Goal: Task Accomplishment & Management: Use online tool/utility

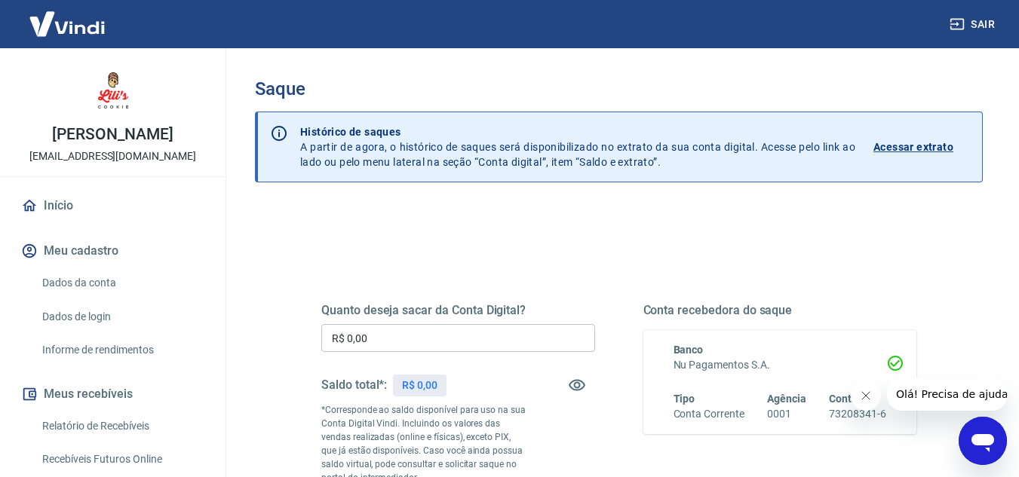
click at [986, 450] on icon "Abrir janela de mensagens" at bounding box center [982, 441] width 27 height 27
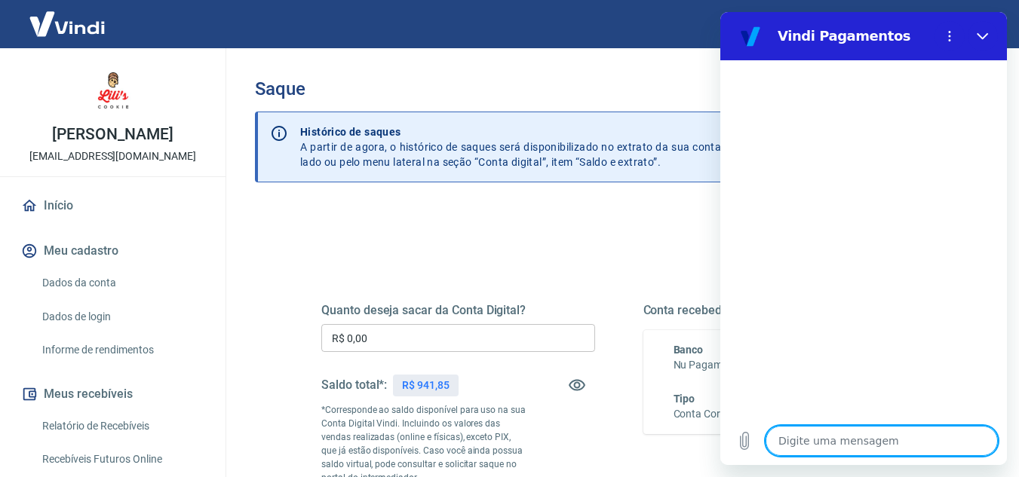
click at [851, 441] on textarea at bounding box center [882, 441] width 232 height 30
type textarea "b"
type textarea "x"
type textarea "bo"
type textarea "x"
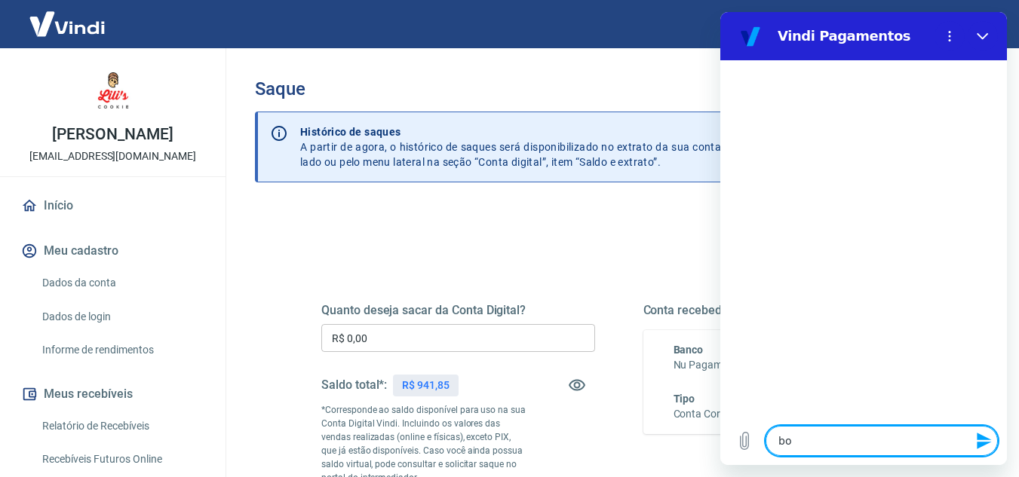
type textarea "bom"
type textarea "x"
type textarea "bom"
type textarea "x"
type textarea "bom d"
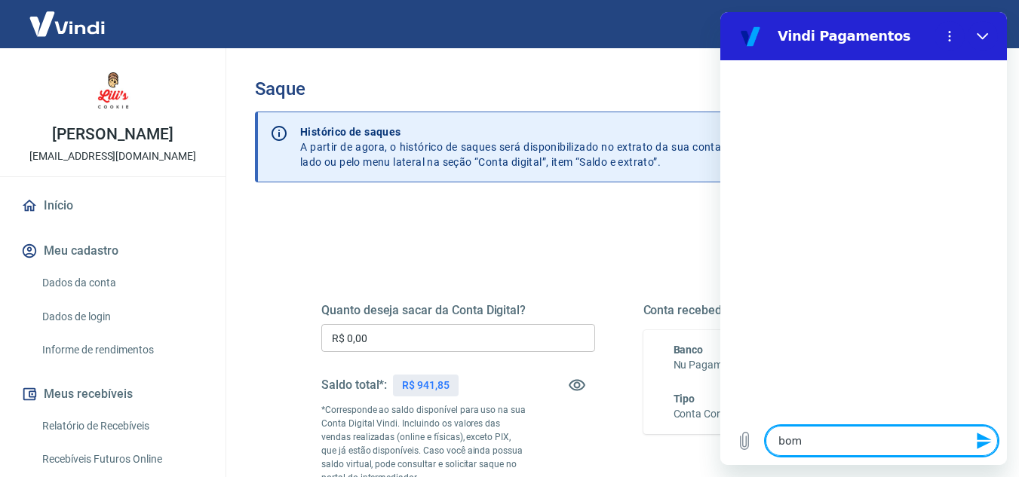
type textarea "x"
type textarea "bom di"
type textarea "x"
type textarea "bom dia"
type textarea "x"
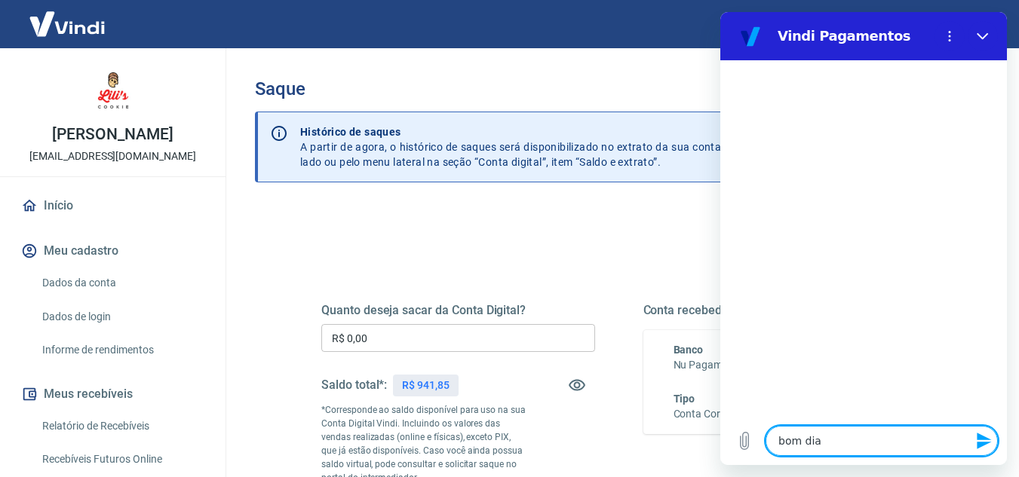
type textarea "bom dia"
type textarea "x"
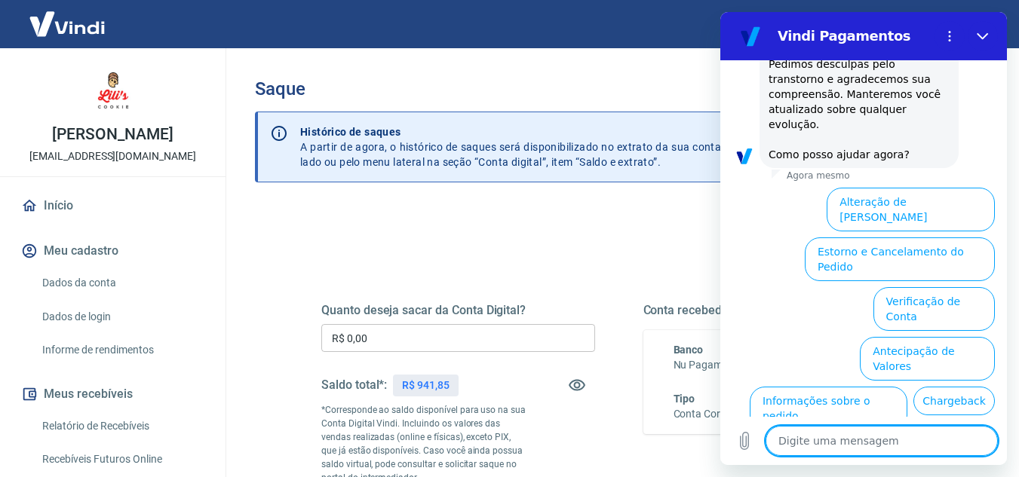
scroll to position [457, 0]
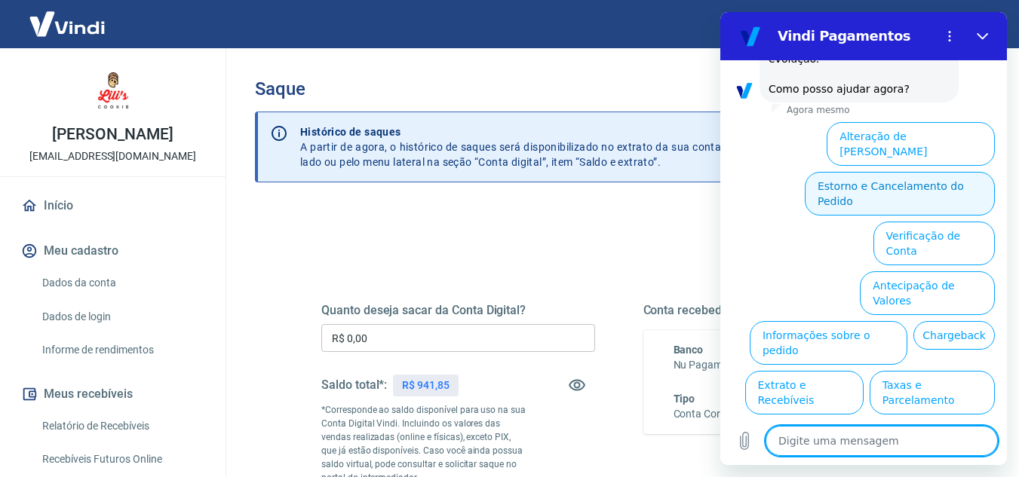
click at [933, 172] on button "Estorno e Cancelamento do Pedido" at bounding box center [900, 194] width 190 height 44
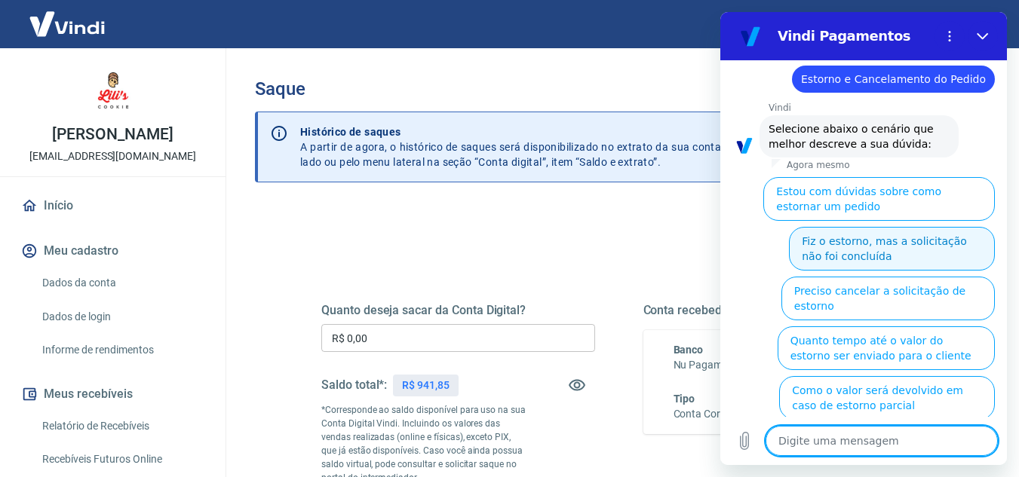
scroll to position [514, 0]
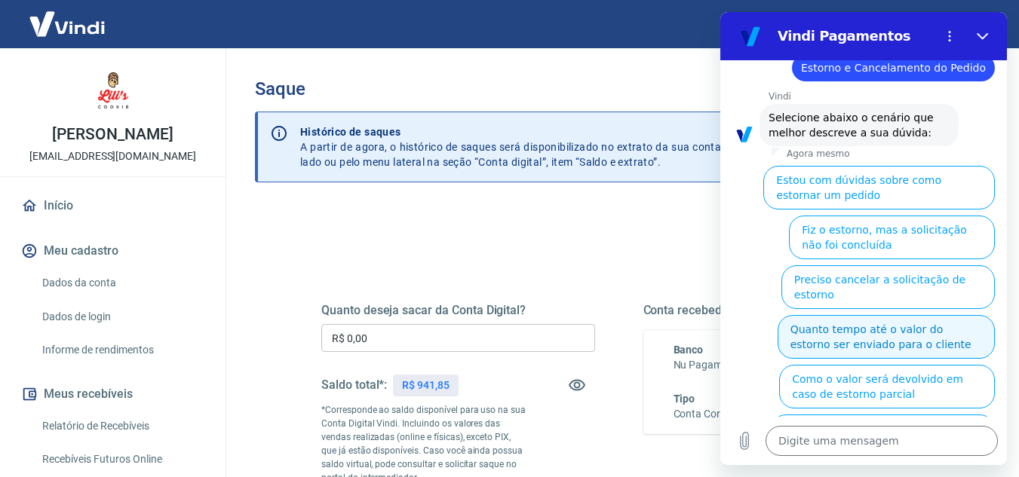
click at [921, 315] on button "Quanto tempo até o valor do estorno ser enviado para o cliente" at bounding box center [886, 337] width 217 height 44
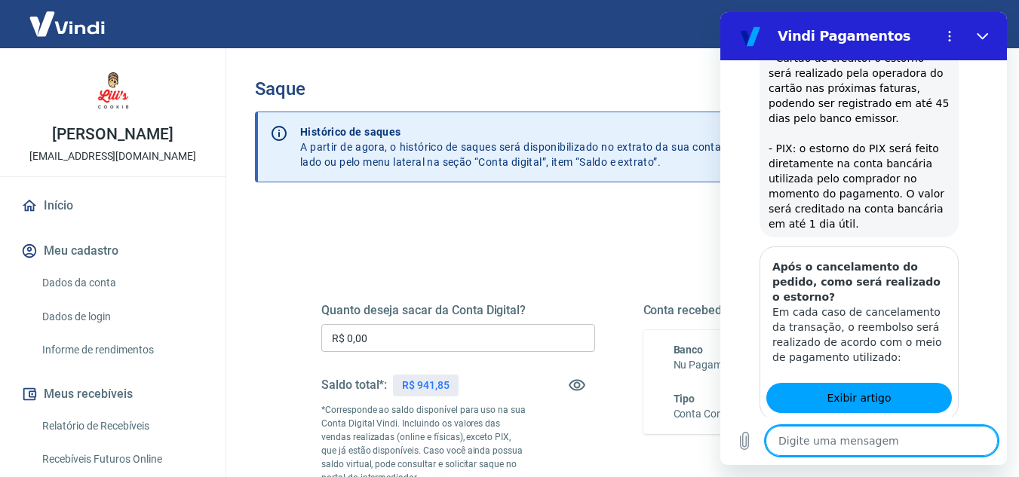
type textarea "x"
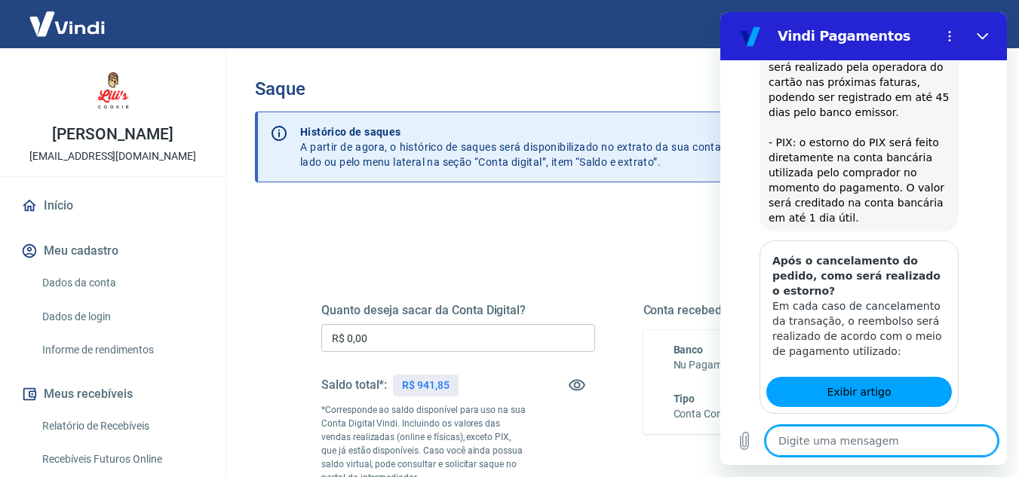
scroll to position [934, 0]
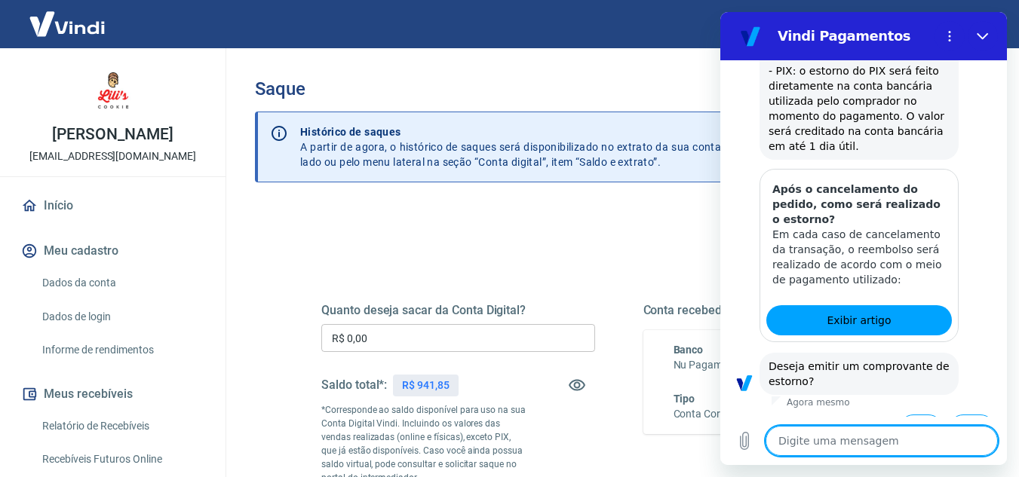
click at [845, 438] on textarea at bounding box center [882, 441] width 232 height 30
type textarea "f"
type textarea "x"
type textarea "fa"
type textarea "x"
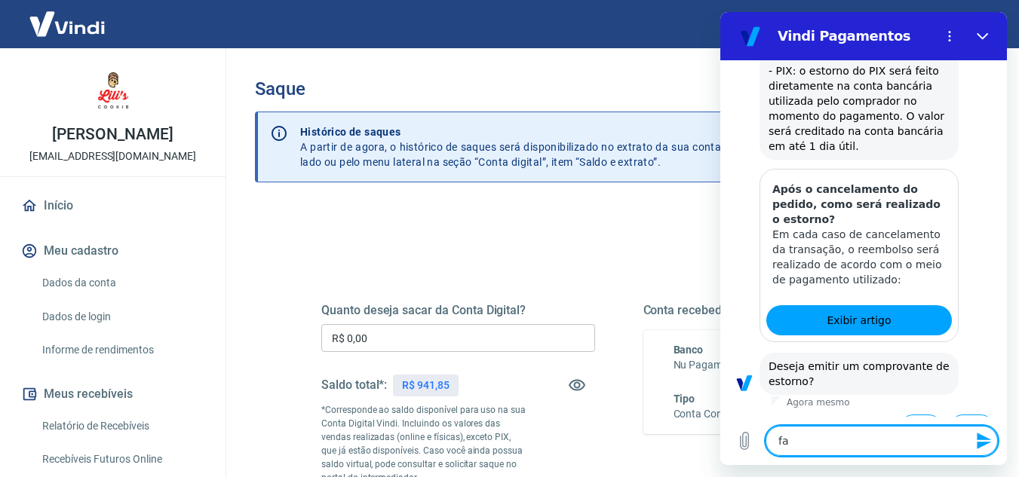
type textarea "fal"
type textarea "x"
type textarea "fala"
type textarea "x"
type textarea "falar"
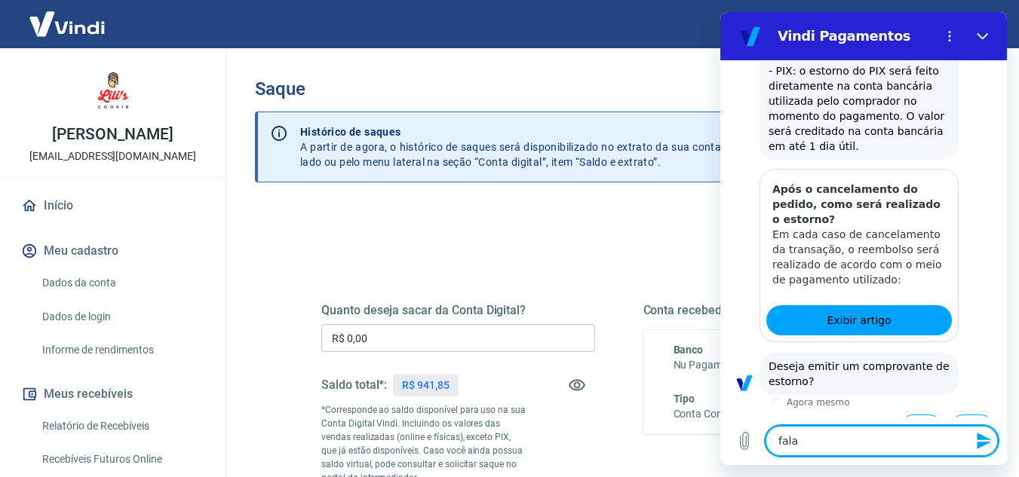
type textarea "x"
type textarea "falar"
type textarea "x"
type textarea "falar c"
type textarea "x"
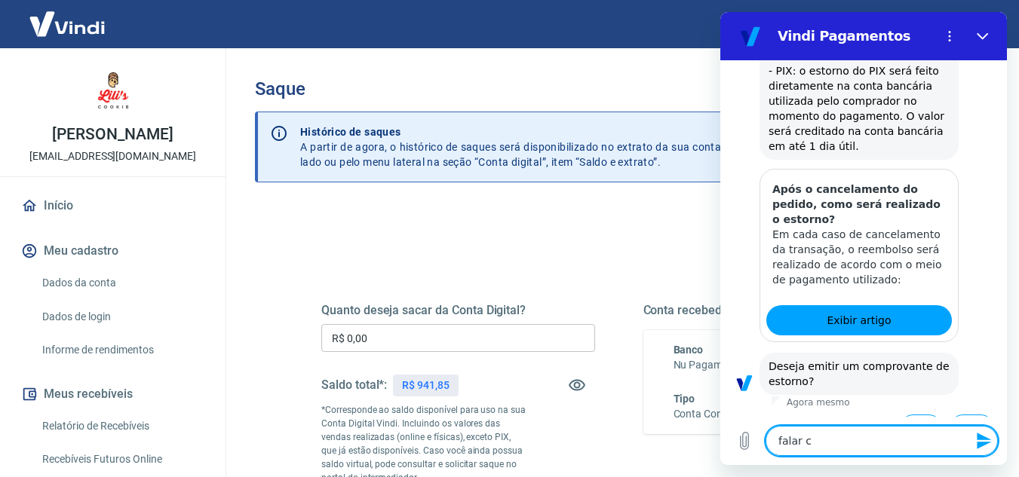
type textarea "falar co"
type textarea "x"
type textarea "falar com"
type textarea "x"
type textarea "falar com"
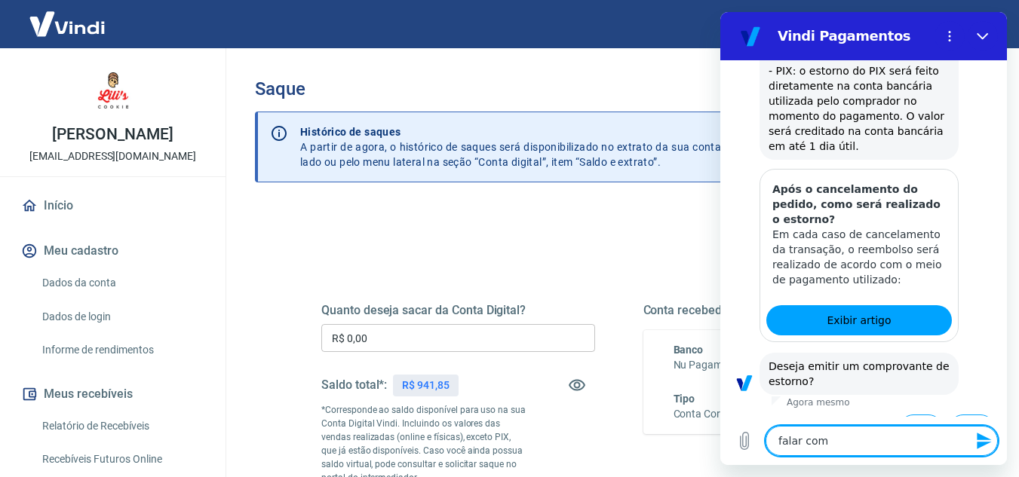
type textarea "x"
type textarea "falar com a"
type textarea "x"
type textarea "falar com at"
type textarea "x"
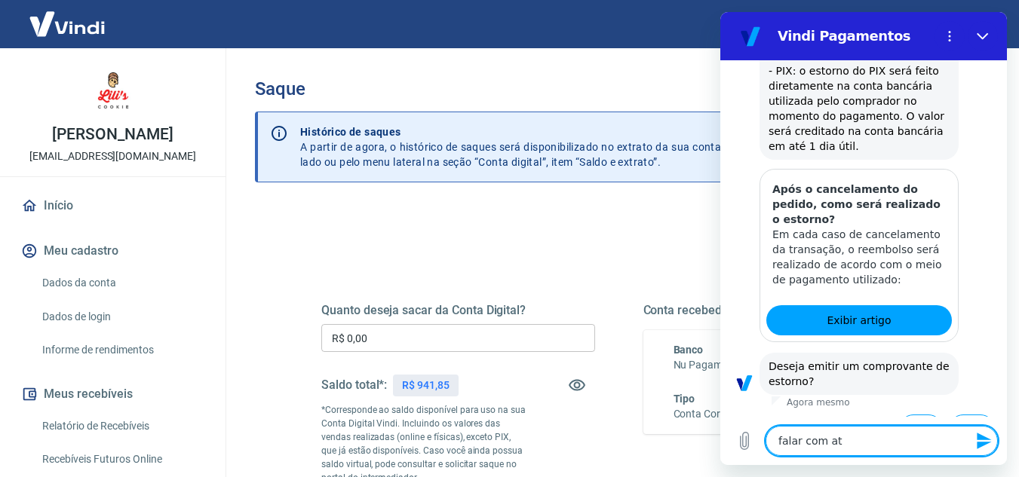
type textarea "falar com ate"
type textarea "x"
type textarea "falar com [GEOGRAPHIC_DATA]"
type textarea "x"
type textarea "falar com atend"
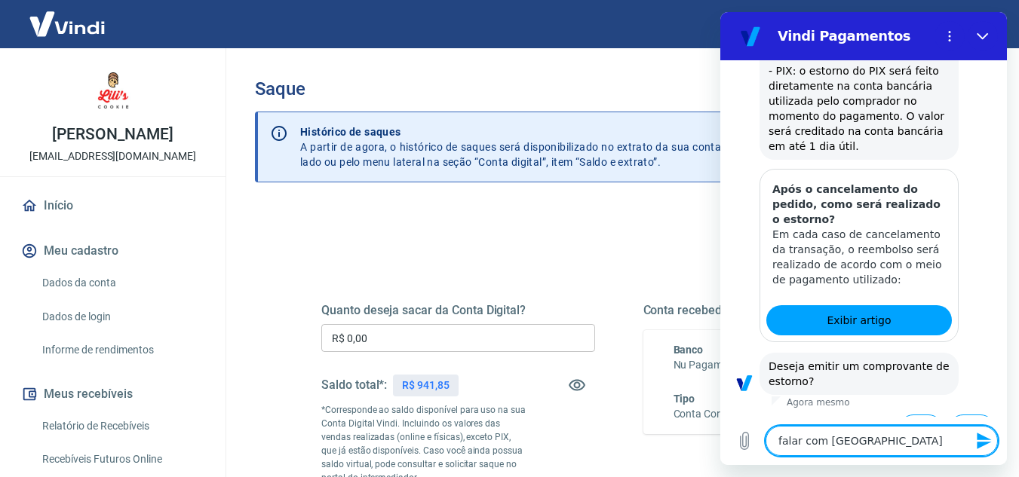
type textarea "x"
type textarea "falar com atende"
type textarea "x"
type textarea "falar com atenden"
type textarea "x"
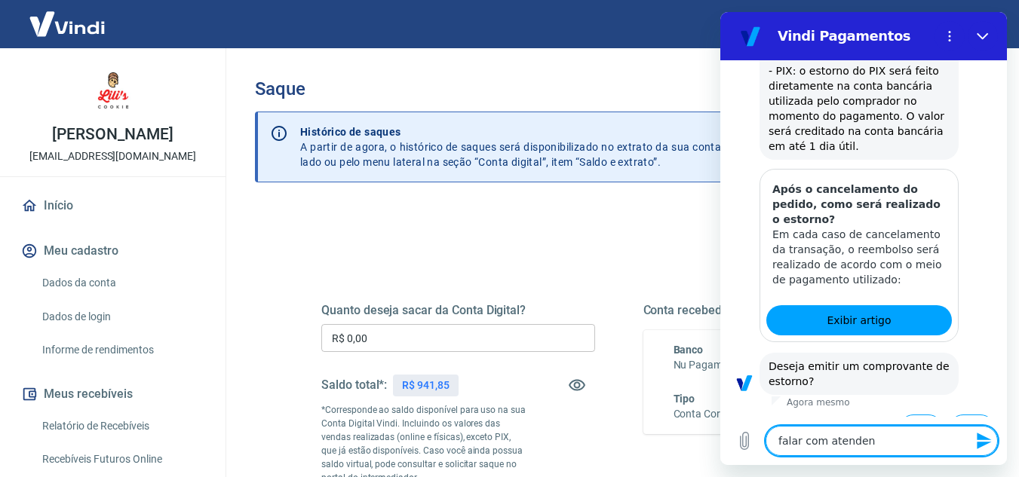
type textarea "falar com atendent"
type textarea "x"
type textarea "falar com atendente"
type textarea "x"
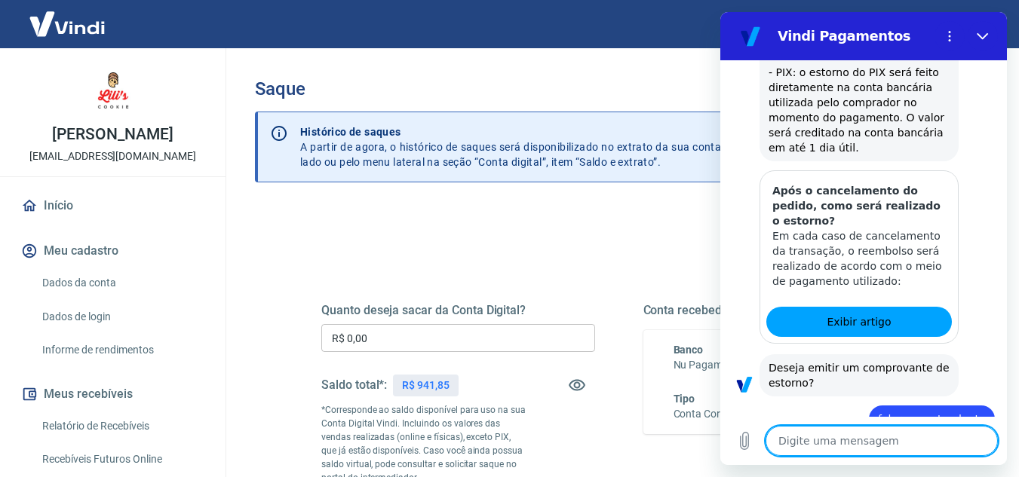
scroll to position [935, 0]
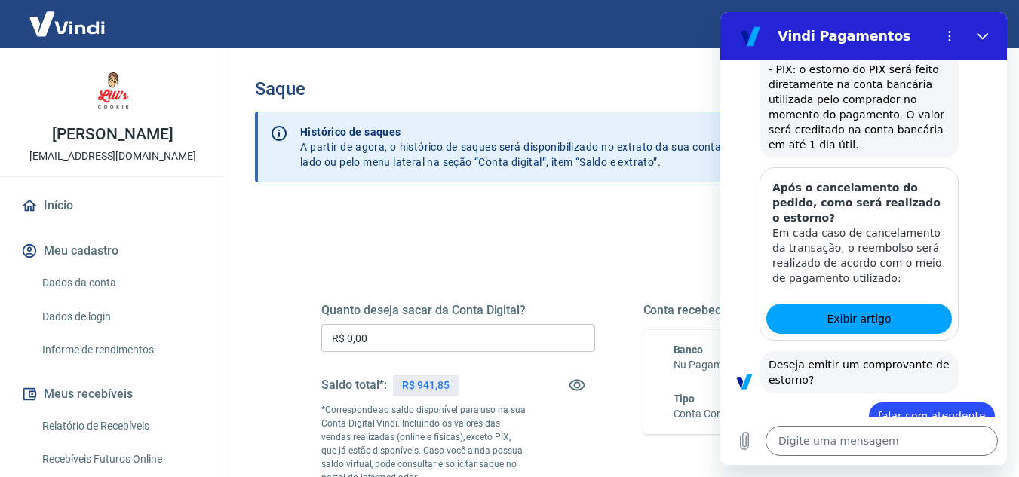
click at [670, 233] on div "Quanto deseja sacar da Conta Digital? R$ 0,00 ​ Saldo total*: R$ 941,85 *Corres…" at bounding box center [619, 483] width 728 height 553
click at [985, 37] on icon "Fechar" at bounding box center [982, 36] width 11 height 7
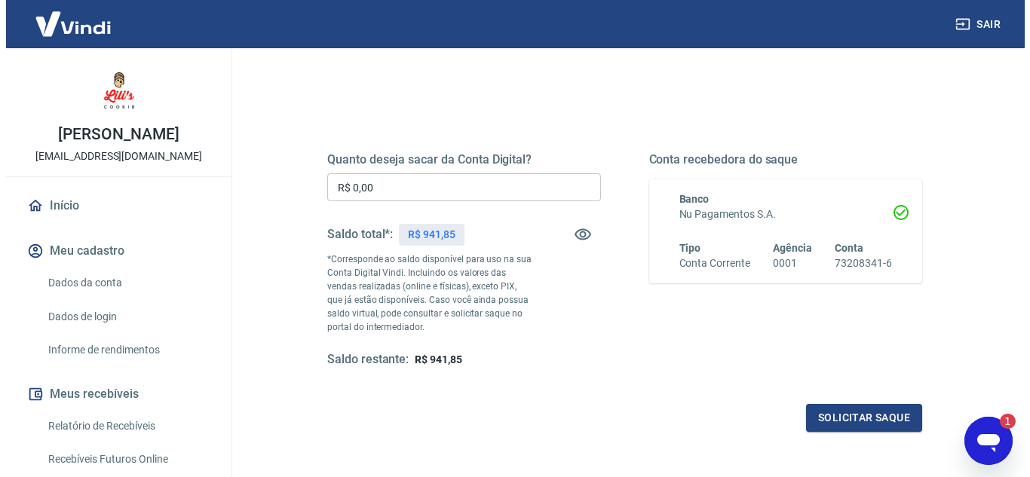
scroll to position [0, 0]
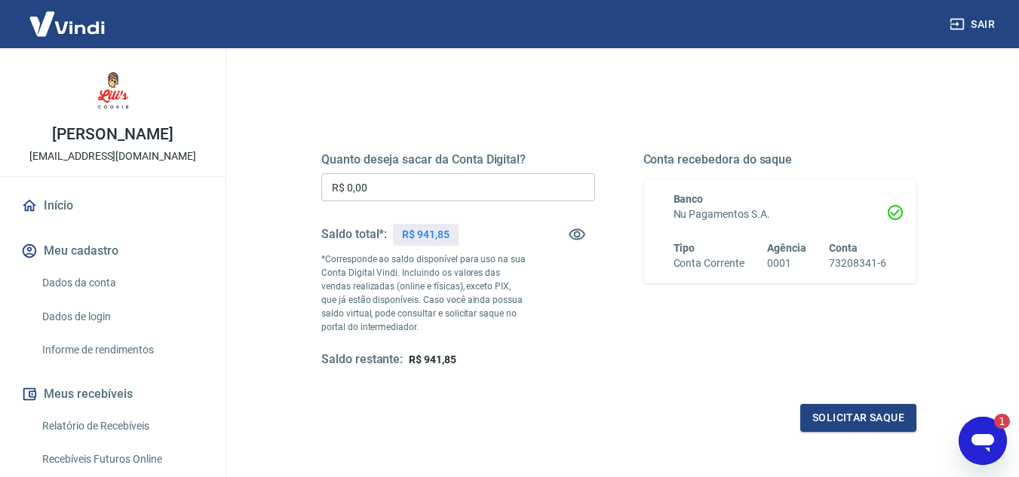
click at [479, 189] on input "R$ 0,00" at bounding box center [458, 187] width 274 height 28
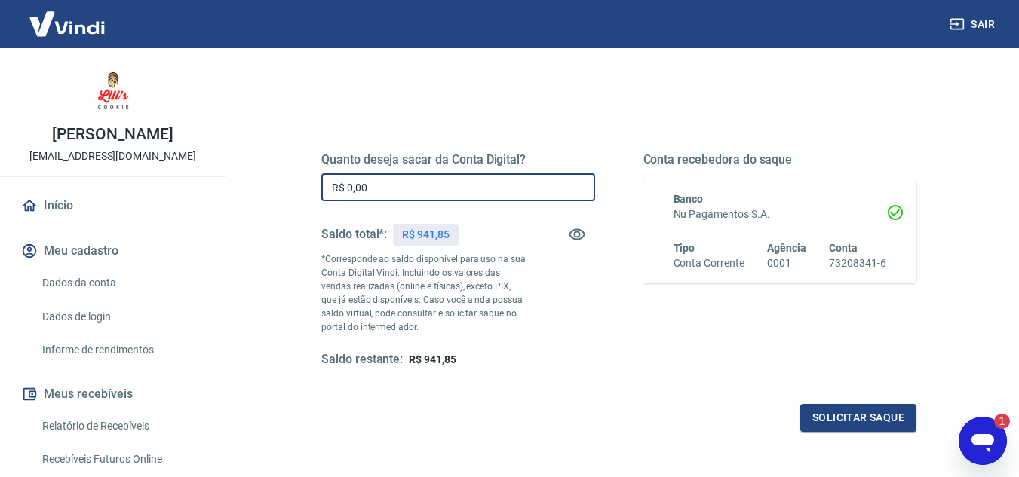
type textarea "x"
type input "R$ 941,85"
type textarea "x"
type input "R$ 941,85"
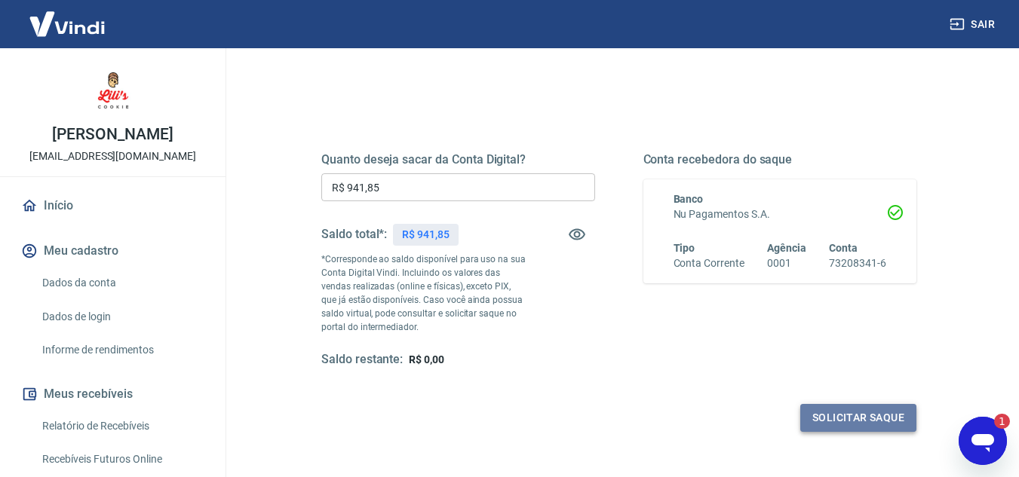
click at [876, 419] on button "Solicitar saque" at bounding box center [858, 418] width 116 height 28
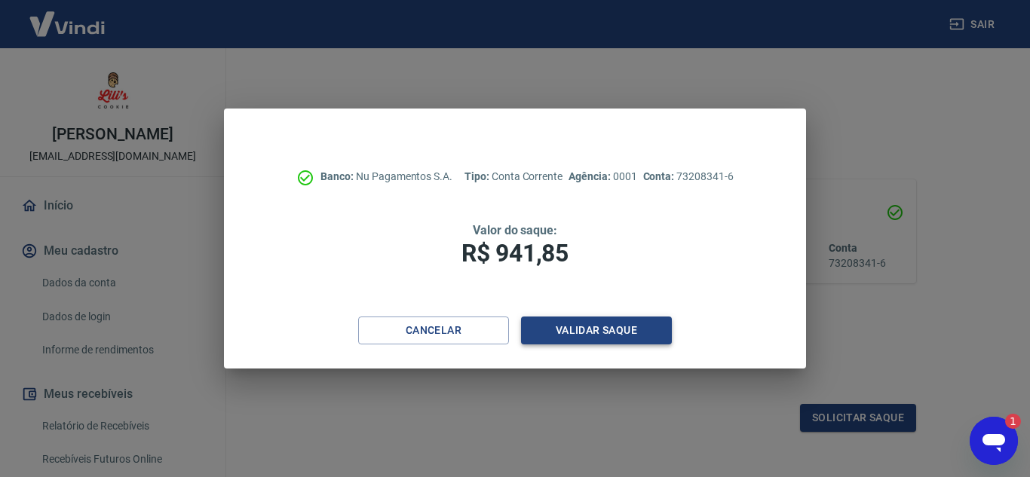
click at [562, 329] on button "Validar saque" at bounding box center [596, 331] width 151 height 28
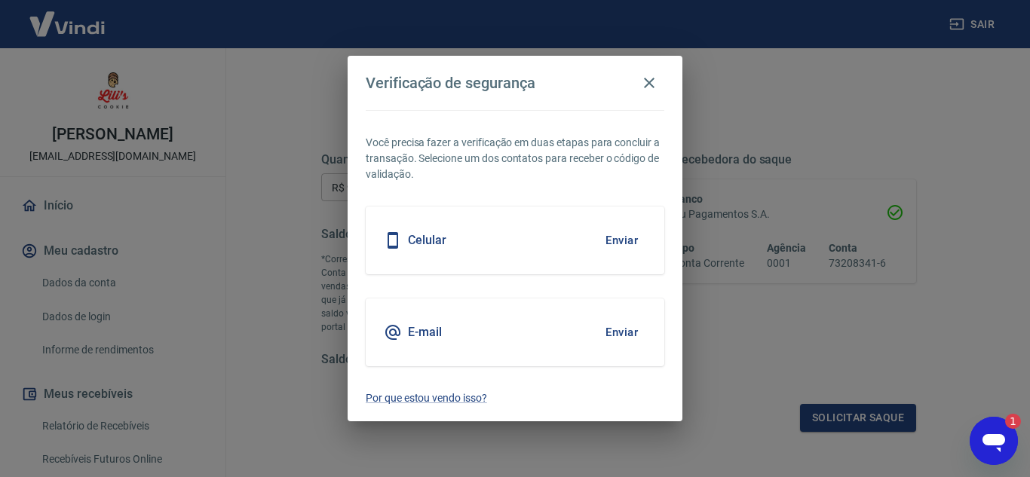
click at [572, 238] on div "Celular Enviar" at bounding box center [515, 241] width 299 height 68
click at [621, 238] on button "Enviar" at bounding box center [621, 241] width 49 height 32
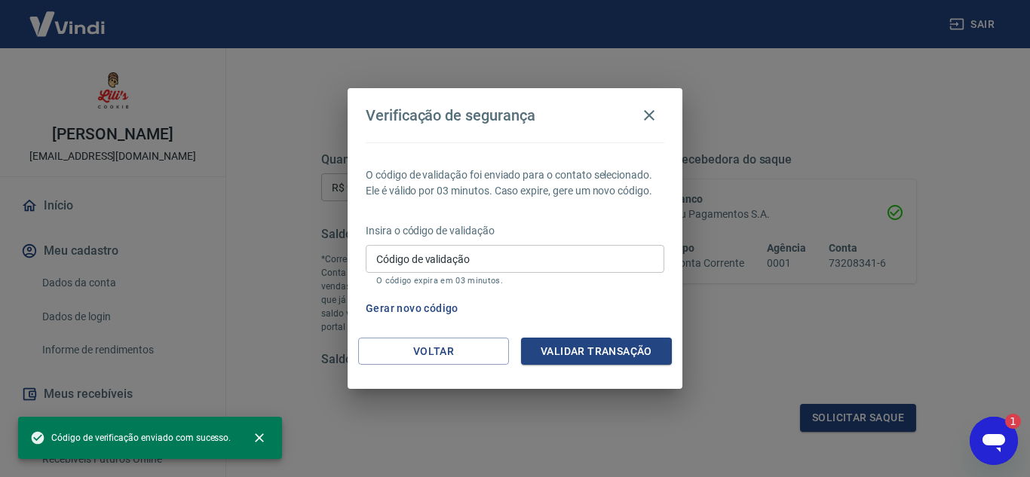
click at [581, 262] on input "Código de validação" at bounding box center [515, 259] width 299 height 28
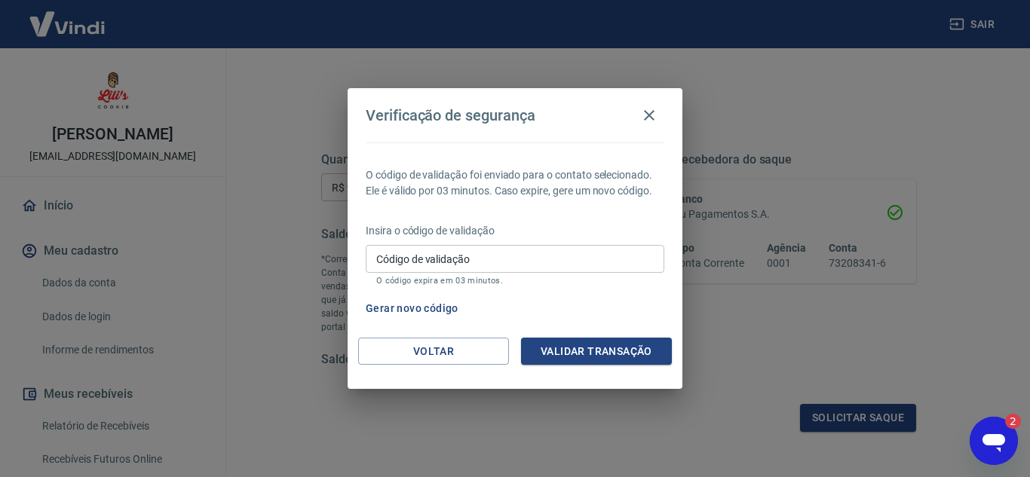
drag, startPoint x: 1248, startPoint y: 822, endPoint x: 1010, endPoint y: 440, distance: 450.6
click at [1010, 440] on div "Abrir janela de mensagens, 2 mensagens não lidas" at bounding box center [993, 441] width 45 height 45
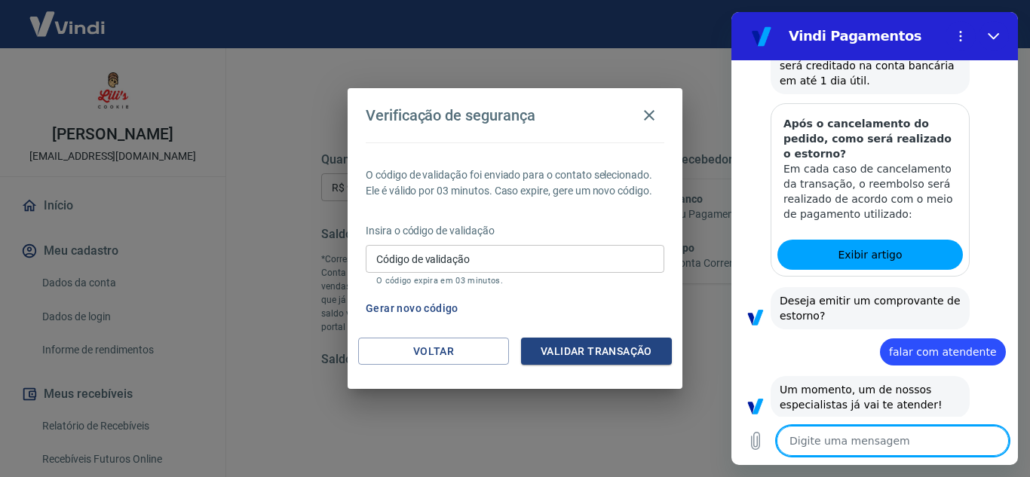
type textarea "x"
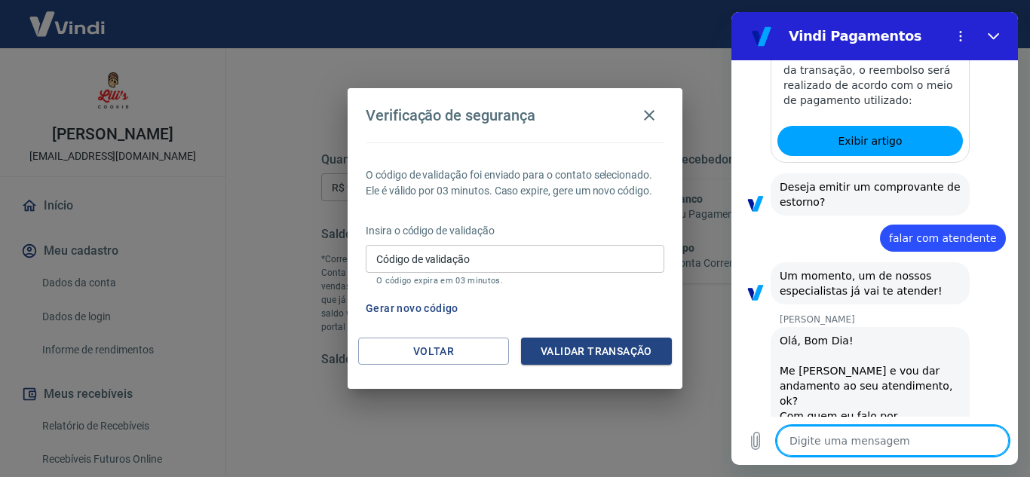
click at [867, 437] on textarea at bounding box center [893, 441] width 232 height 30
type textarea "B"
type textarea "x"
type textarea "Bo"
type textarea "x"
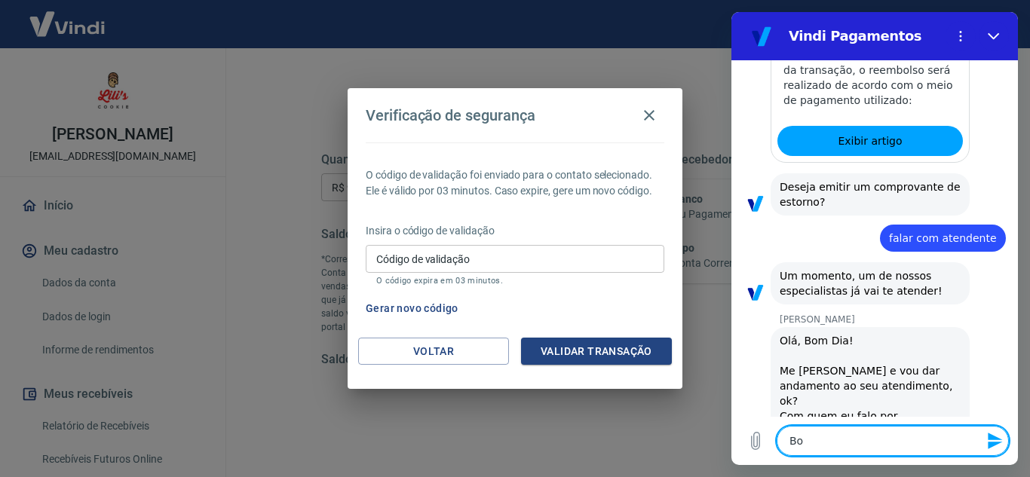
type textarea "Bom"
type textarea "x"
type textarea "Bom"
type textarea "x"
type textarea "Bom d"
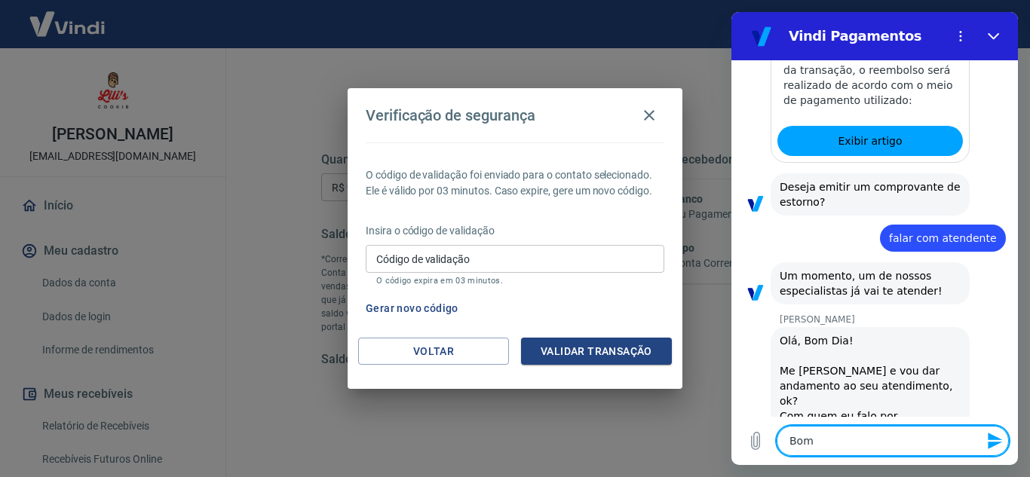
type textarea "x"
type textarea "Bom di"
type textarea "x"
type textarea "Bom dia"
type textarea "x"
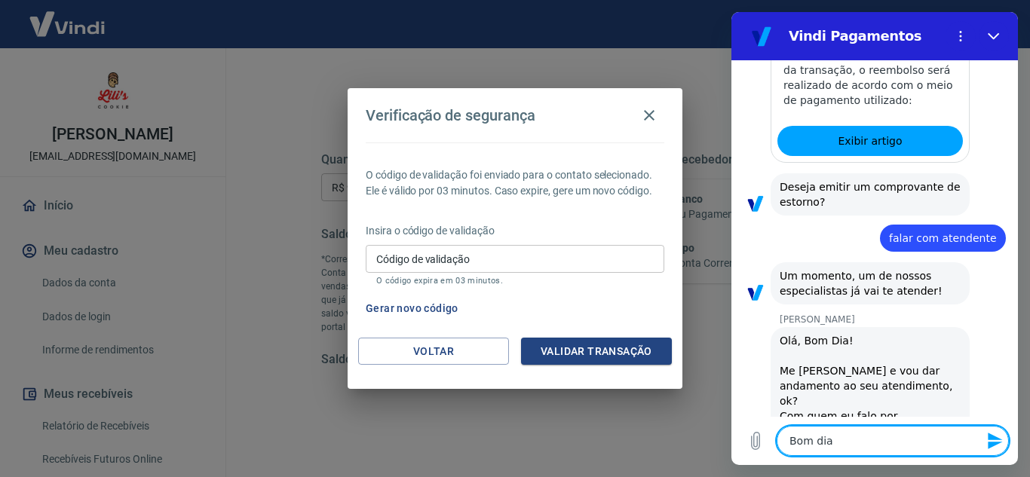
type textarea "Bom dia"
type textarea "x"
type textarea "Bom dia S"
type textarea "x"
type textarea "Bom dia Si"
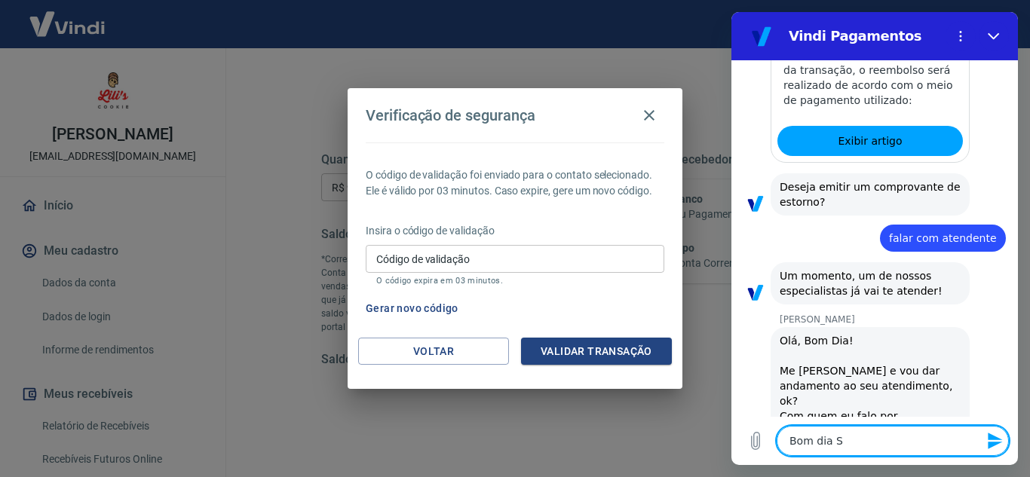
type textarea "x"
type textarea "Bom dia Sil"
type textarea "x"
type textarea "Bom dia Silv"
type textarea "x"
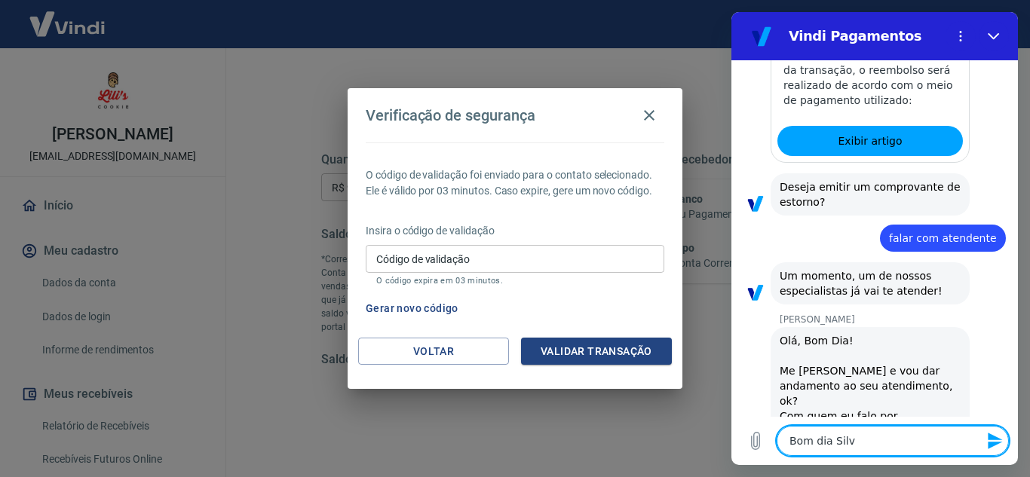
type textarea "[PERSON_NAME]"
type textarea "x"
type textarea "[PERSON_NAME]"
type textarea "x"
type textarea "[PERSON_NAME]"
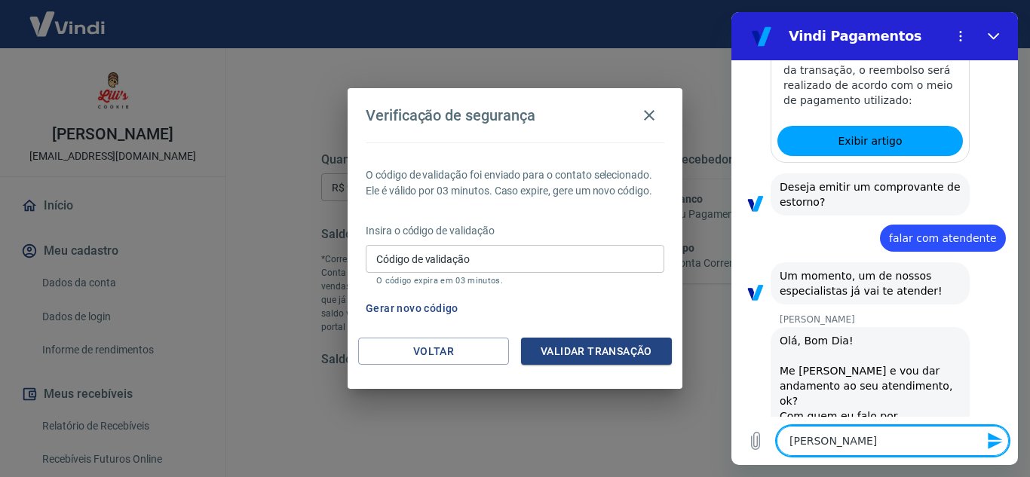
type textarea "x"
type textarea "[PERSON_NAME]"
type textarea "x"
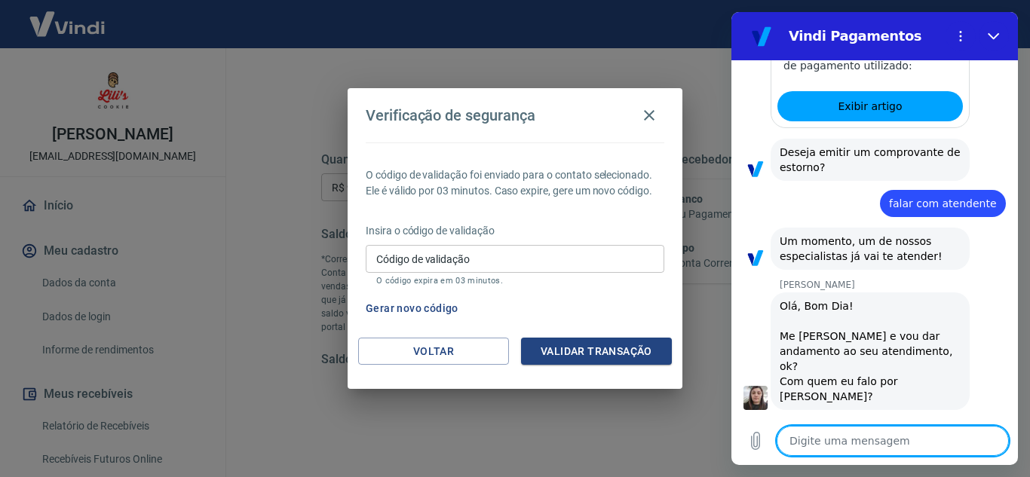
type textarea "x"
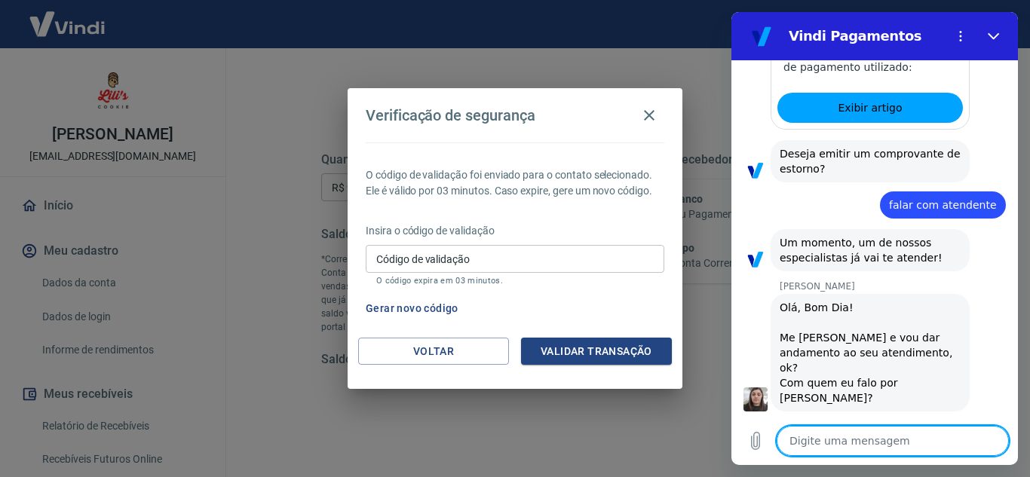
scroll to position [1149, 0]
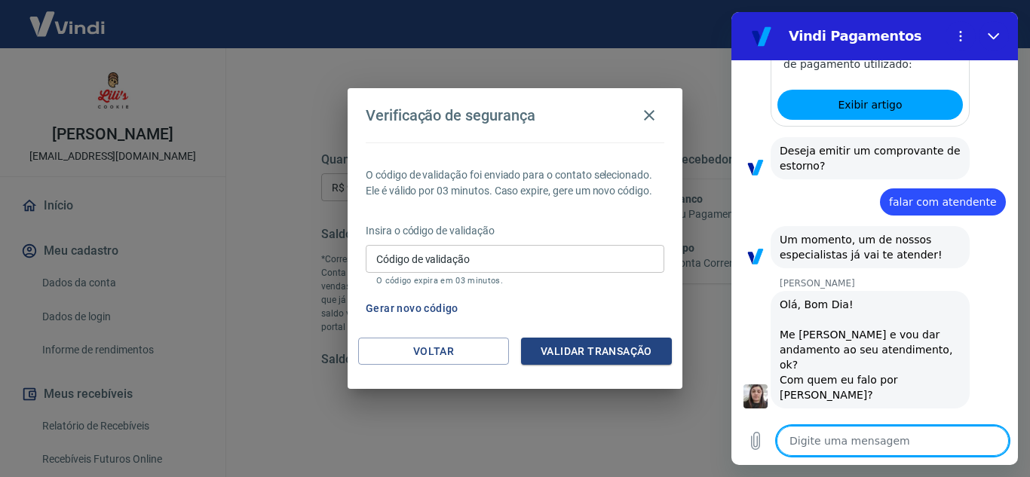
type textarea "m"
type textarea "x"
type textarea "me"
type textarea "x"
type textarea "meu"
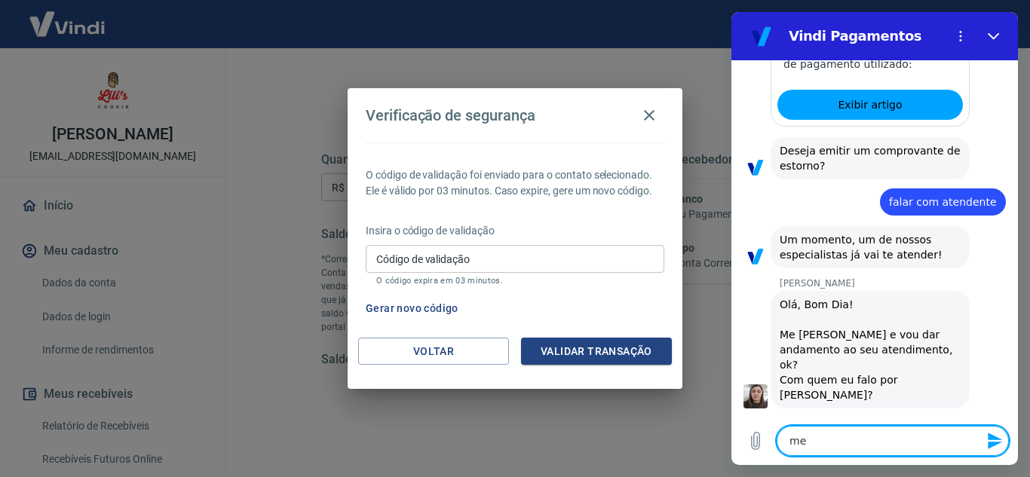
type textarea "x"
type textarea "meu"
type textarea "x"
type textarea "meu n"
type textarea "x"
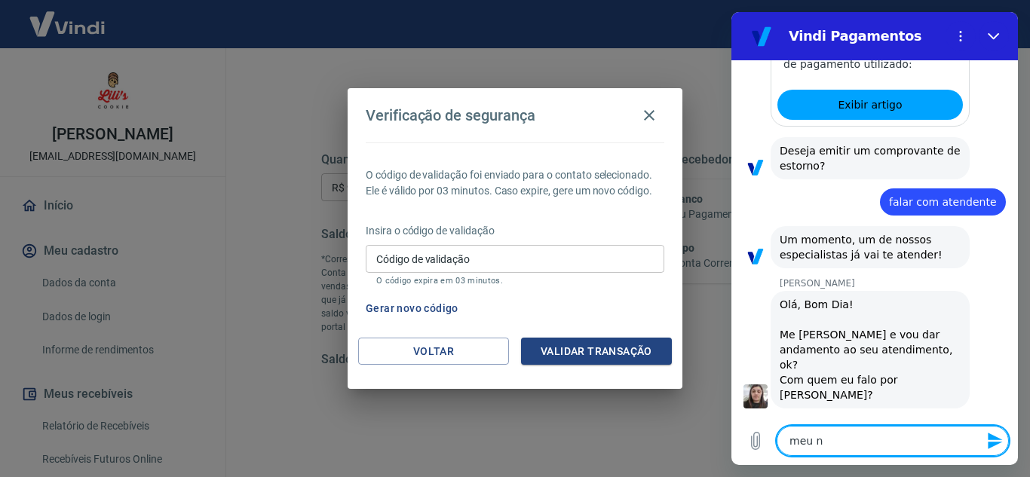
type textarea "meu no"
type textarea "x"
type textarea "meu nom"
type textarea "x"
type textarea "meu nome"
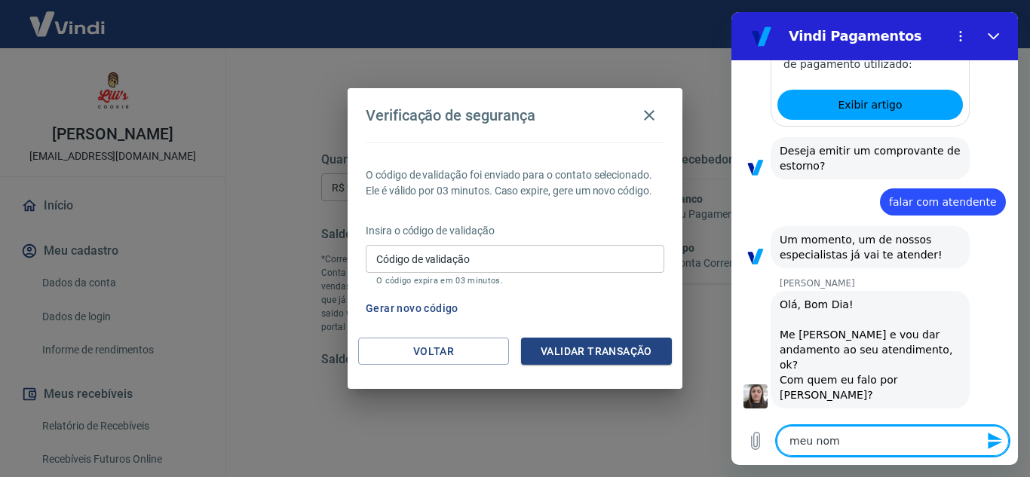
type textarea "x"
type textarea "meu nome"
type textarea "x"
type textarea "meu nome é"
type textarea "x"
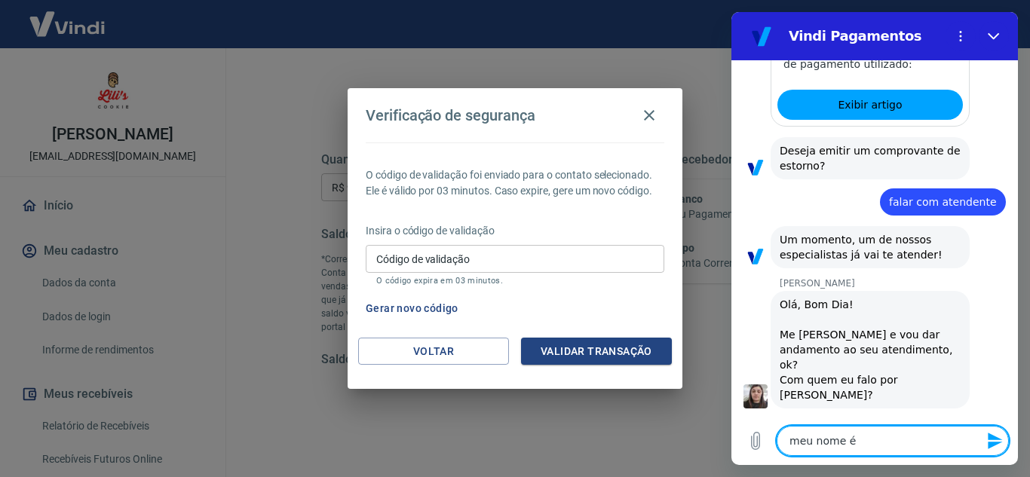
type textarea "meu nome é"
type textarea "x"
type textarea "meu nome é L"
type textarea "x"
type textarea "meu nome é [PERSON_NAME]"
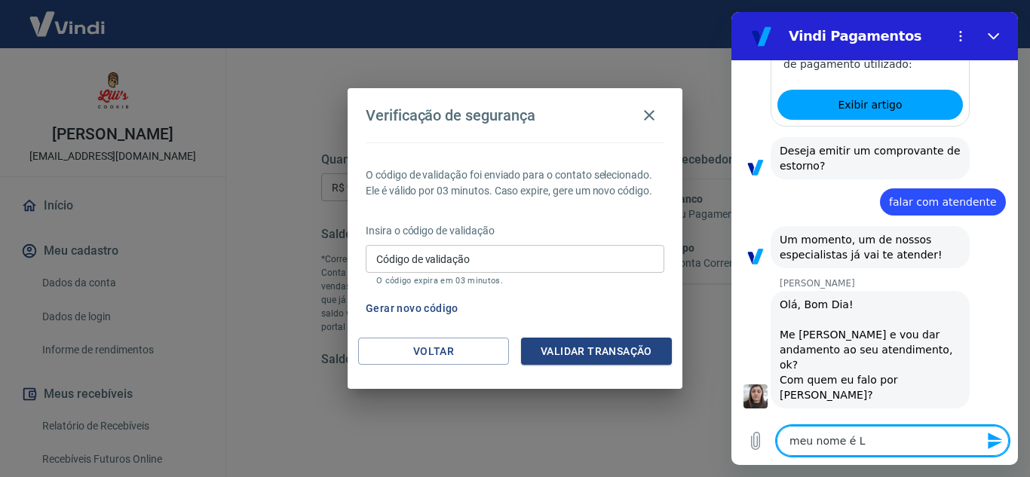
type textarea "x"
type textarea "meu nome é Lil"
type textarea "x"
type textarea "meu nome é [PERSON_NAME]"
type textarea "x"
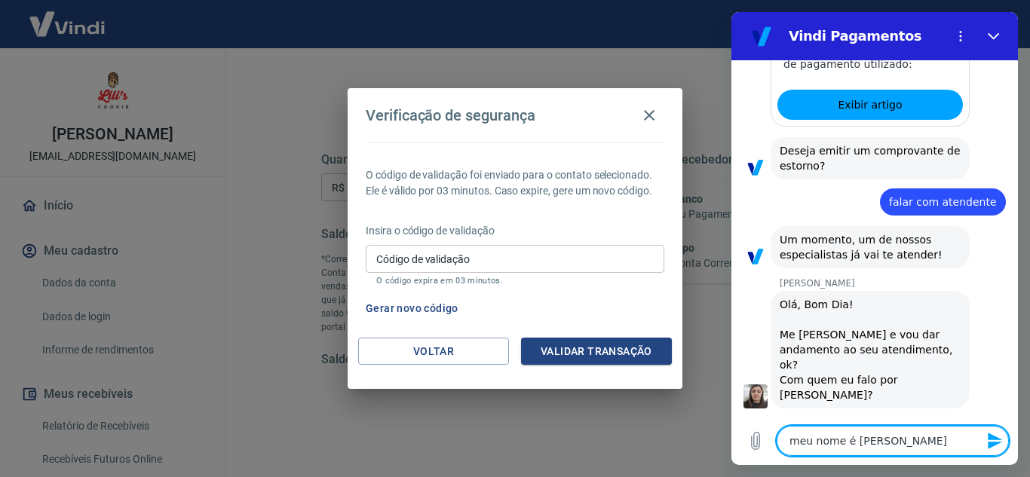
type textarea "meu nome é [PERSON_NAME]"
type textarea "x"
type textarea "meu nome é [PERSON_NAME]"
type textarea "x"
type textarea "meu nome é [PERSON_NAME]"
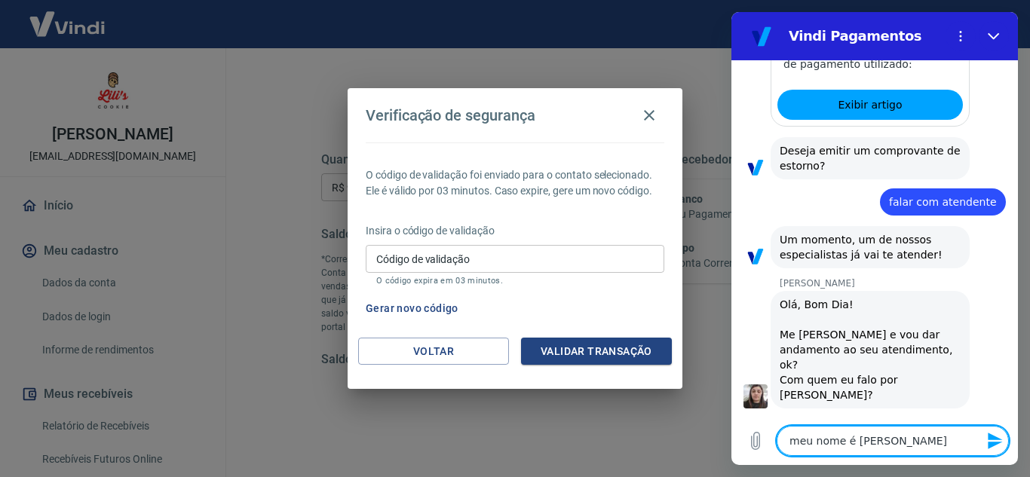
type textarea "x"
type textarea "meu nome é [PERSON_NAME]"
type textarea "x"
type textarea "meu nome é [PERSON_NAME]"
type textarea "x"
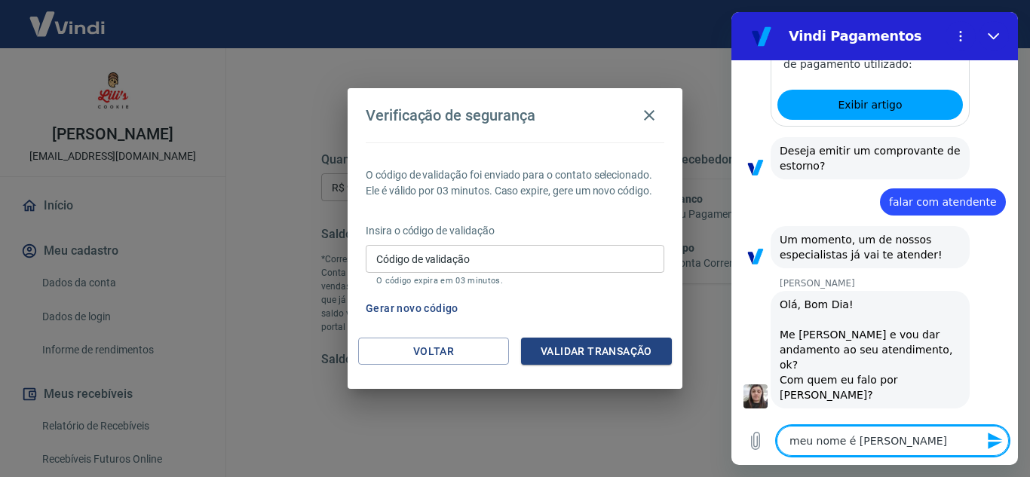
type textarea "meu nome é [PERSON_NAME]"
type textarea "x"
type textarea "meu nome é [PERSON_NAME]"
type textarea "x"
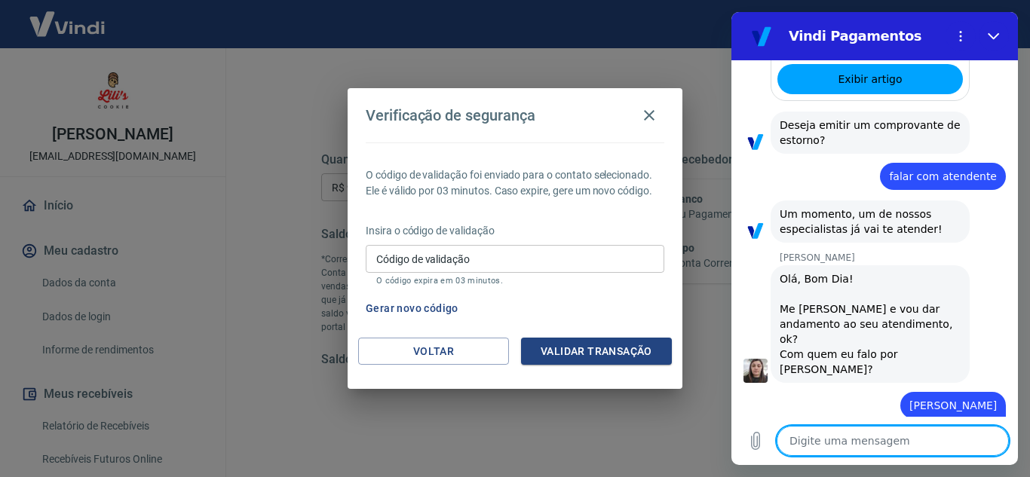
scroll to position [1178, 0]
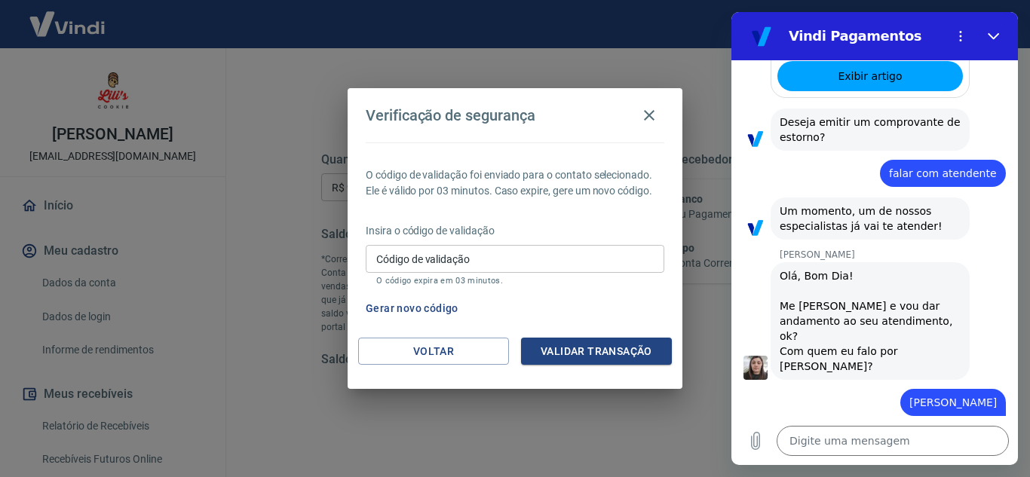
click at [513, 255] on input "Código de validação" at bounding box center [515, 259] width 299 height 28
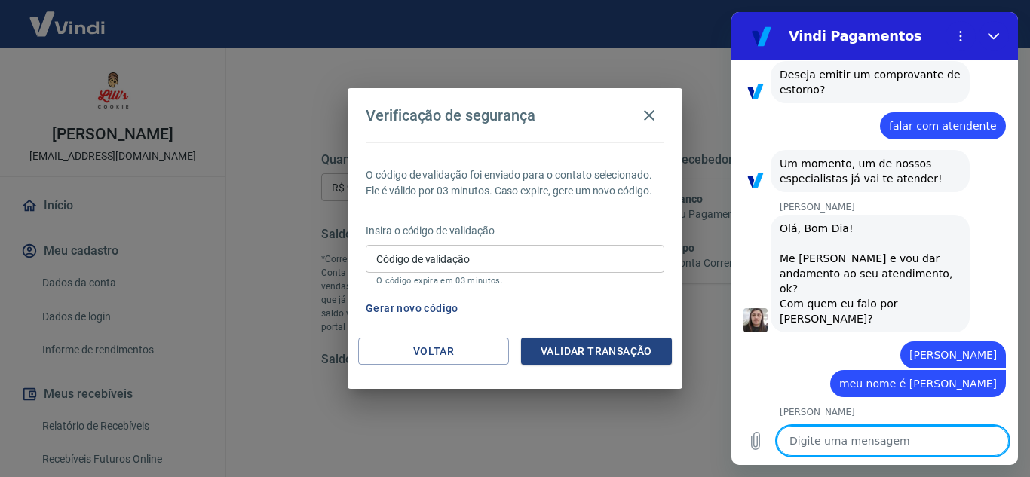
scroll to position [1228, 0]
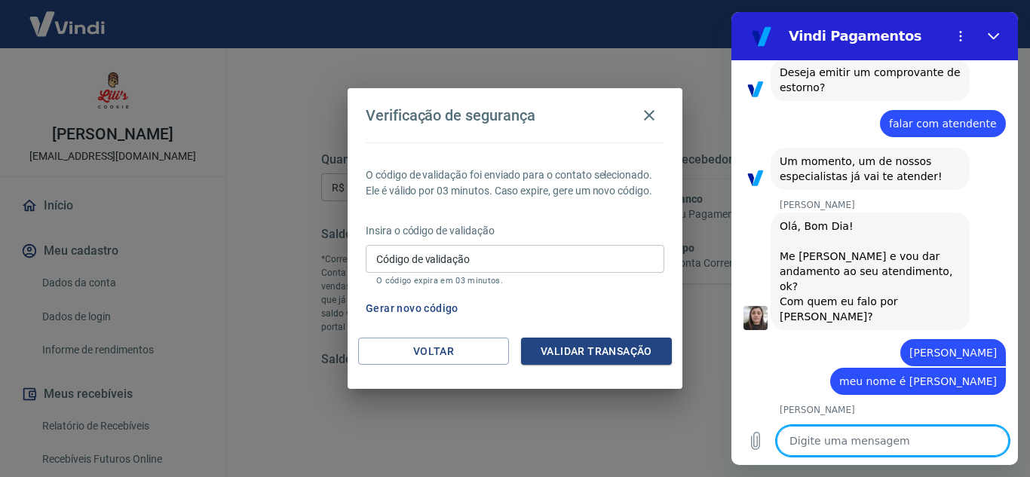
type textarea "x"
click at [853, 447] on textarea at bounding box center [893, 441] width 232 height 30
type textarea "e"
type textarea "x"
type textarea "es"
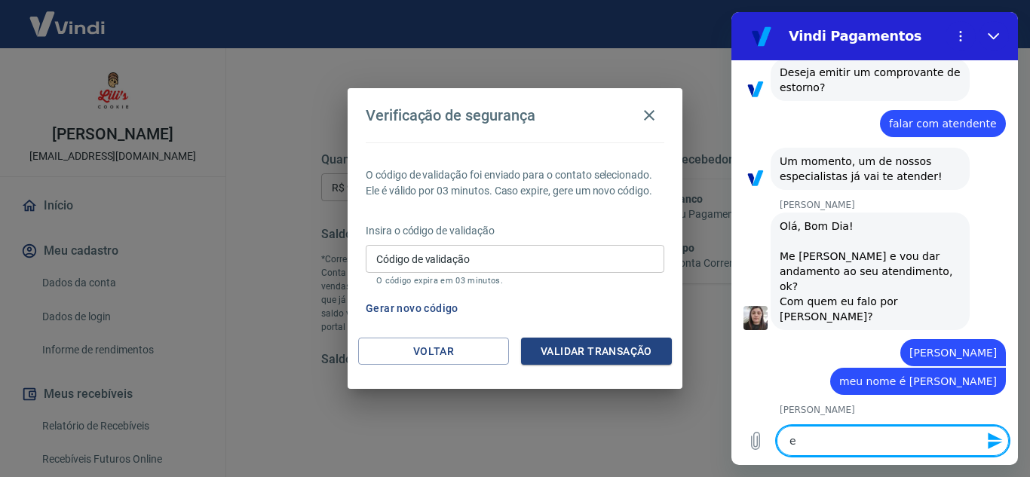
type textarea "x"
type textarea "est"
type textarea "x"
type textarea "esto"
type textarea "x"
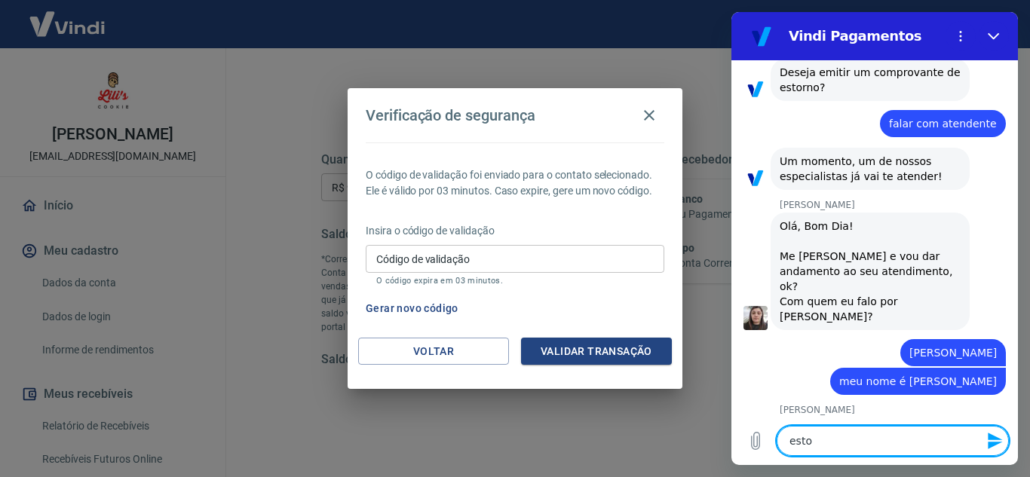
type textarea "estou"
type textarea "x"
type textarea "estou"
type textarea "x"
type textarea "estou c"
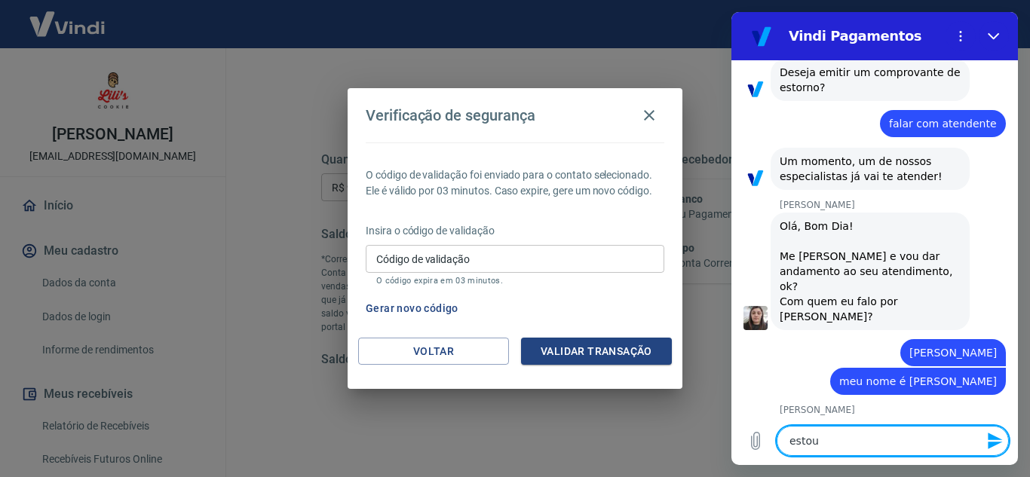
type textarea "x"
type textarea "estou co"
type textarea "x"
type textarea "estou com"
type textarea "x"
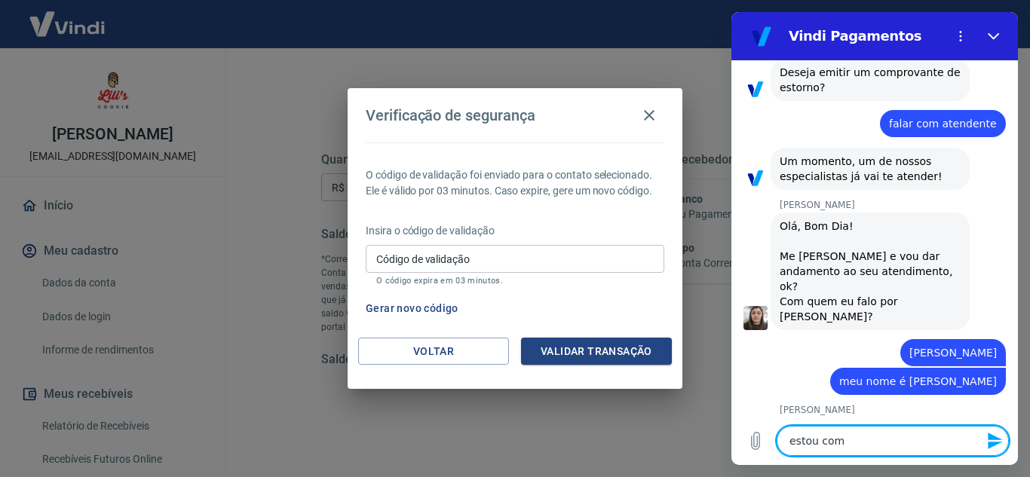
type textarea "estou com"
type textarea "x"
type textarea "estou com u"
type textarea "x"
type textarea "estou com um"
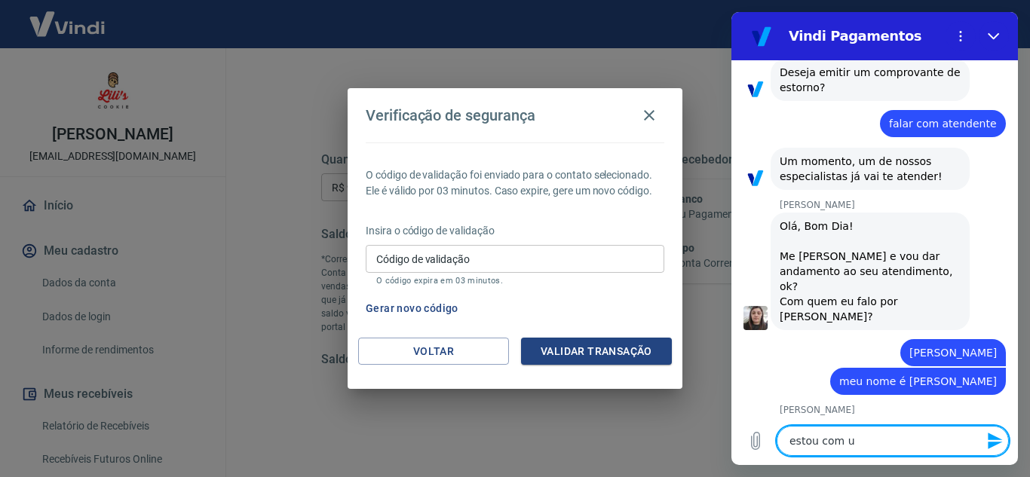
type textarea "x"
type textarea "estou com um"
type textarea "x"
type textarea "estou com um g"
type textarea "x"
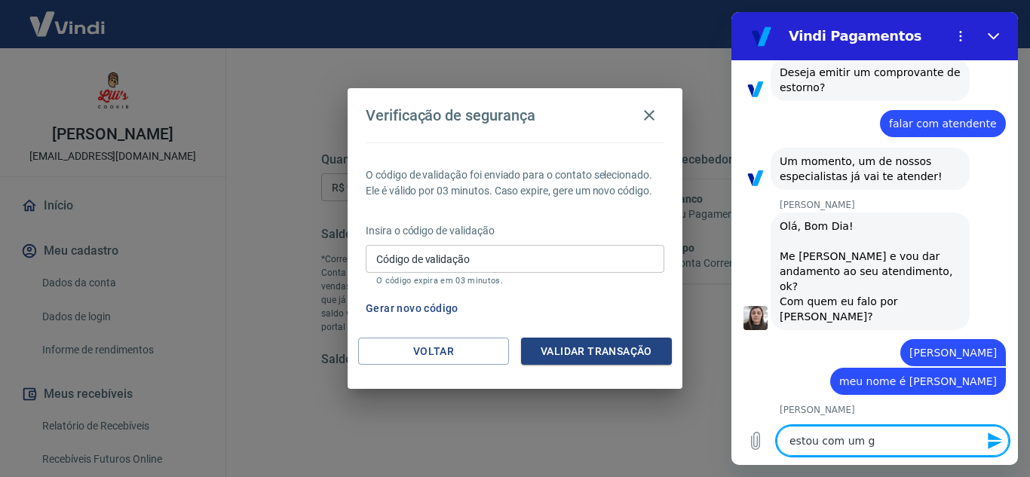
type textarea "estou com um gr"
type textarea "x"
type textarea "estou com um gra"
type textarea "x"
type textarea "estou com um grav"
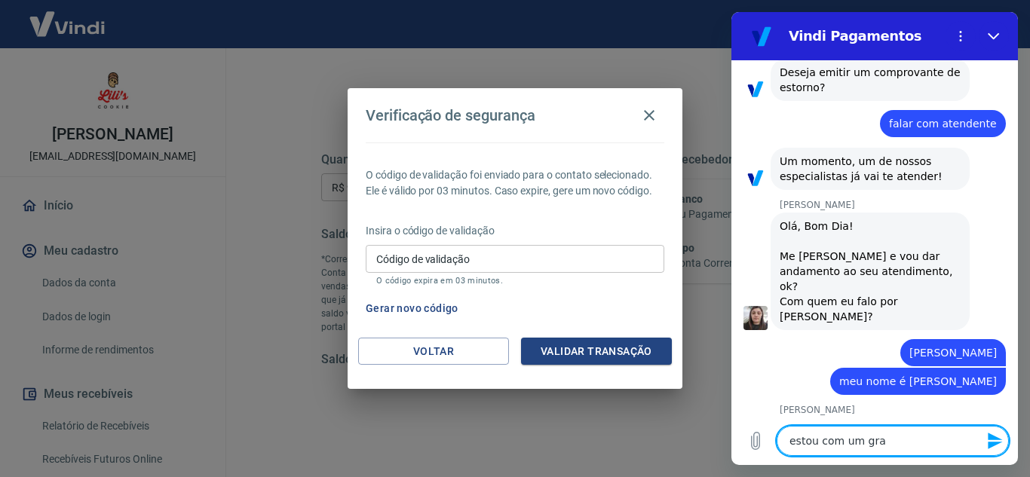
type textarea "x"
type textarea "estou com um grave"
type textarea "x"
type textarea "estou com um grave"
type textarea "x"
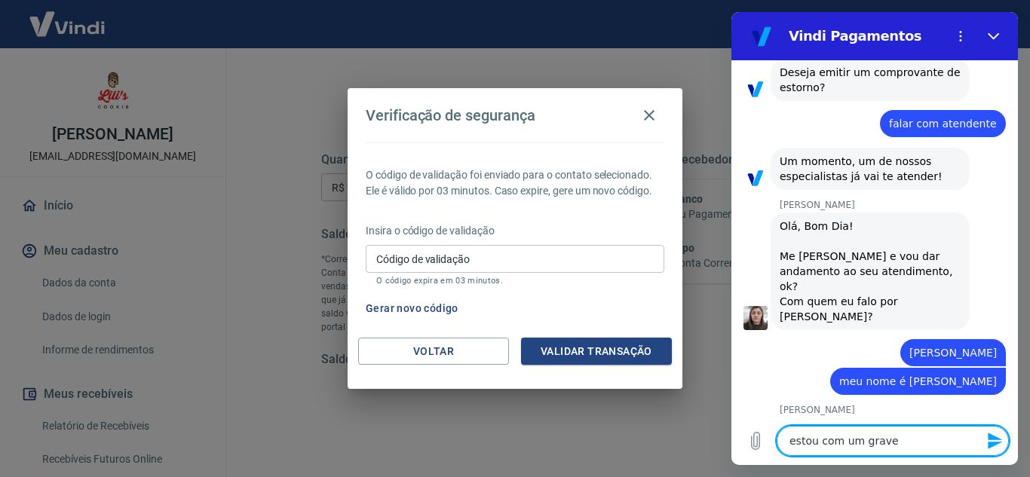
type textarea "estou com um grave p"
type textarea "x"
type textarea "estou com um grave pr"
type textarea "x"
type textarea "estou com um grave pro"
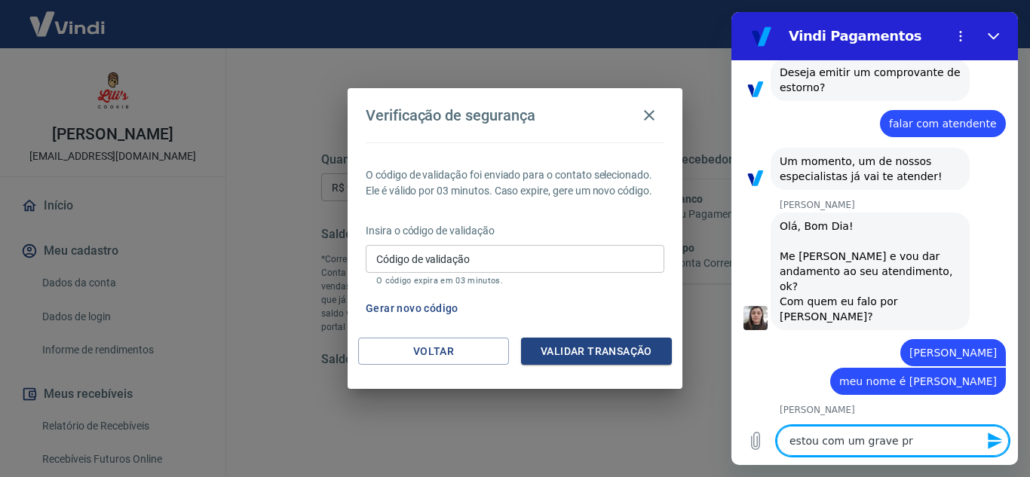
type textarea "x"
type textarea "estou com um grave prob"
type textarea "x"
type textarea "estou com um grave probl"
type textarea "x"
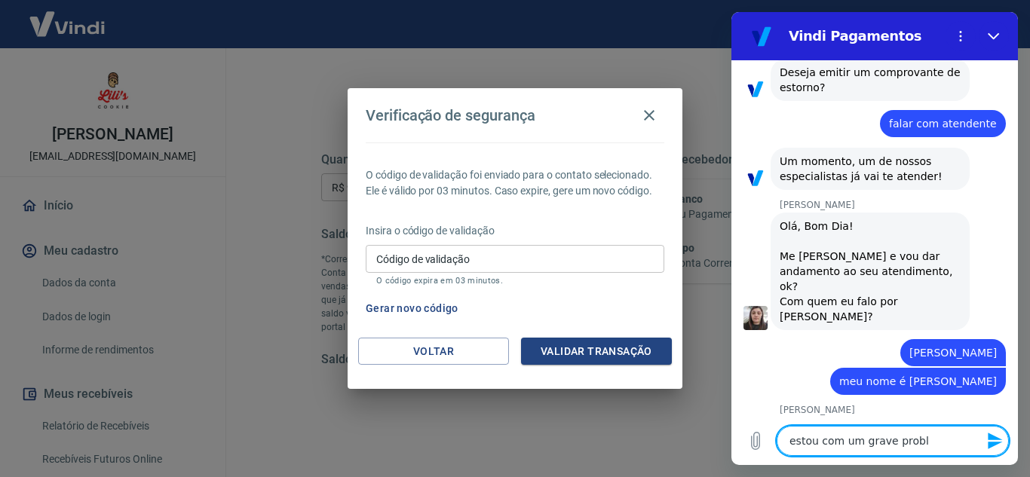
type textarea "estou com um grave proble"
type textarea "x"
type textarea "estou com um grave problem"
type textarea "x"
type textarea "estou com um grave problema"
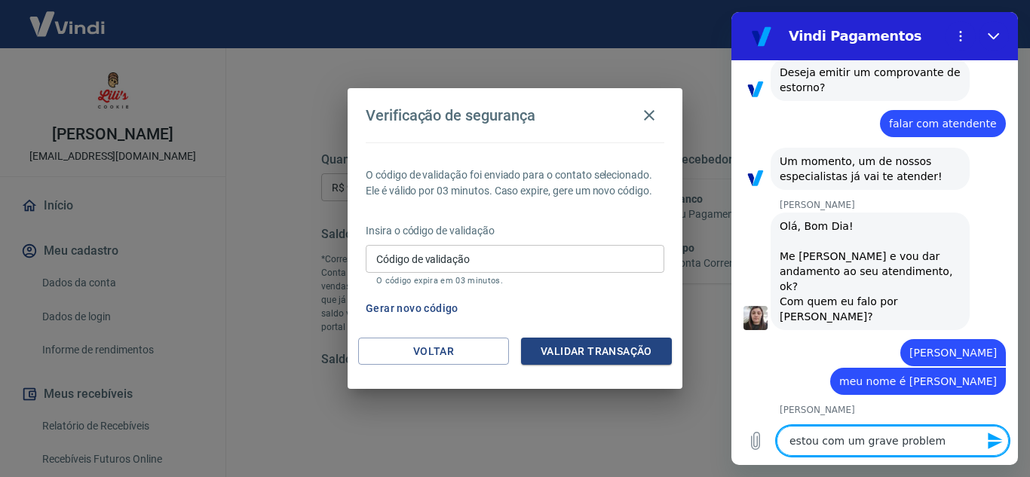
type textarea "x"
type textarea "estou com um grave problema"
type textarea "x"
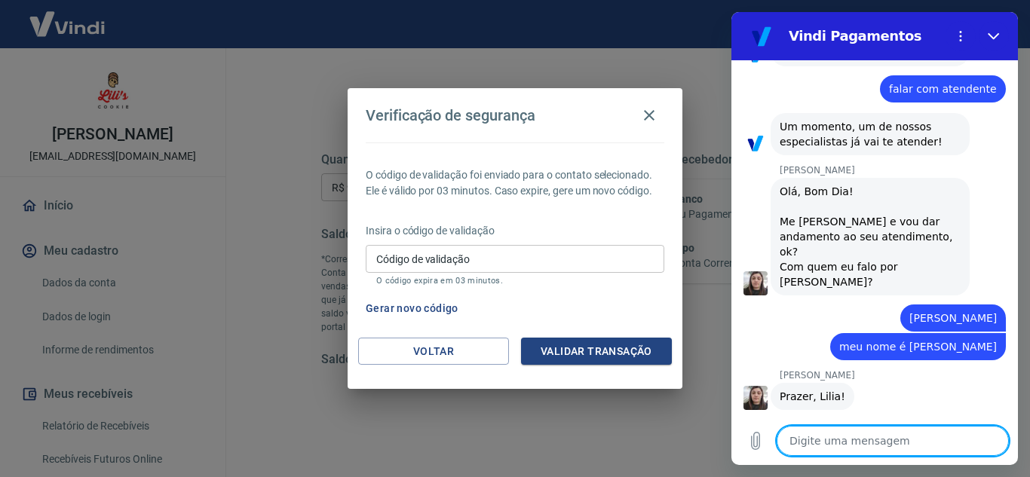
type textarea "x"
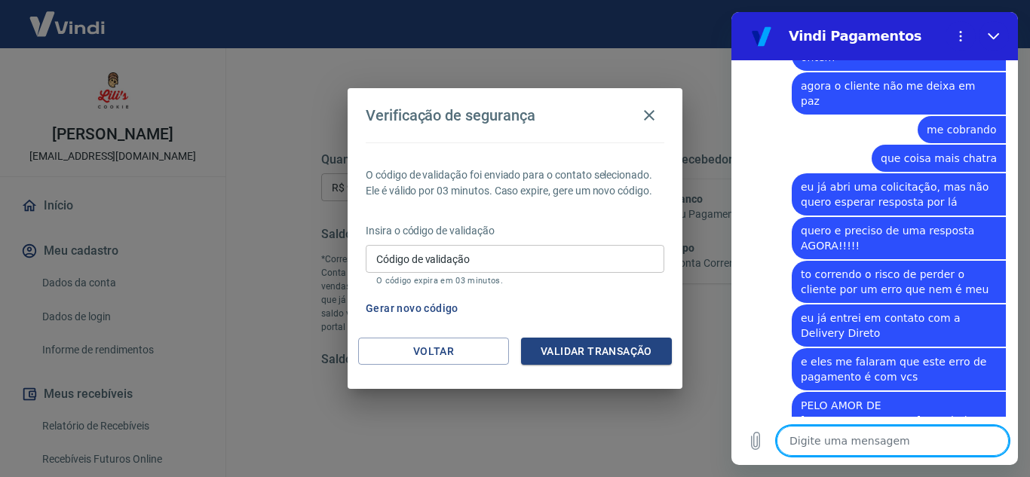
scroll to position [2193, 0]
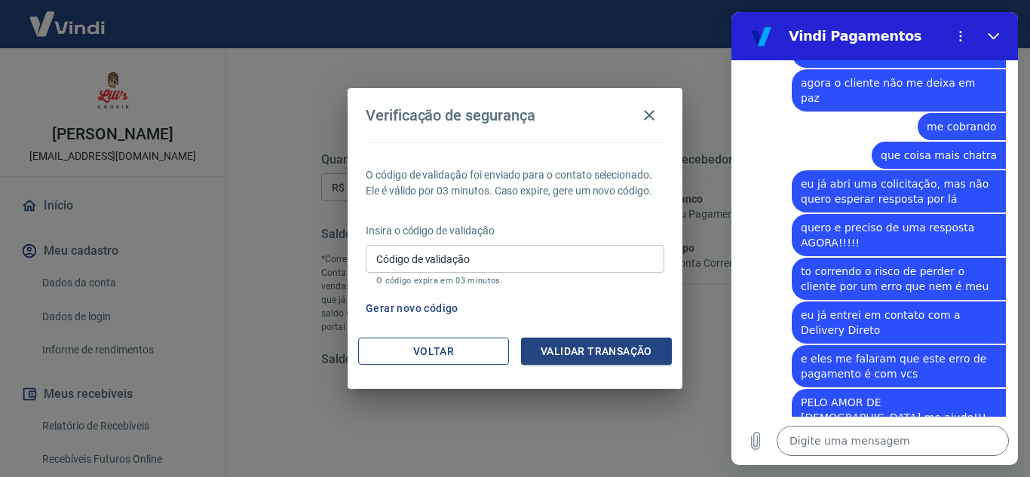
click at [475, 354] on button "Voltar" at bounding box center [433, 352] width 151 height 28
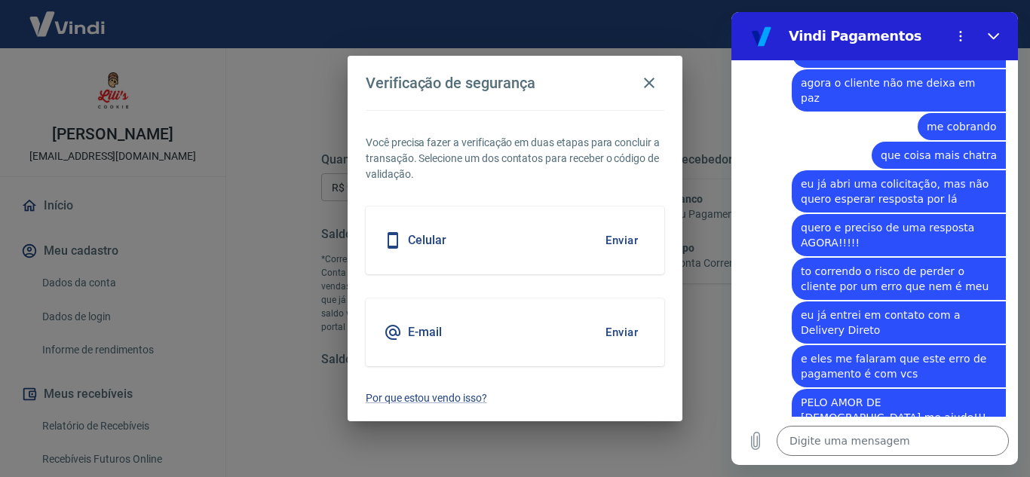
click at [560, 333] on div "E-mail Enviar" at bounding box center [515, 333] width 299 height 68
click at [625, 331] on button "Enviar" at bounding box center [621, 333] width 49 height 32
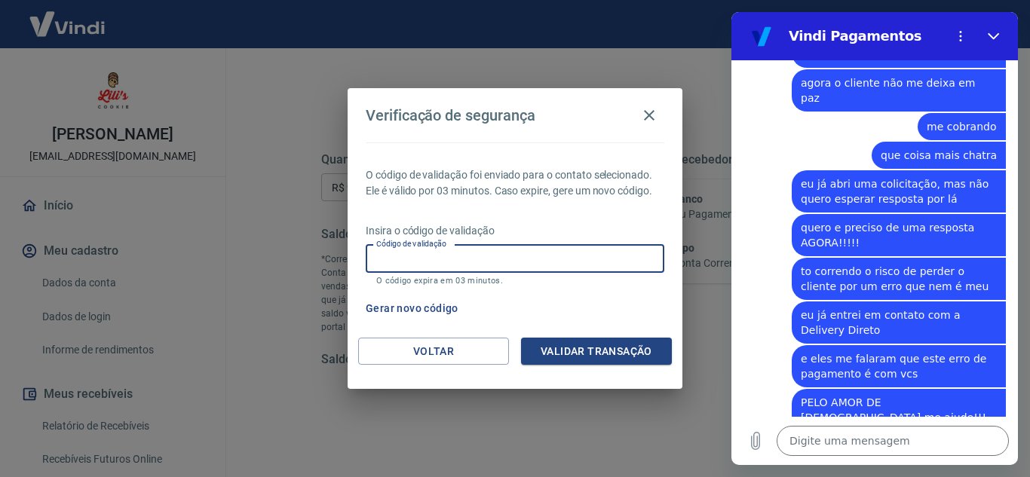
click at [548, 261] on input "Código de validação" at bounding box center [515, 259] width 299 height 28
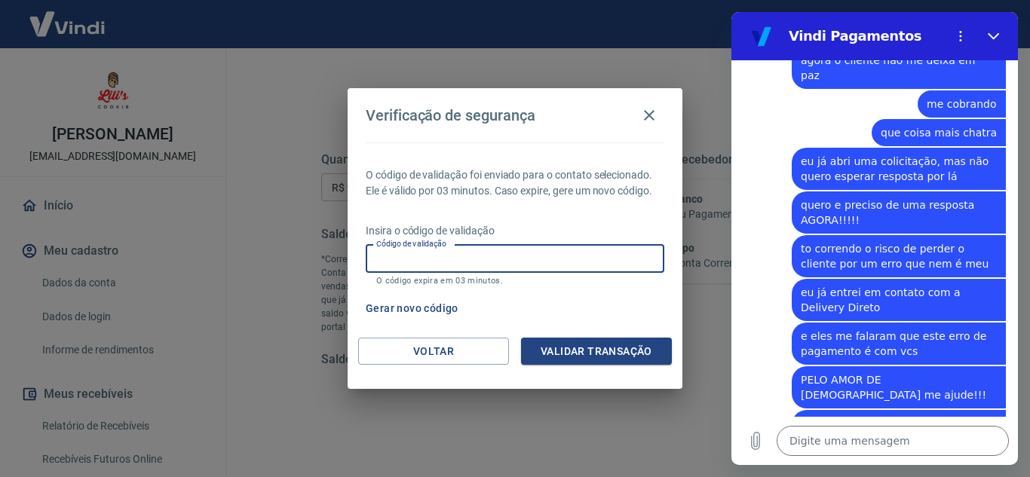
scroll to position [2222, 0]
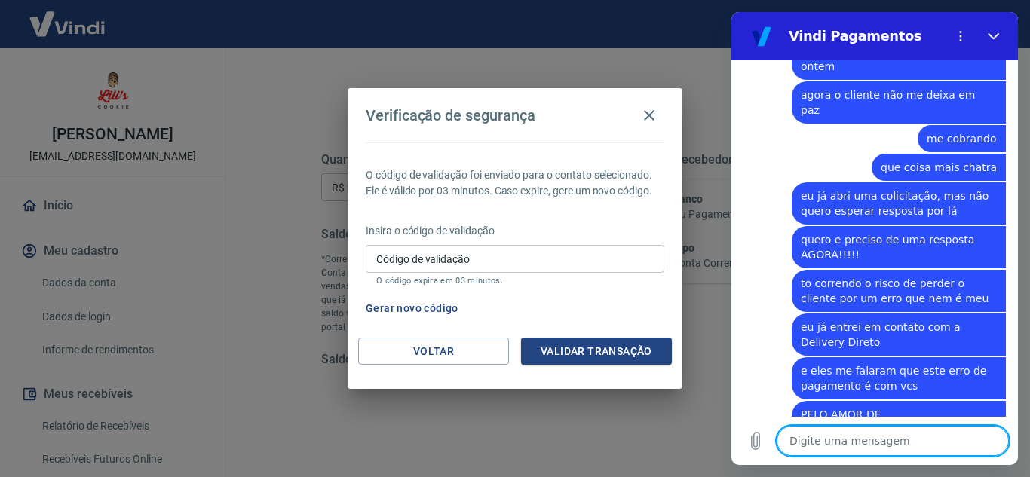
paste textarea "542754"
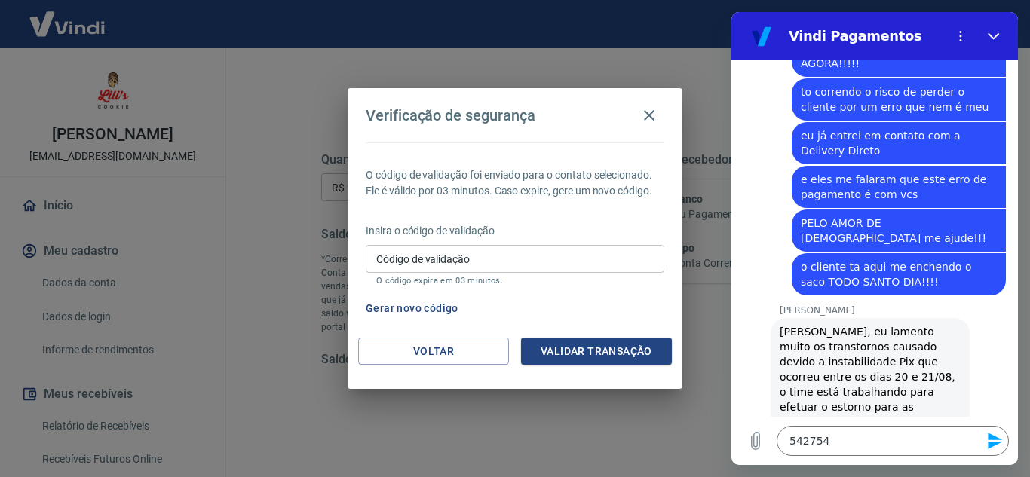
click at [497, 250] on input "Código de validação" at bounding box center [515, 259] width 299 height 28
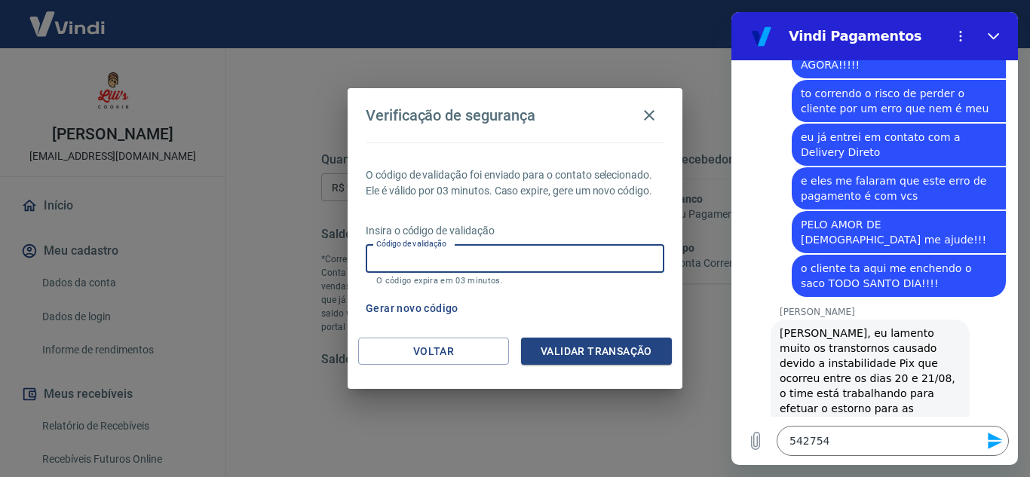
paste input "542754"
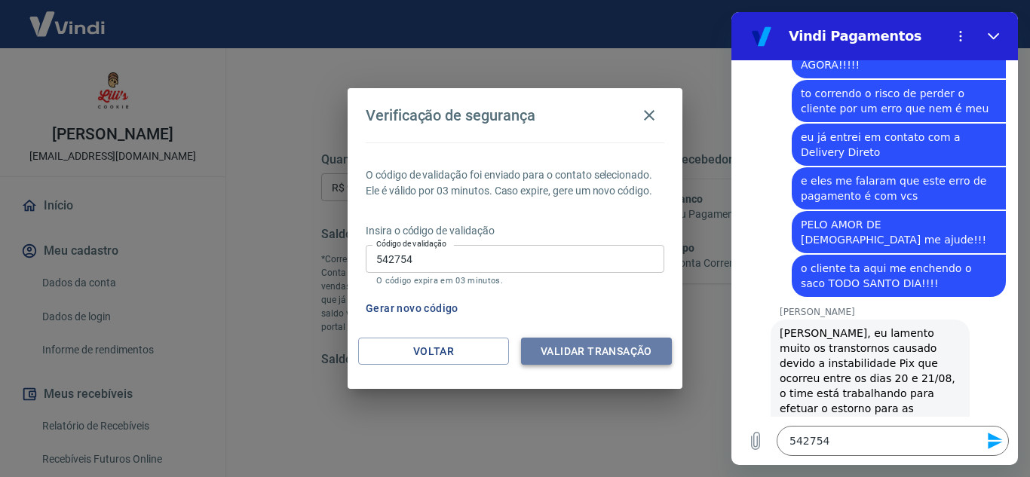
click at [576, 349] on button "Validar transação" at bounding box center [596, 352] width 151 height 28
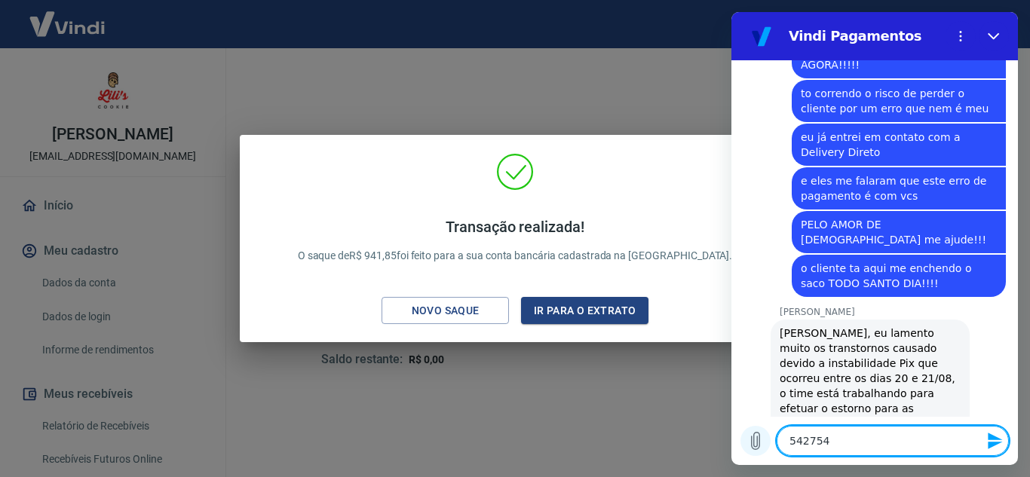
drag, startPoint x: 842, startPoint y: 446, endPoint x: 757, endPoint y: 442, distance: 84.6
click at [757, 442] on div "Digite uma mensagem 542754 x" at bounding box center [875, 441] width 287 height 48
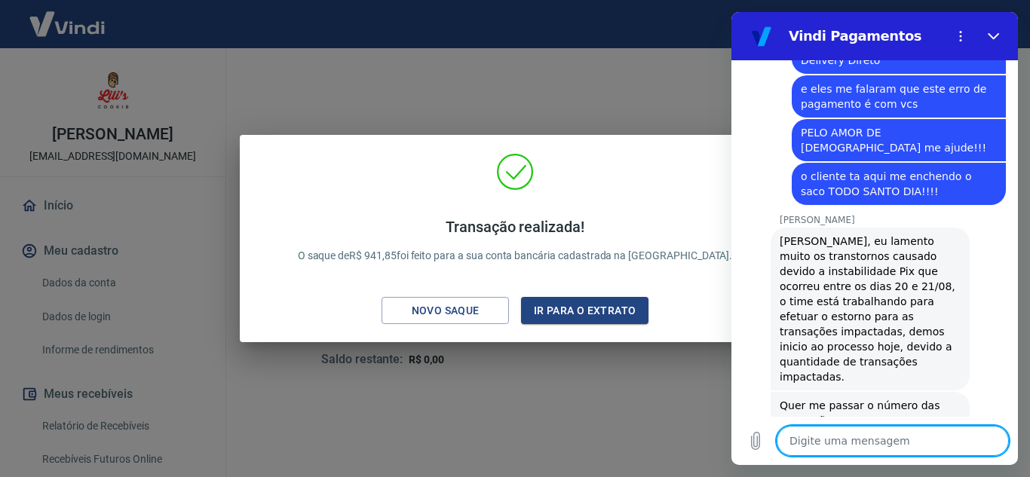
scroll to position [2466, 0]
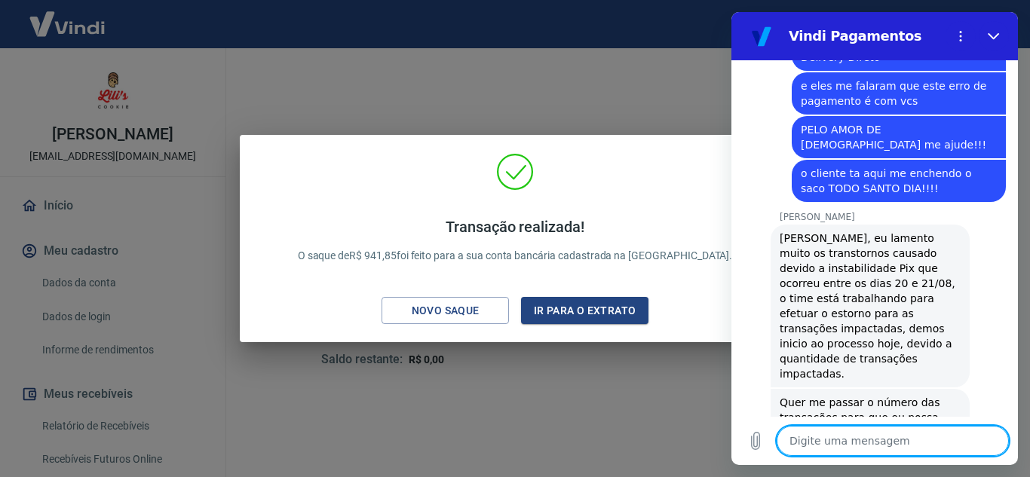
click at [879, 445] on textarea at bounding box center [893, 441] width 232 height 30
paste textarea "223795287"
click at [855, 447] on textarea "sim, são elas: 223795287" at bounding box center [893, 441] width 232 height 30
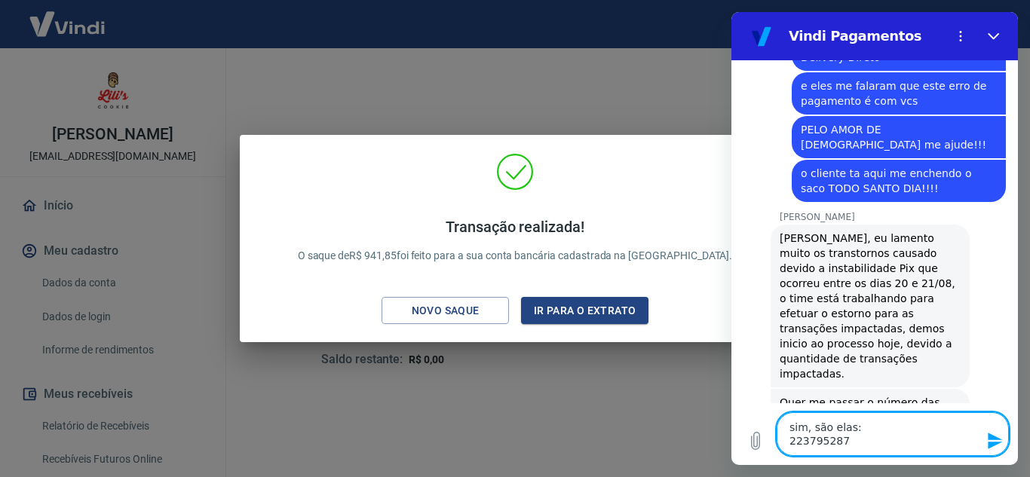
click at [858, 441] on textarea "sim, são elas: 223795287" at bounding box center [893, 435] width 232 height 44
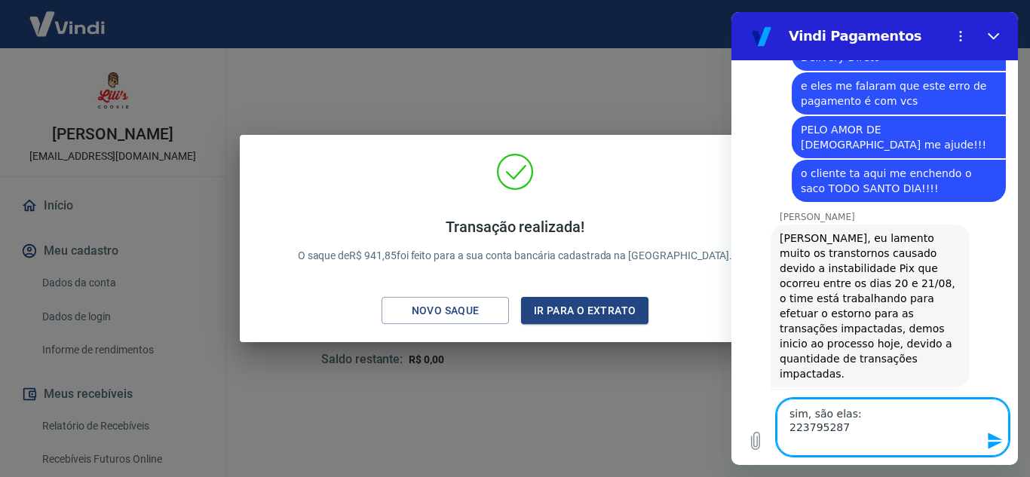
scroll to position [2493, 0]
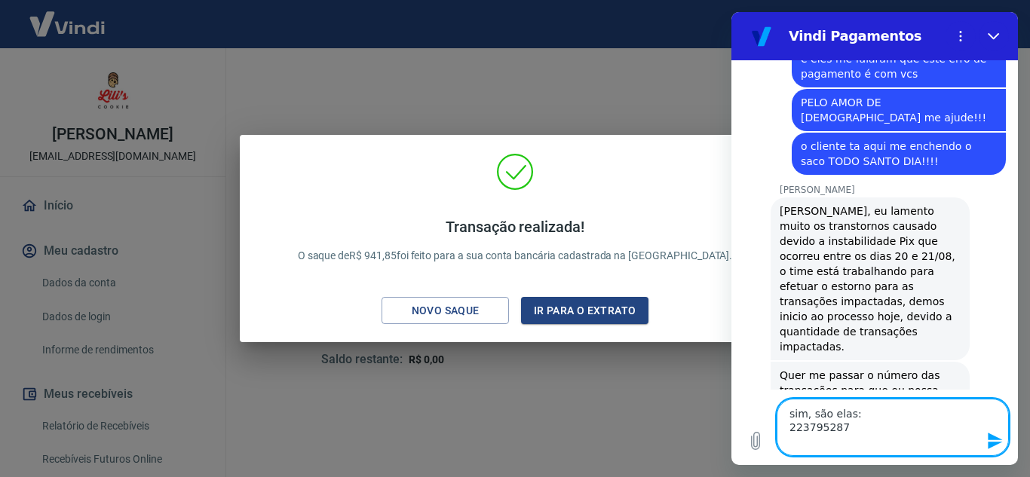
paste textarea "223797146"
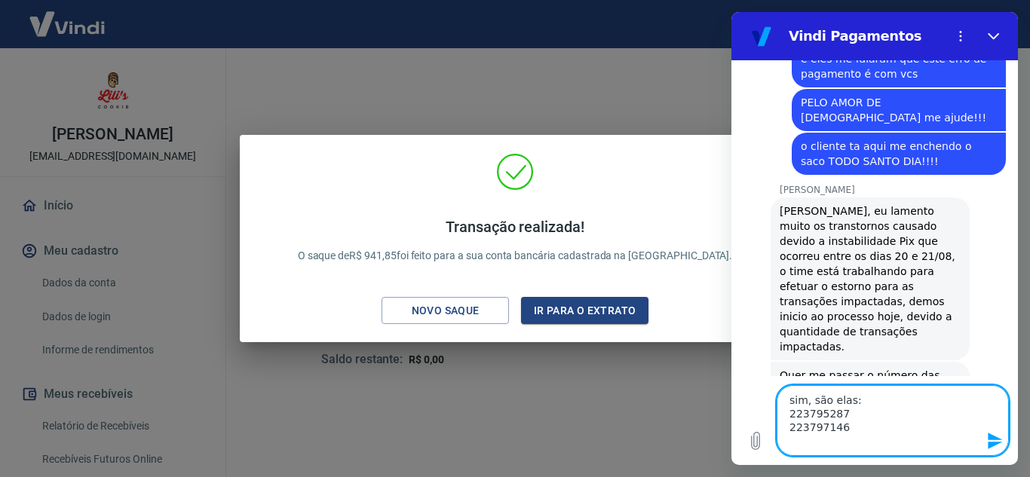
paste textarea "223797327"
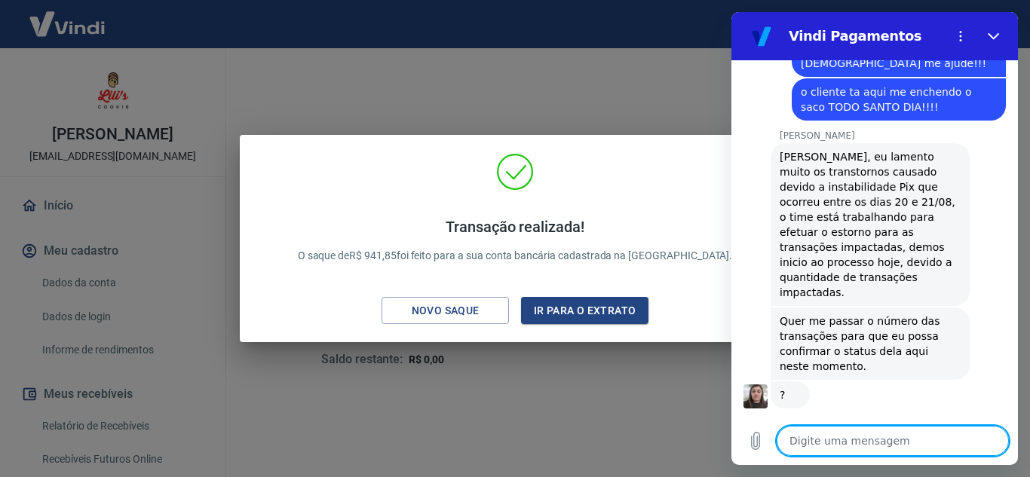
scroll to position [2576, 0]
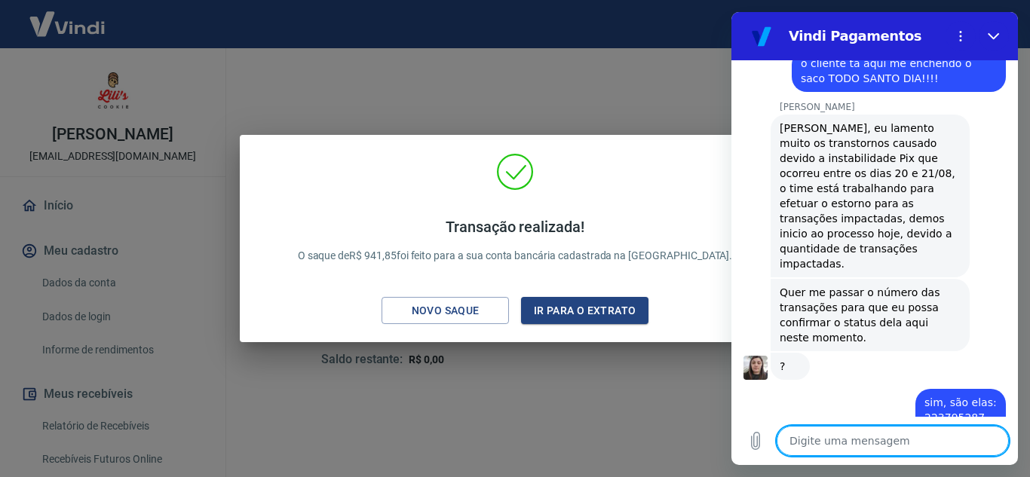
click at [833, 451] on textarea at bounding box center [893, 441] width 232 height 30
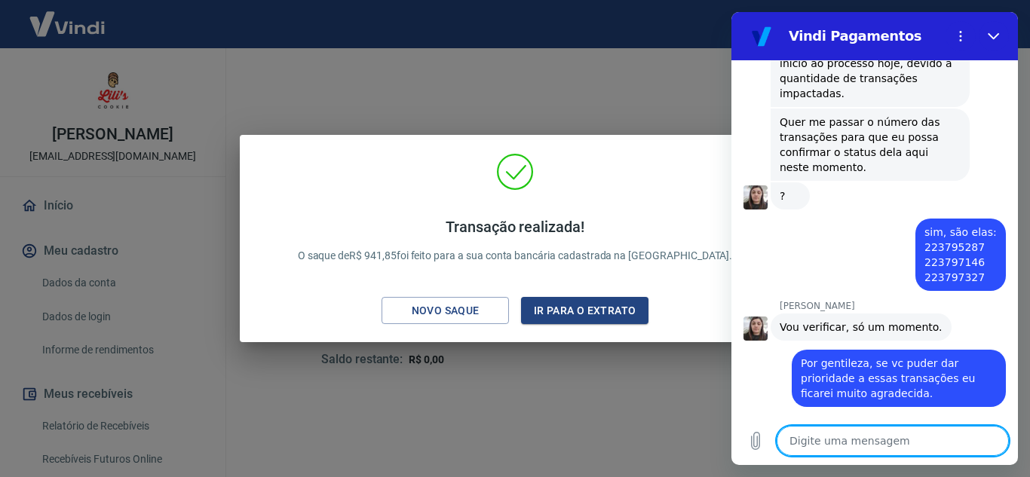
scroll to position [2751, 0]
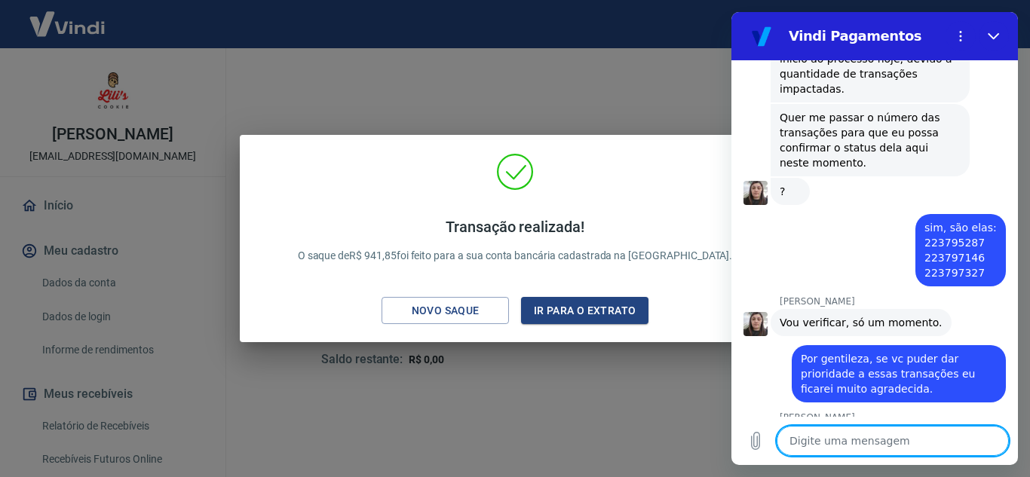
click at [852, 440] on textarea at bounding box center [893, 441] width 232 height 30
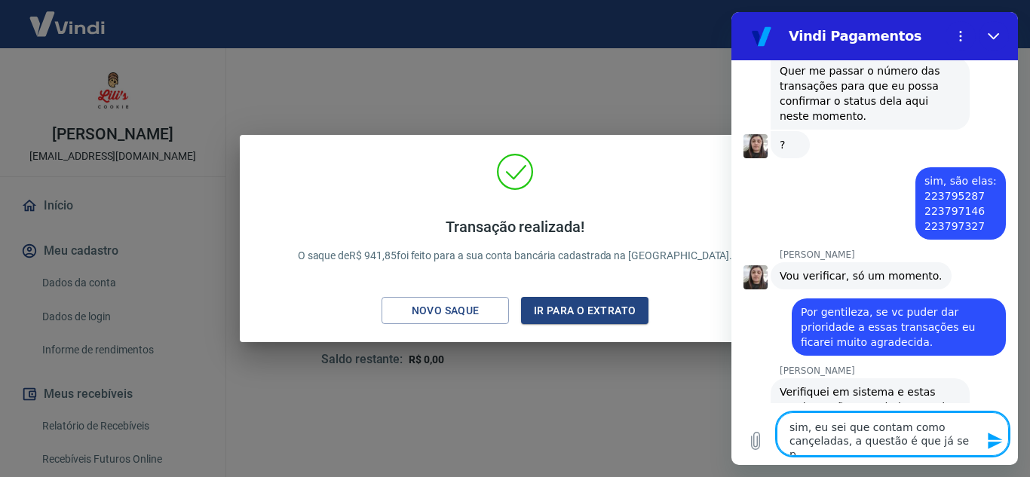
scroll to position [2801, 0]
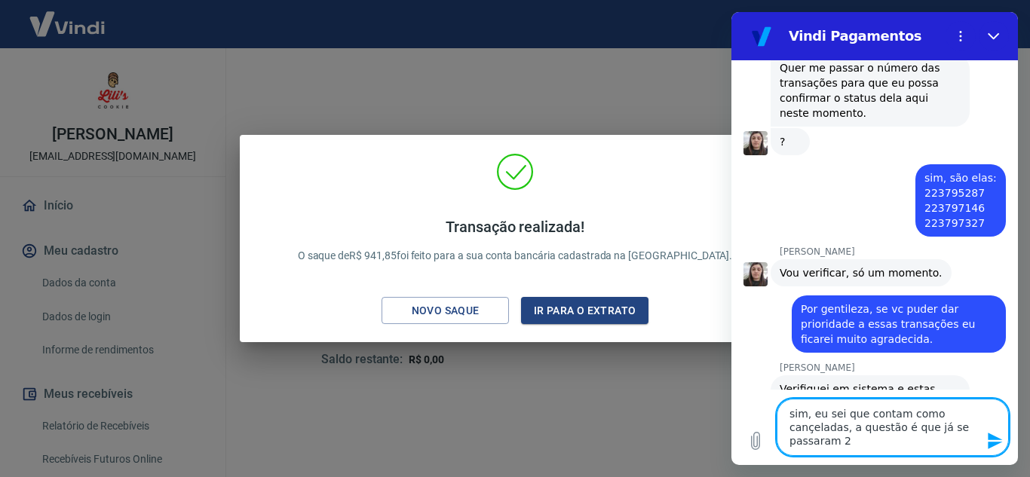
drag, startPoint x: 865, startPoint y: 446, endPoint x: 787, endPoint y: 410, distance: 86.0
click at [787, 410] on textarea "sim, eu sei que contam como cançeladas, a questão é que já se passaram 2" at bounding box center [893, 427] width 232 height 57
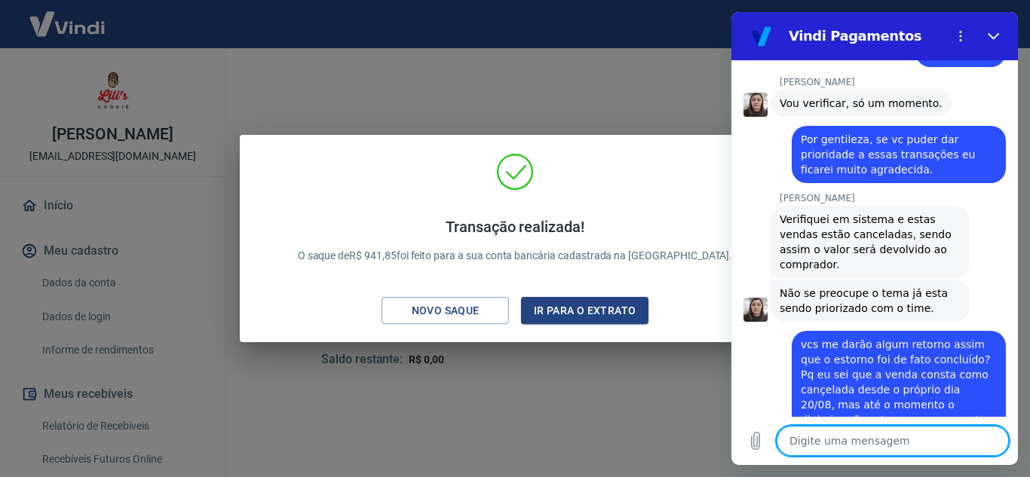
scroll to position [3023, 0]
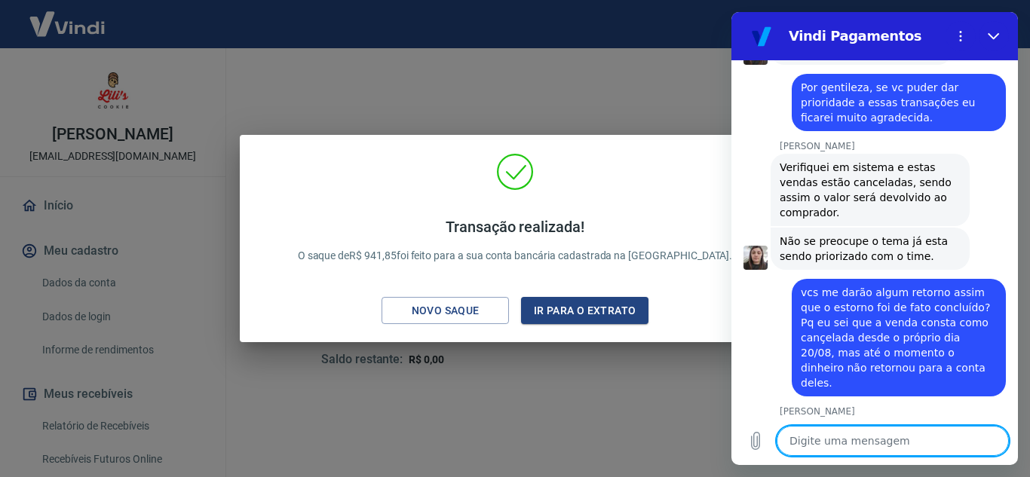
click at [837, 440] on textarea at bounding box center [893, 441] width 232 height 30
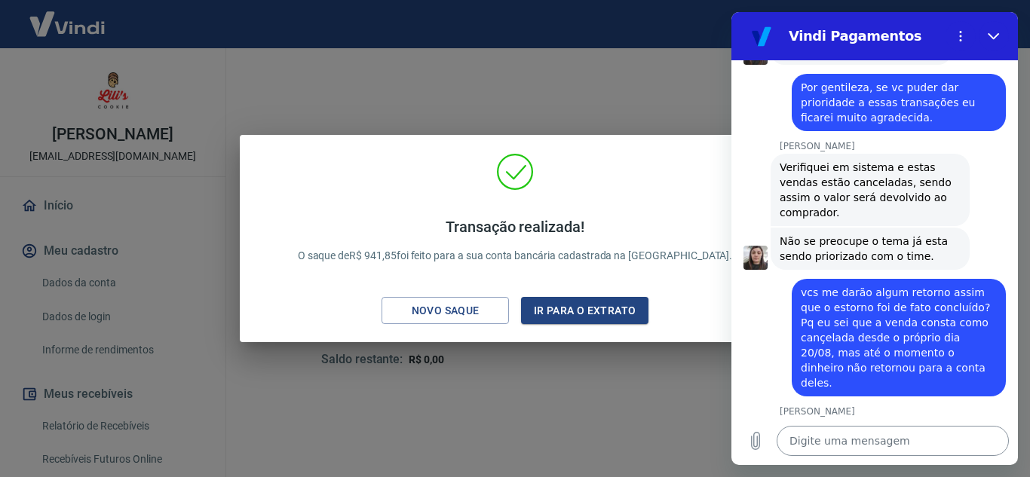
click at [978, 440] on textarea at bounding box center [893, 441] width 232 height 30
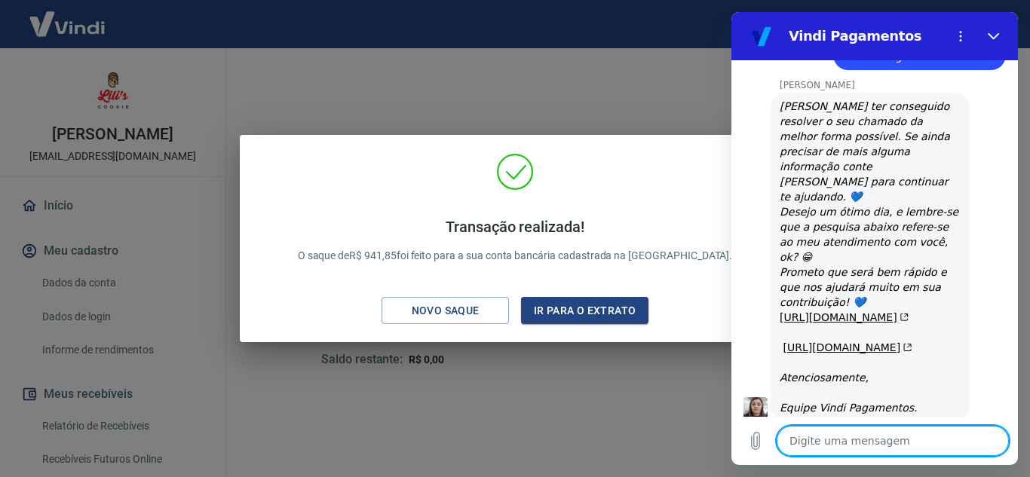
scroll to position [3525, 0]
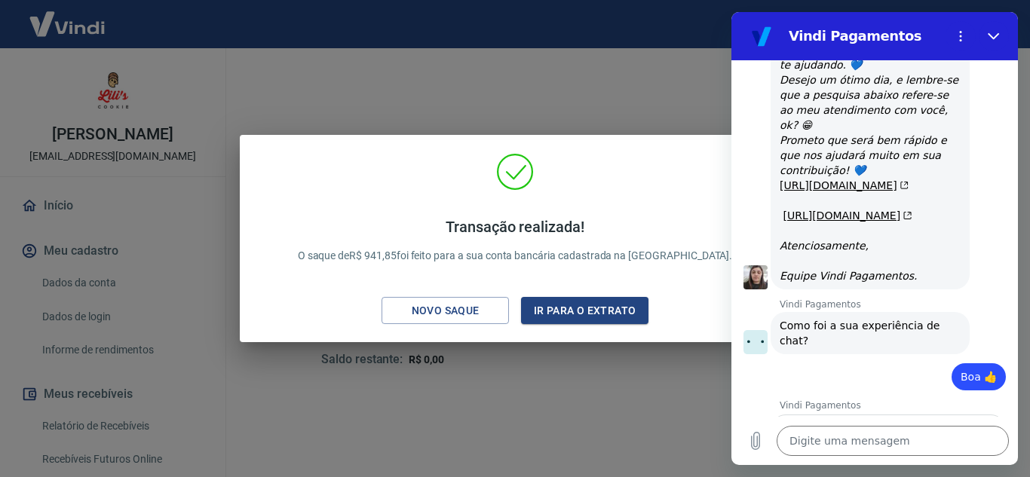
scroll to position [3655, 0]
click at [990, 38] on icon "Fechar" at bounding box center [994, 36] width 12 height 12
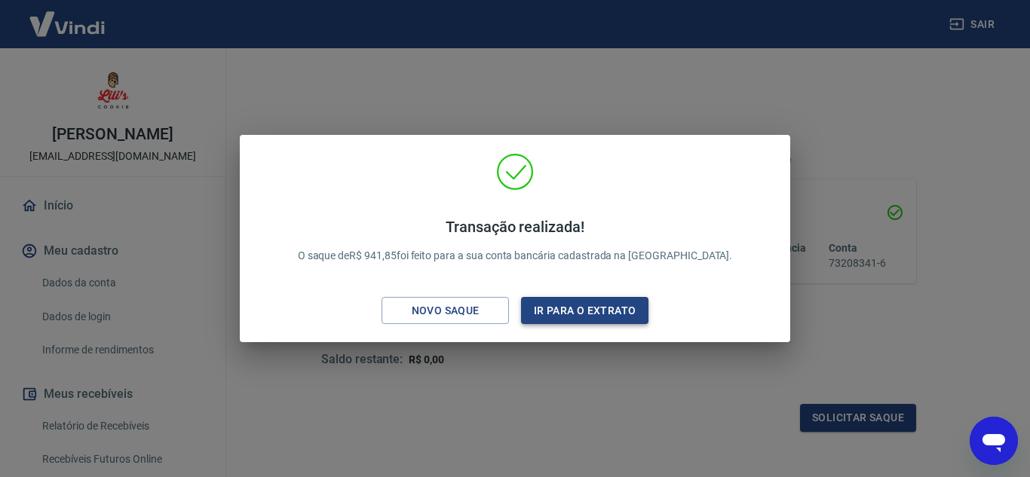
click at [553, 317] on button "Ir para o extrato" at bounding box center [584, 311] width 127 height 28
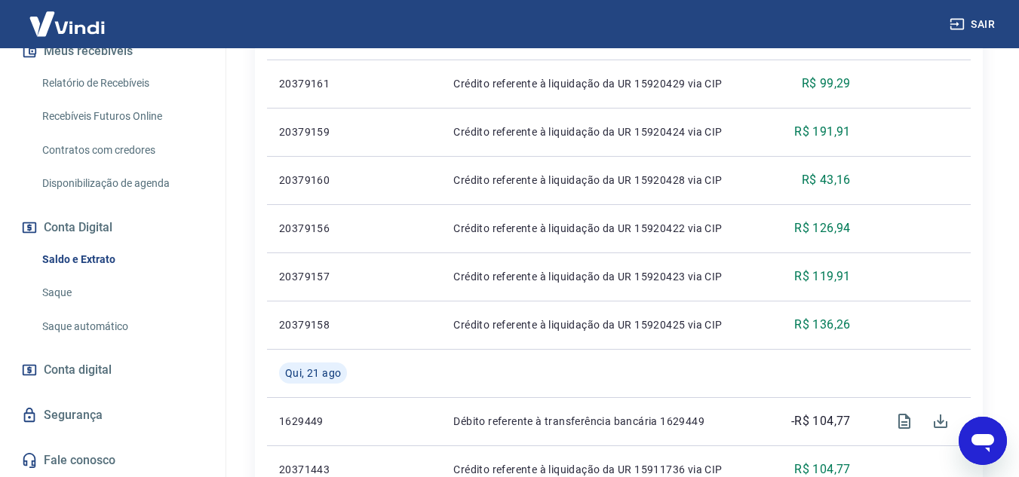
scroll to position [679, 0]
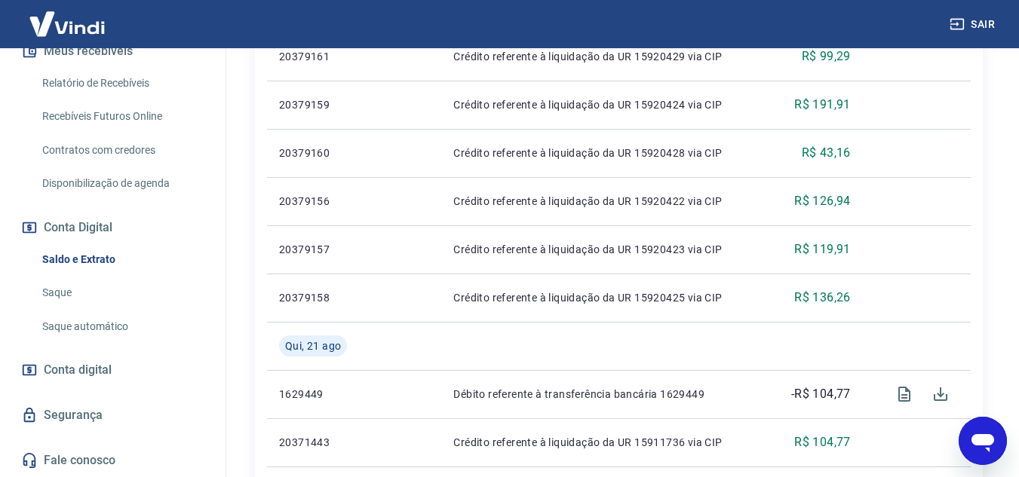
click at [987, 25] on button "Sair" at bounding box center [974, 25] width 54 height 28
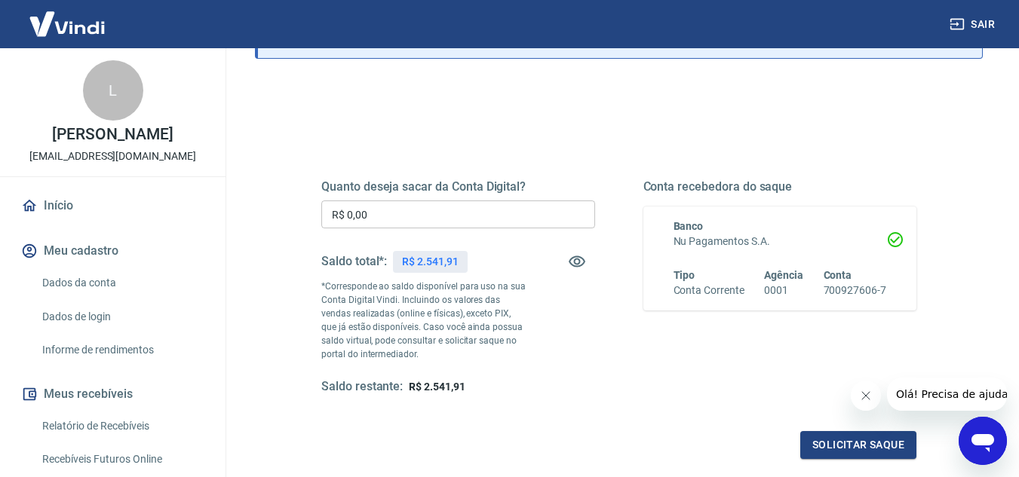
scroll to position [151, 0]
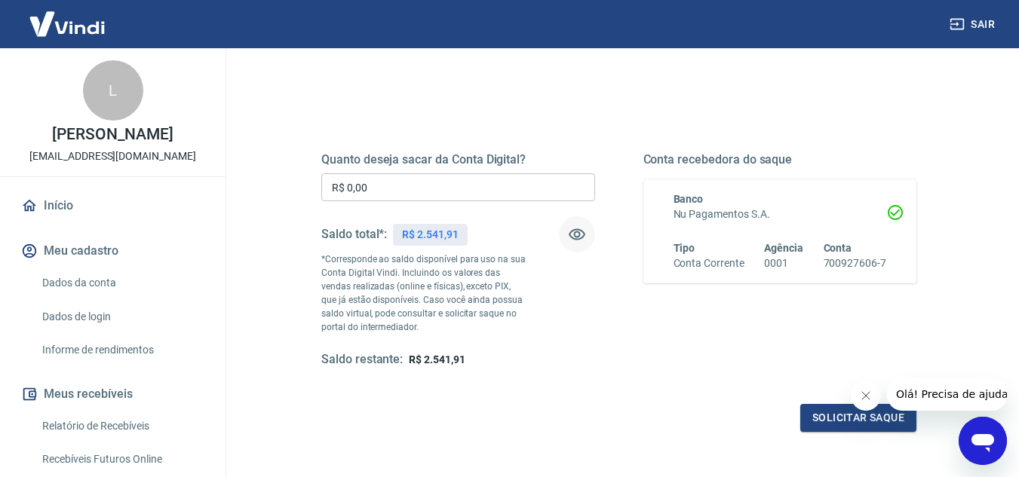
click at [568, 237] on icon "button" at bounding box center [577, 235] width 18 height 18
click at [575, 236] on icon "button" at bounding box center [577, 235] width 17 height 14
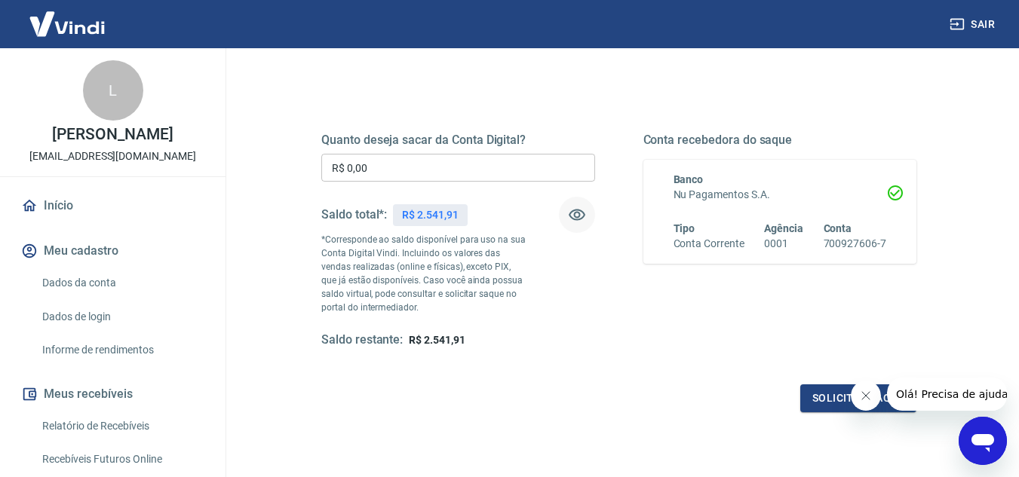
scroll to position [131, 0]
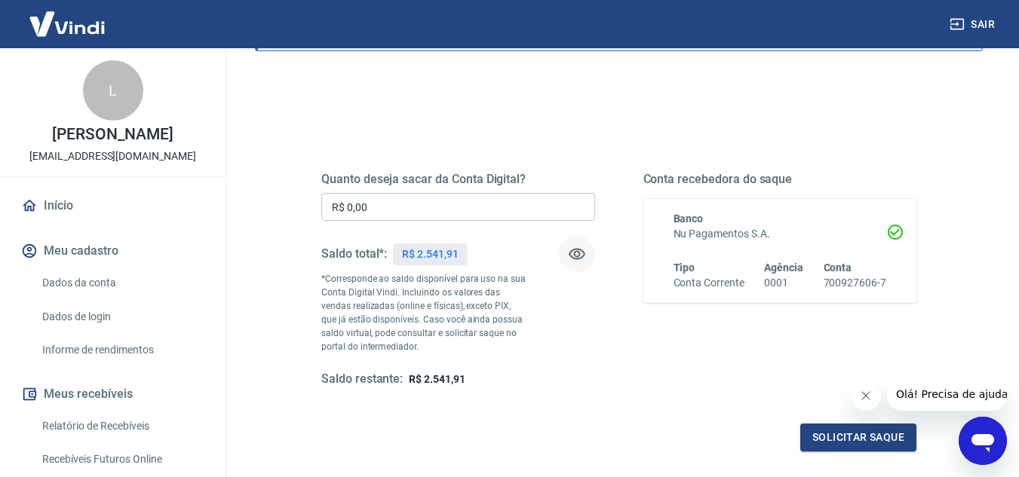
click at [999, 446] on div "Abrir janela de mensagens" at bounding box center [982, 441] width 45 height 45
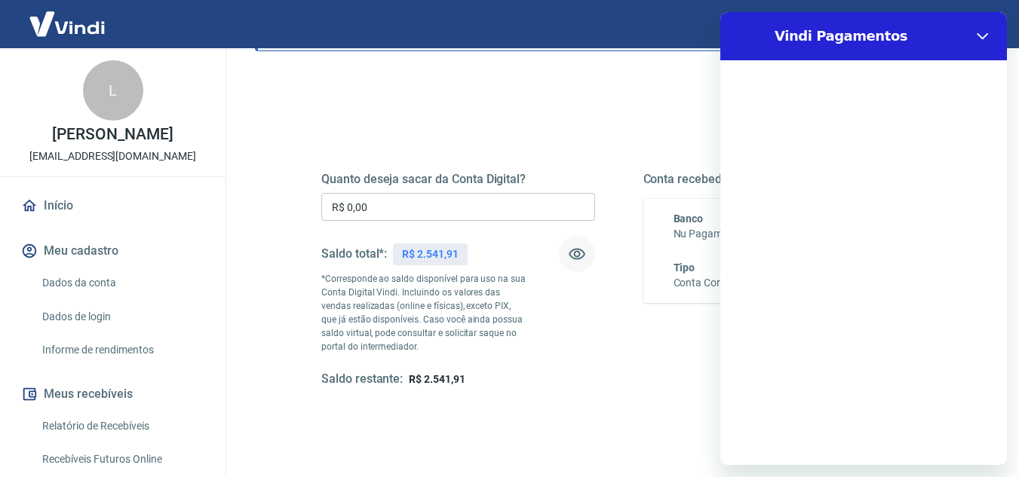
scroll to position [0, 0]
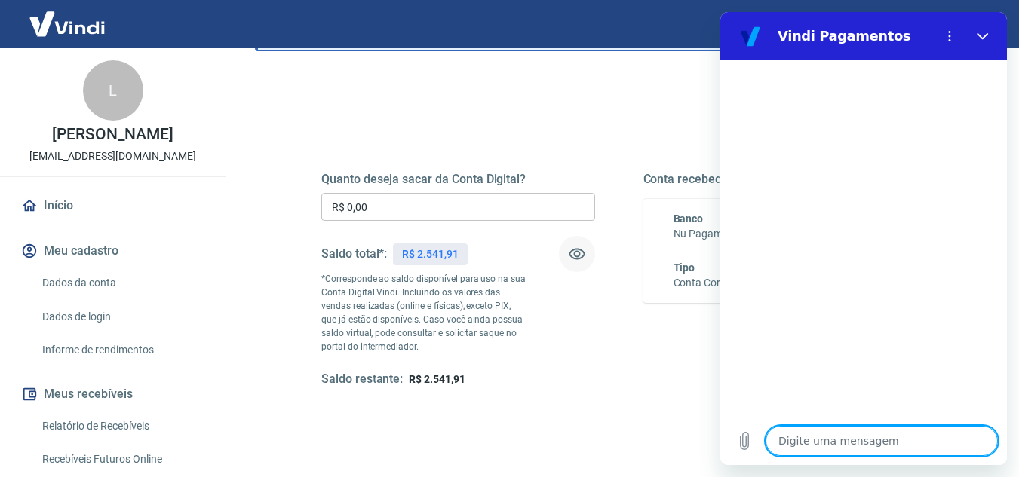
type textarea "o"
type textarea "x"
type textarea "oi"
type textarea "x"
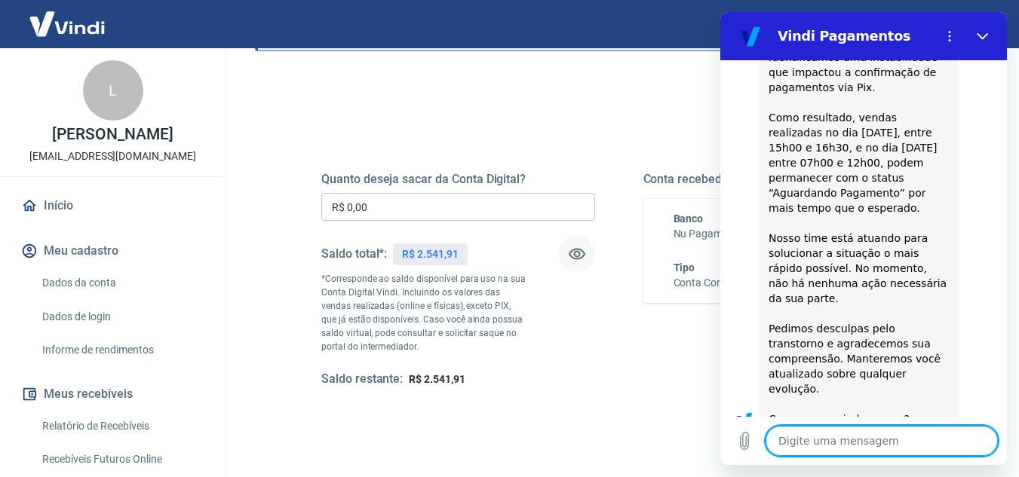
type textarea "x"
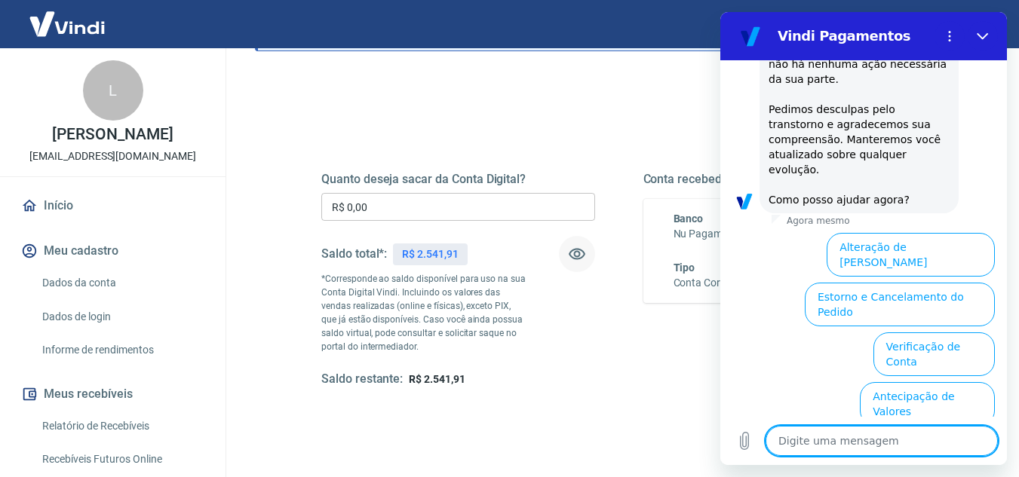
scroll to position [457, 0]
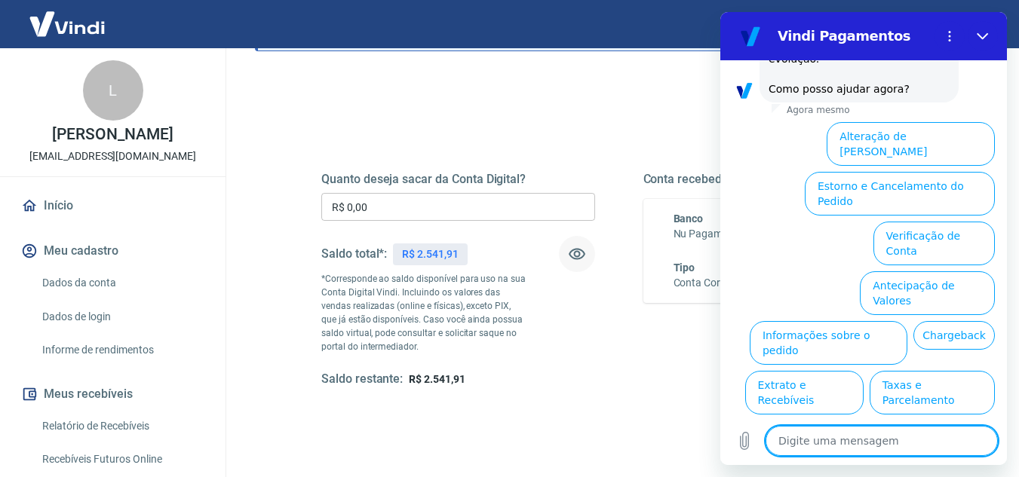
click at [843, 445] on textarea at bounding box center [882, 441] width 232 height 30
type textarea "f"
type textarea "x"
type textarea "fa"
type textarea "x"
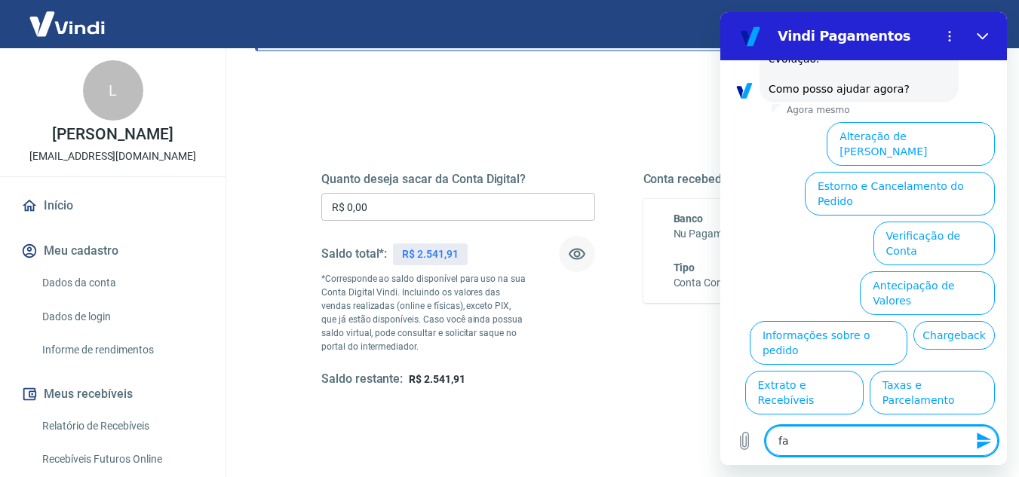
type textarea "fal"
type textarea "x"
type textarea "fala"
type textarea "x"
type textarea "falar"
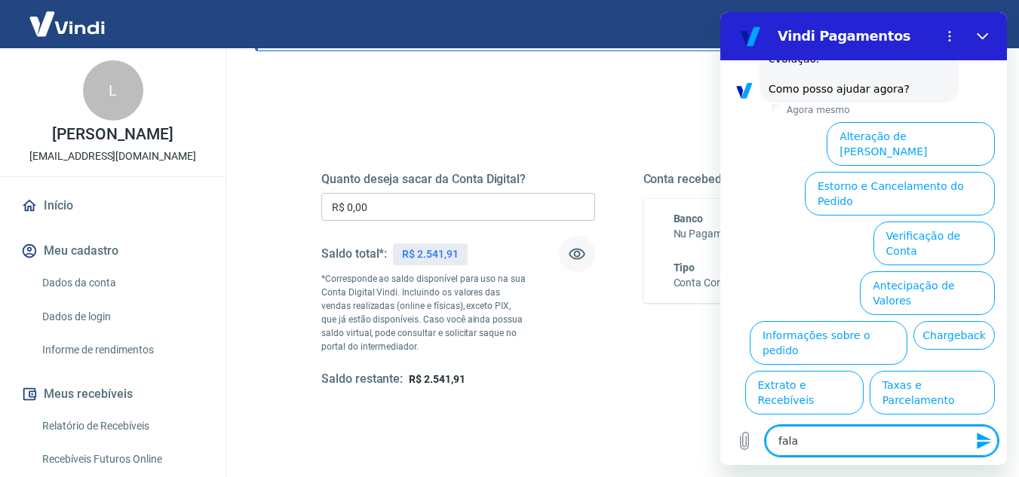
type textarea "x"
type textarea "falar"
type textarea "x"
type textarea "falar c"
type textarea "x"
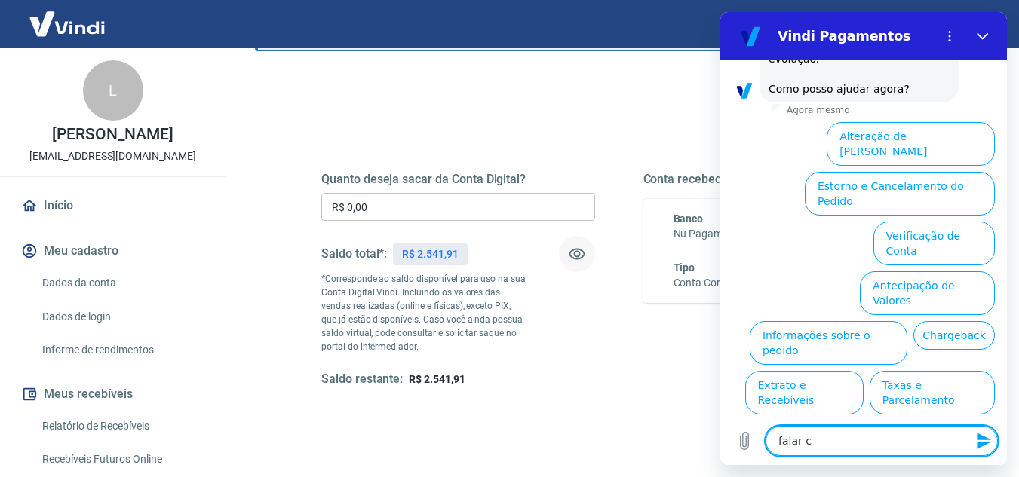
type textarea "falar co"
type textarea "x"
type textarea "falar com"
type textarea "x"
type textarea "falar com"
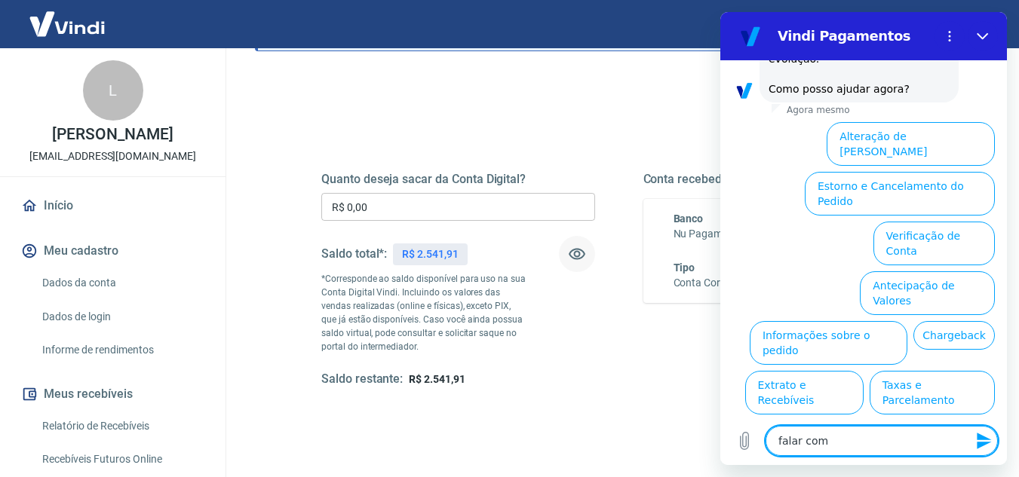
type textarea "x"
type textarea "falar com a"
type textarea "x"
type textarea "falar com at"
type textarea "x"
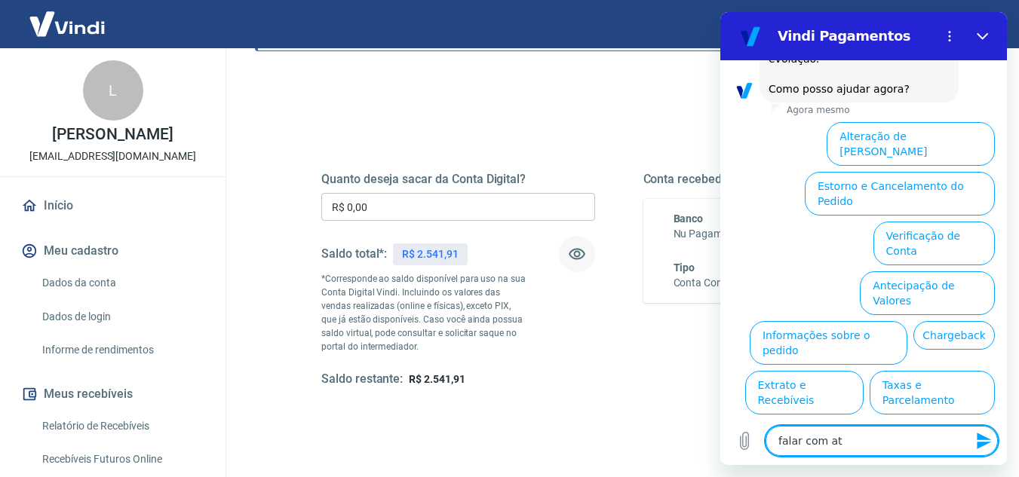
type textarea "falar com ate"
type textarea "x"
type textarea "falar com [GEOGRAPHIC_DATA]"
type textarea "x"
type textarea "falar com atend"
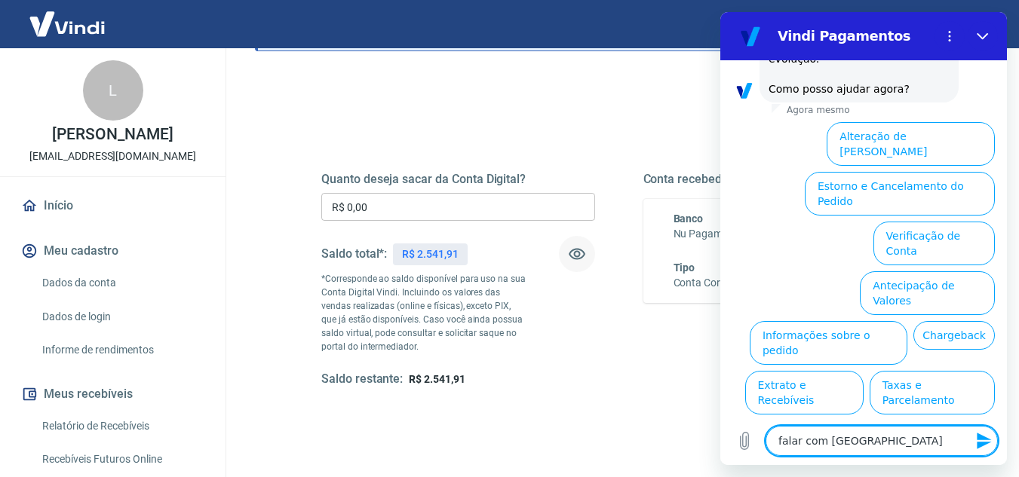
type textarea "x"
type textarea "falar com atende"
type textarea "x"
type textarea "falar com atenden"
type textarea "x"
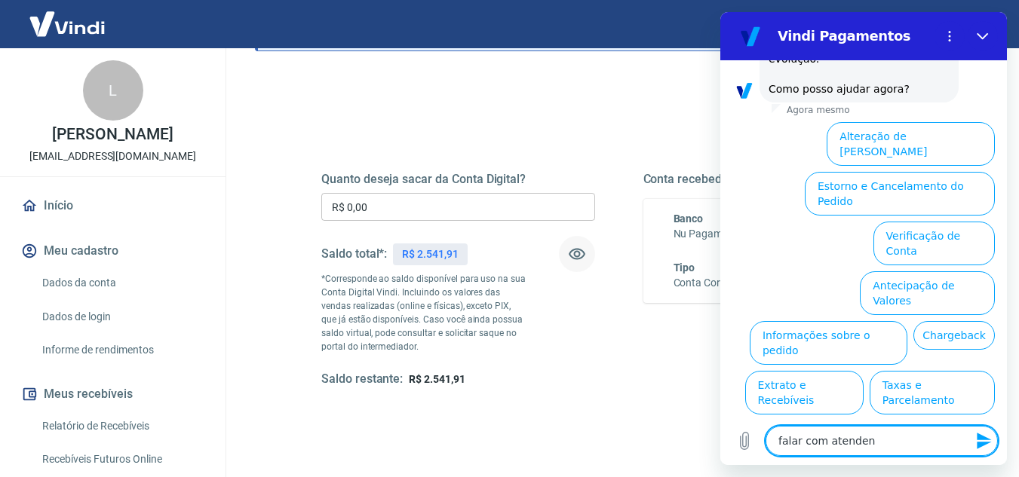
type textarea "falar com atendenr"
type textarea "x"
type textarea "falar com atendenrt"
type textarea "x"
type textarea "falar com atendenrte"
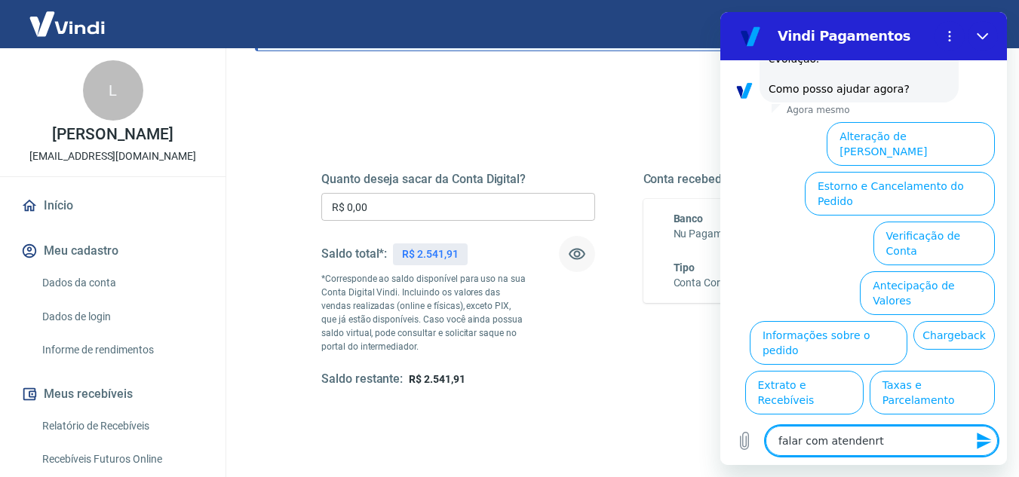
type textarea "x"
type textarea "falar com atendenrt"
type textarea "x"
type textarea "falar com atendenr"
type textarea "x"
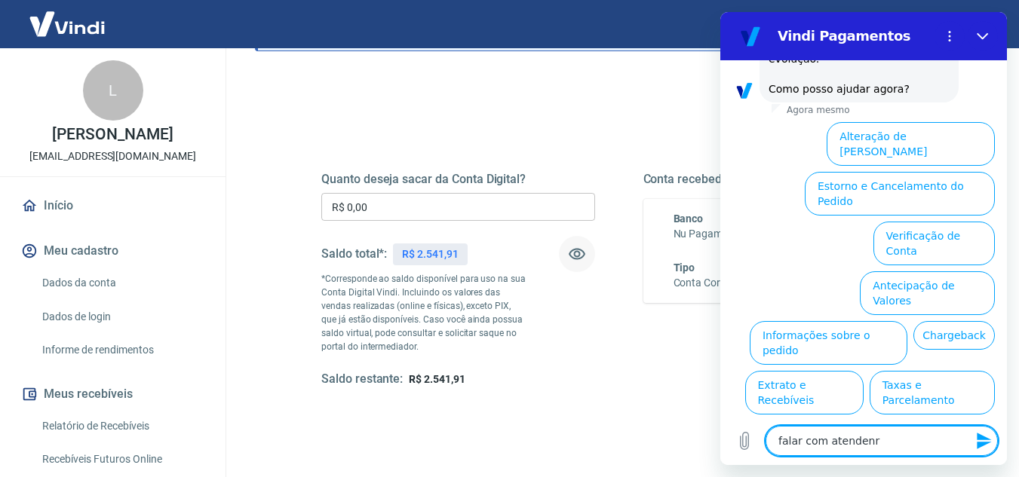
type textarea "falar com atenden"
type textarea "x"
type textarea "falar com atendent"
type textarea "x"
type textarea "falar com atendente"
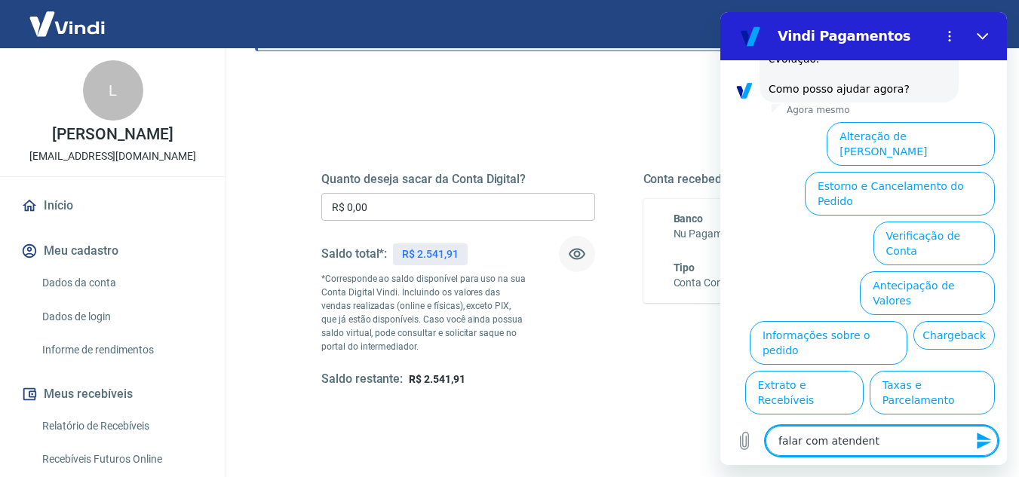
type textarea "x"
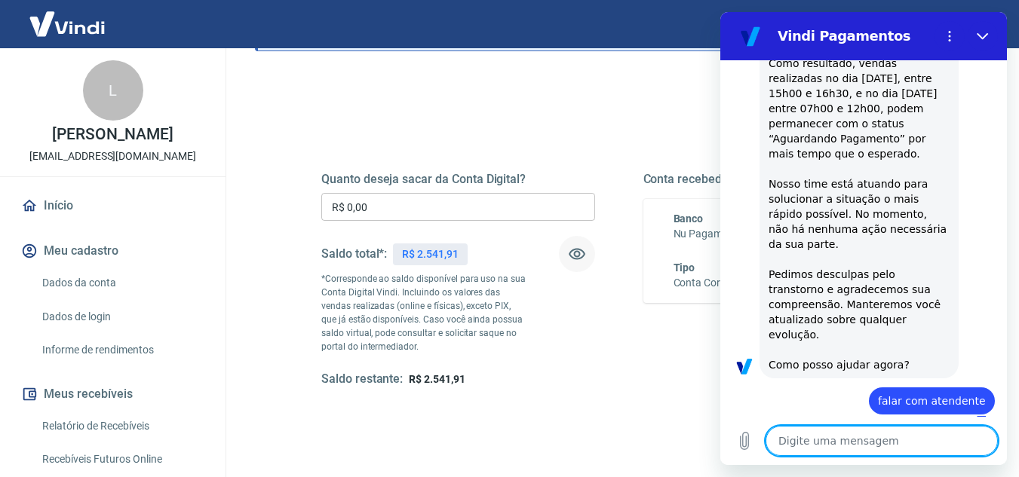
type textarea "x"
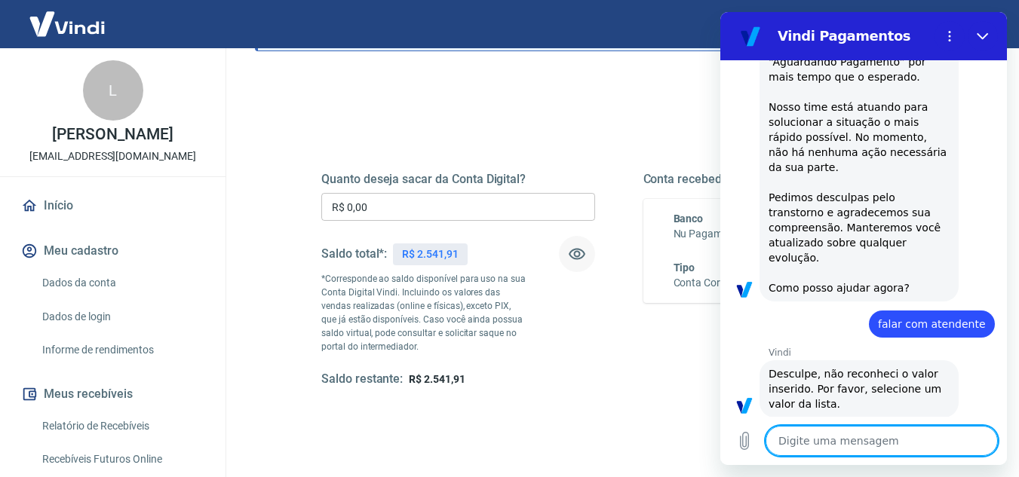
scroll to position [261, 0]
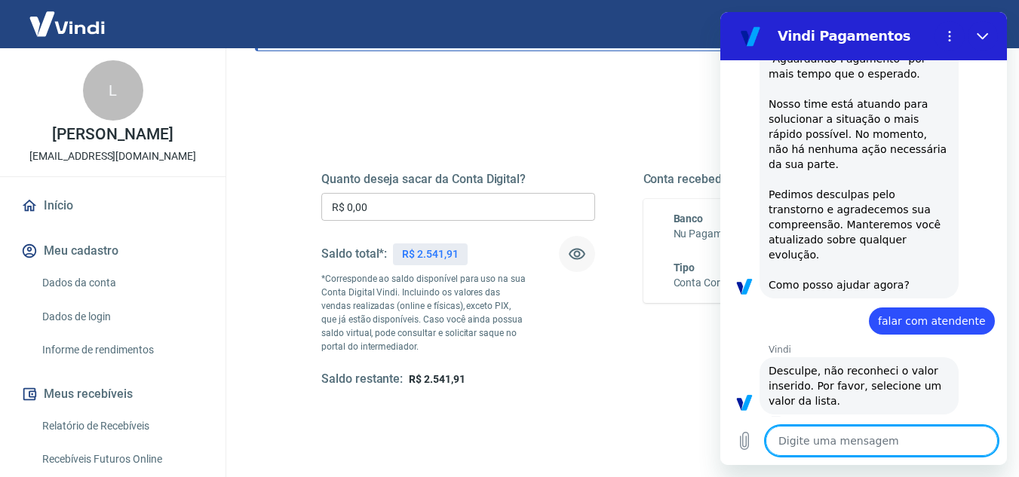
type textarea "f"
type textarea "x"
type textarea "fa"
type textarea "x"
type textarea "fal"
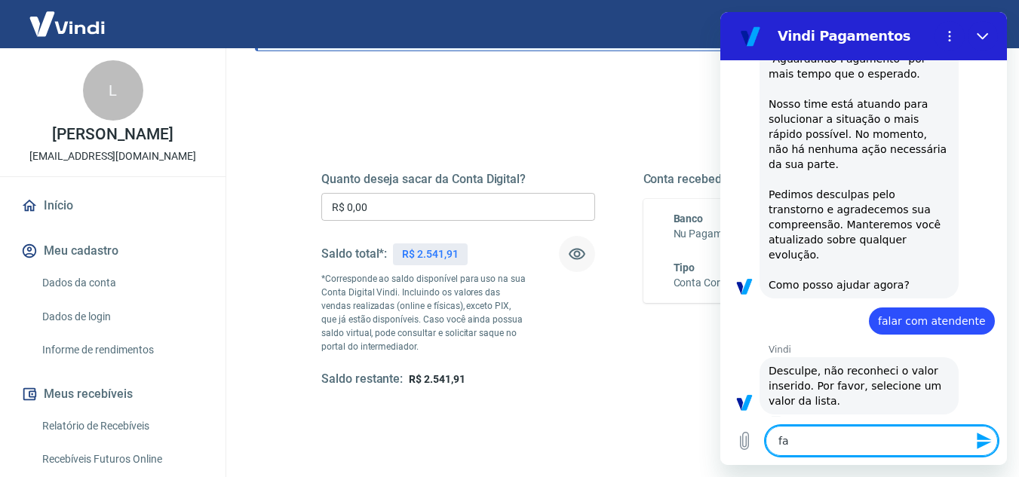
type textarea "x"
type textarea "fala"
type textarea "x"
type textarea "falar"
type textarea "x"
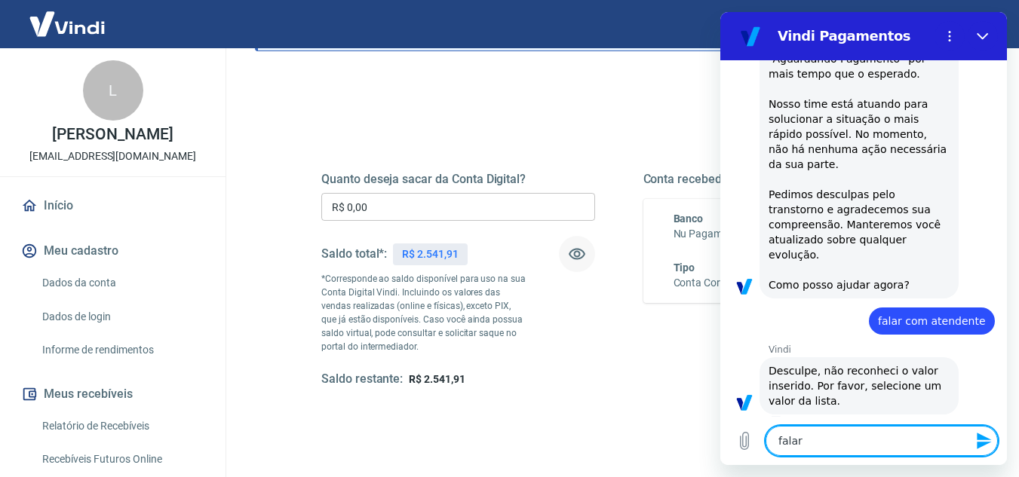
type textarea "falar"
type textarea "x"
type textarea "falar c"
type textarea "x"
type textarea "falar co"
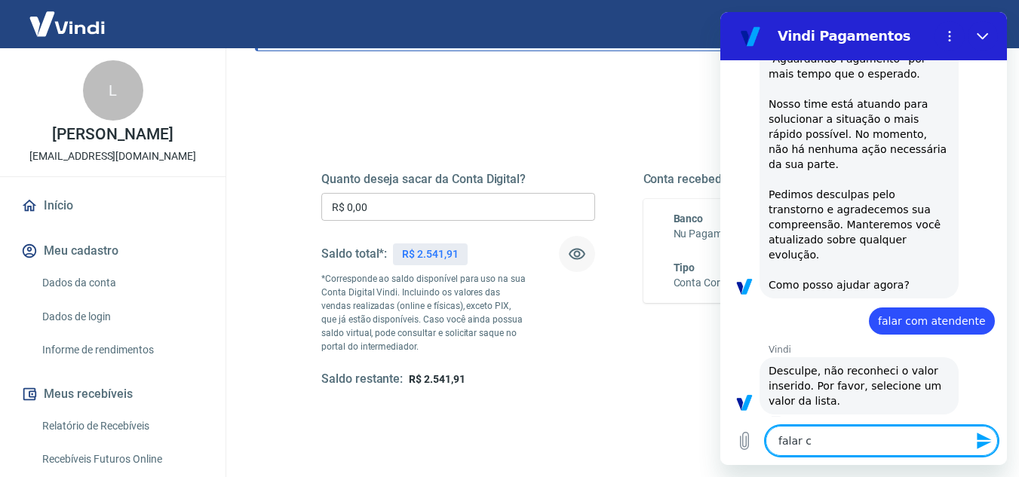
type textarea "x"
type textarea "falar com"
type textarea "x"
type textarea "falar com"
type textarea "x"
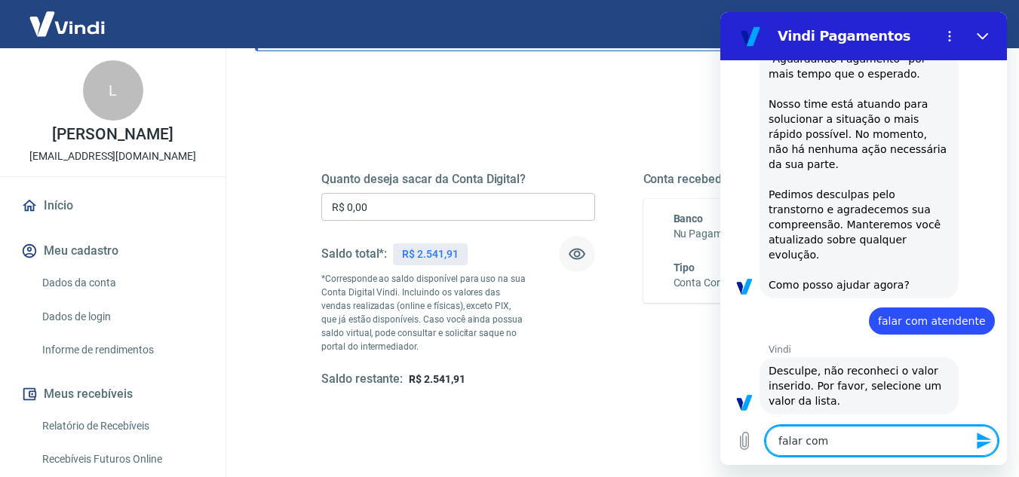
type textarea "falar com a"
type textarea "x"
type textarea "falar com at"
type textarea "x"
type textarea "falar com ate"
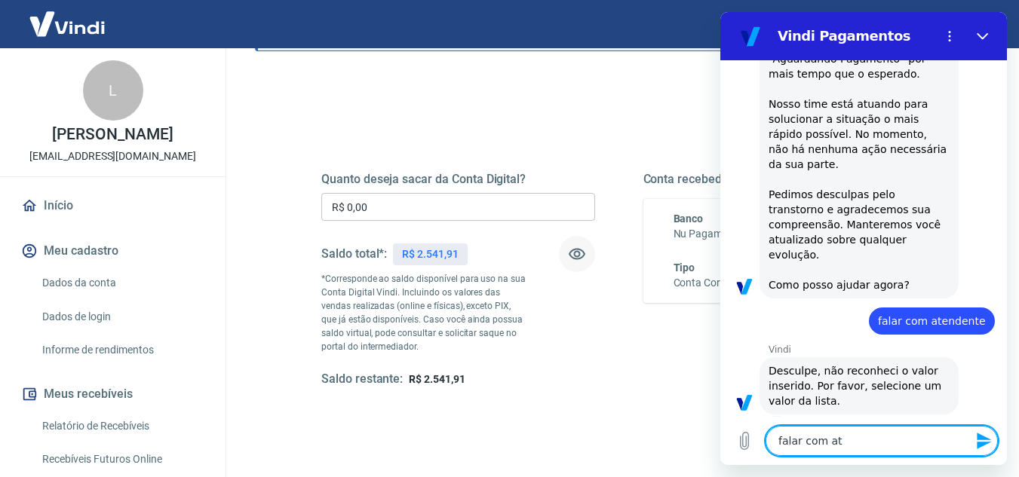
type textarea "x"
type textarea "falar com [GEOGRAPHIC_DATA]"
type textarea "x"
type textarea "falar com atend"
type textarea "x"
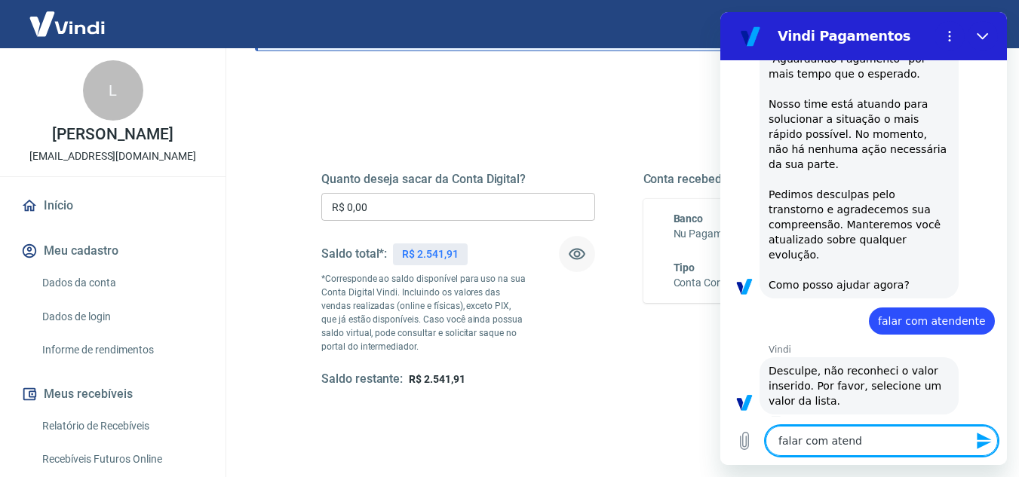
type textarea "falar com atende"
type textarea "x"
type textarea "falar com atenden"
type textarea "x"
type textarea "falar com atendent"
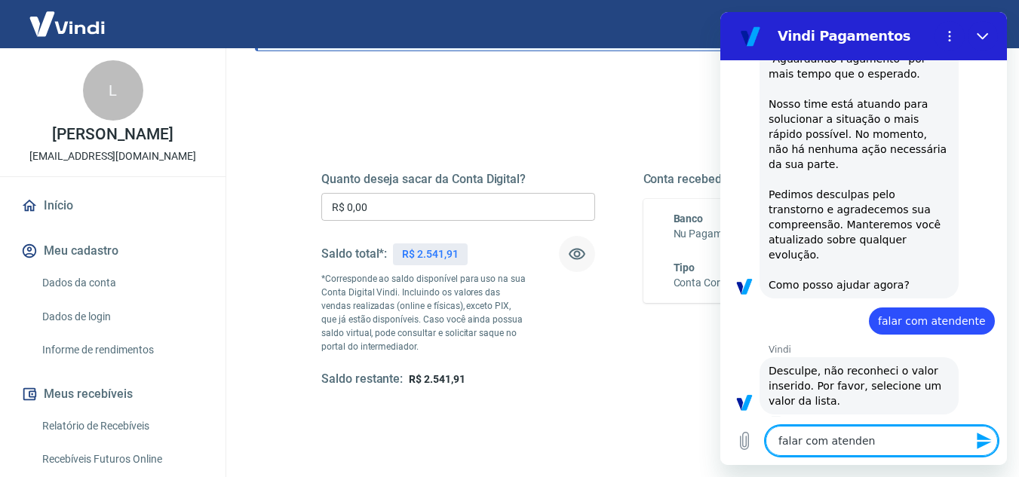
type textarea "x"
type textarea "falar com atendente"
type textarea "x"
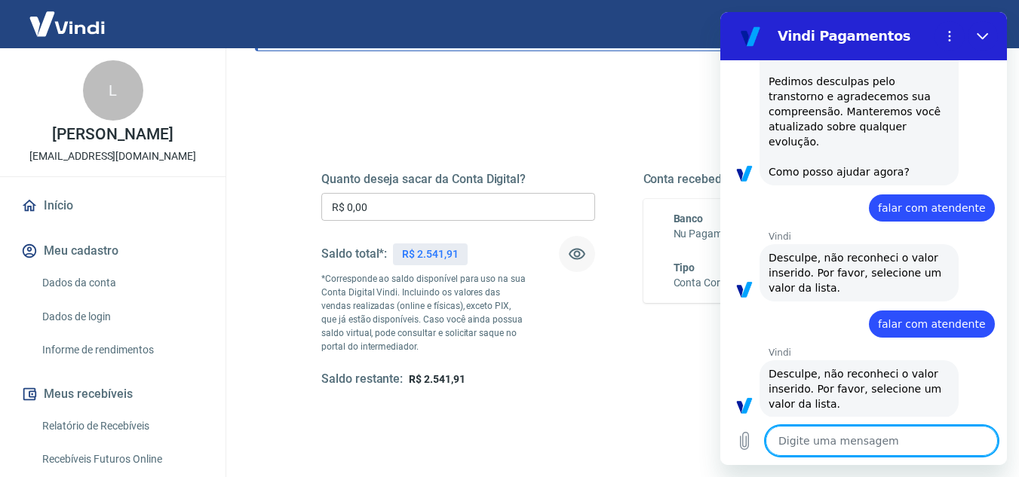
scroll to position [377, 0]
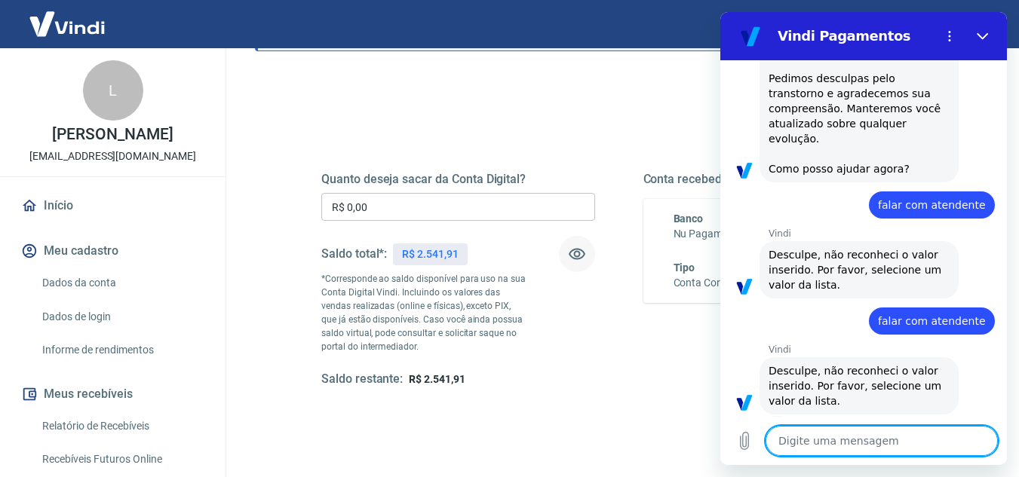
type textarea "x"
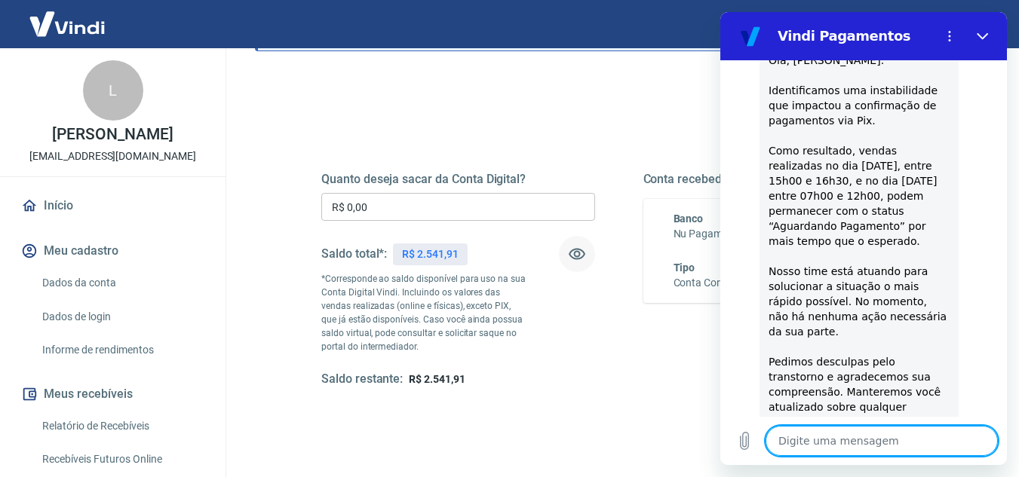
scroll to position [0, 0]
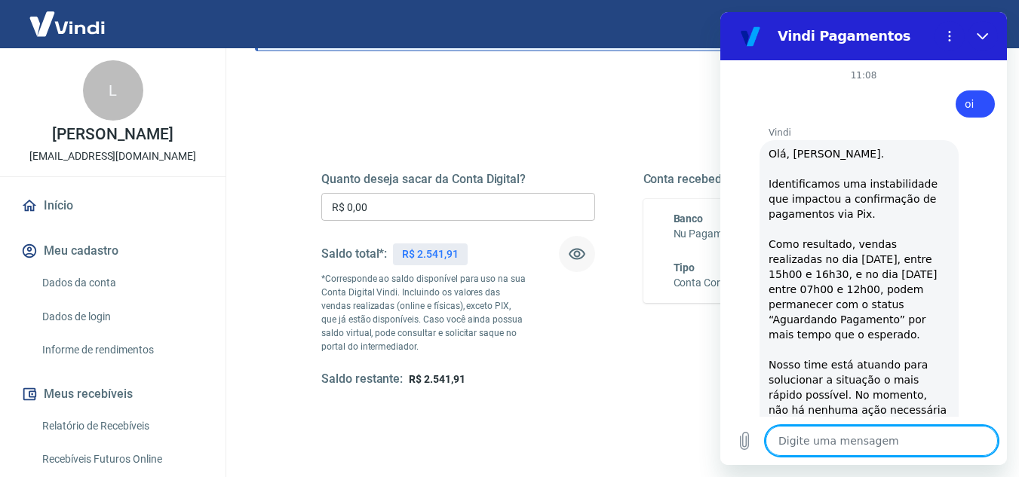
click at [833, 446] on textarea at bounding box center [882, 441] width 232 height 30
type textarea "c"
type textarea "x"
type textarea "ch"
type textarea "x"
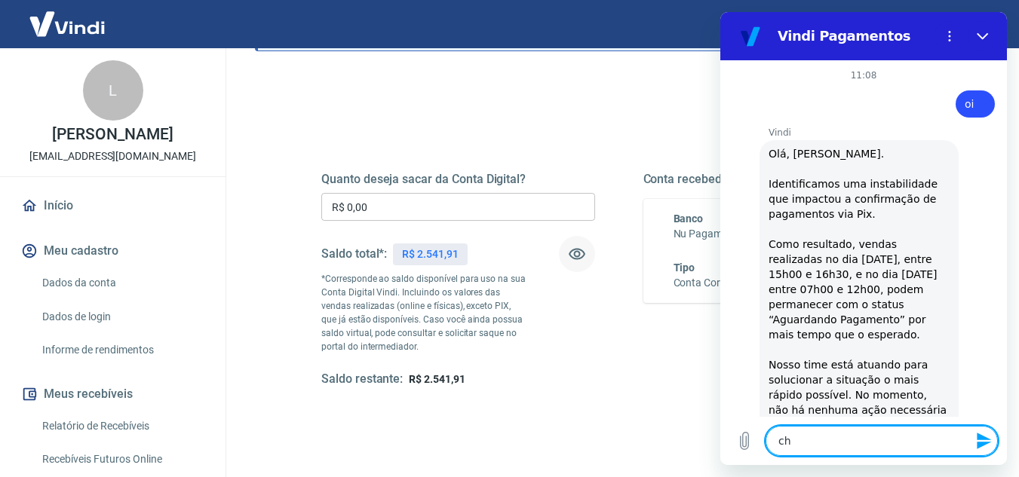
type textarea "cha"
type textarea "x"
type textarea "cham"
type textarea "x"
type textarea "chama"
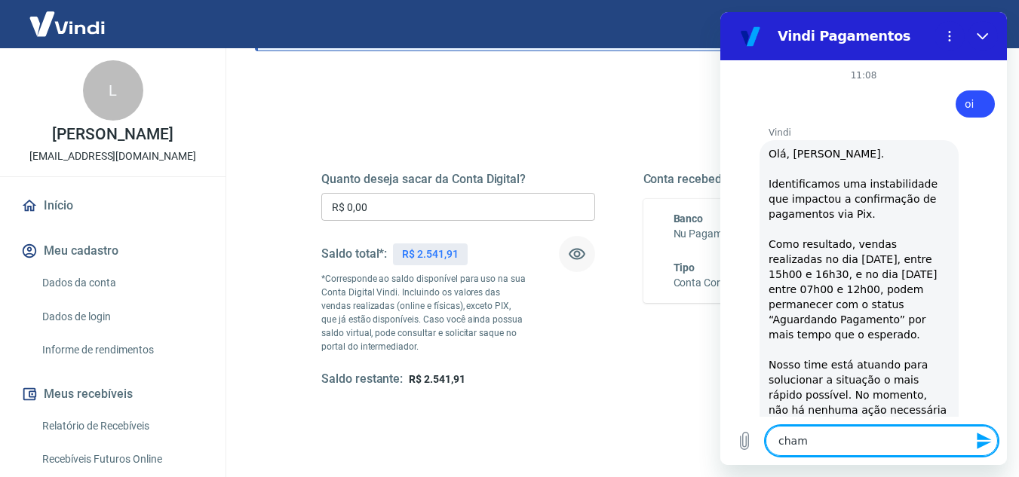
type textarea "x"
type textarea "chamar"
type textarea "x"
type textarea "chamar"
type textarea "x"
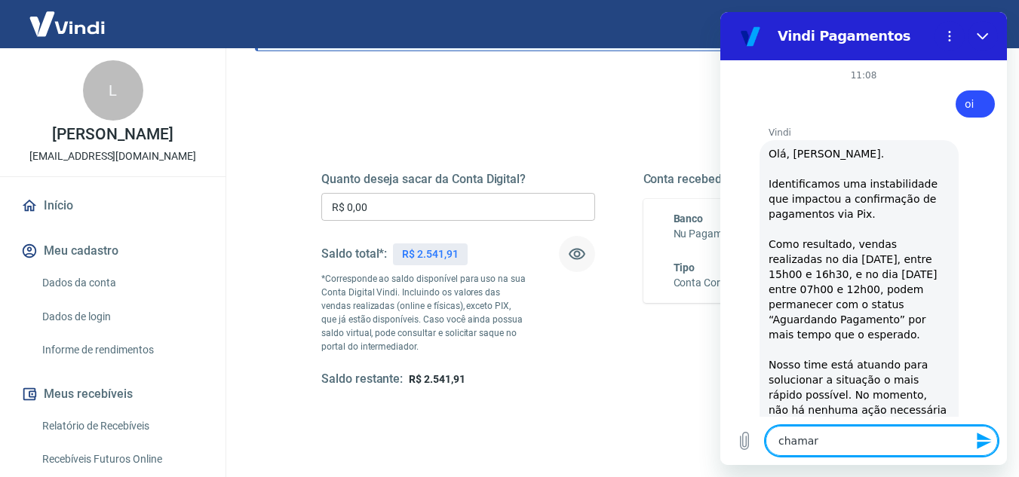
type textarea "chamar a"
type textarea "x"
type textarea "chamar at"
type textarea "x"
type textarea "chamar ate"
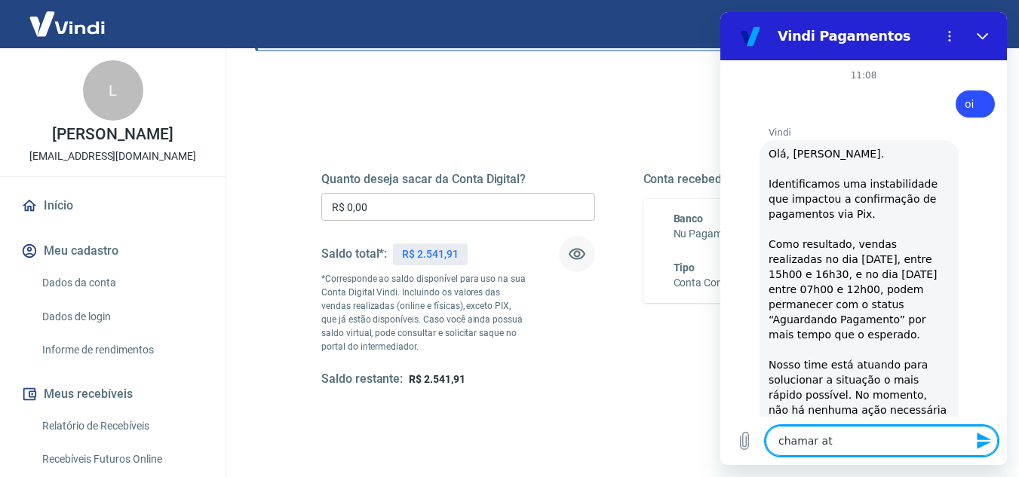
type textarea "x"
type textarea "chamar aten"
type textarea "x"
type textarea "chamar atend"
type textarea "x"
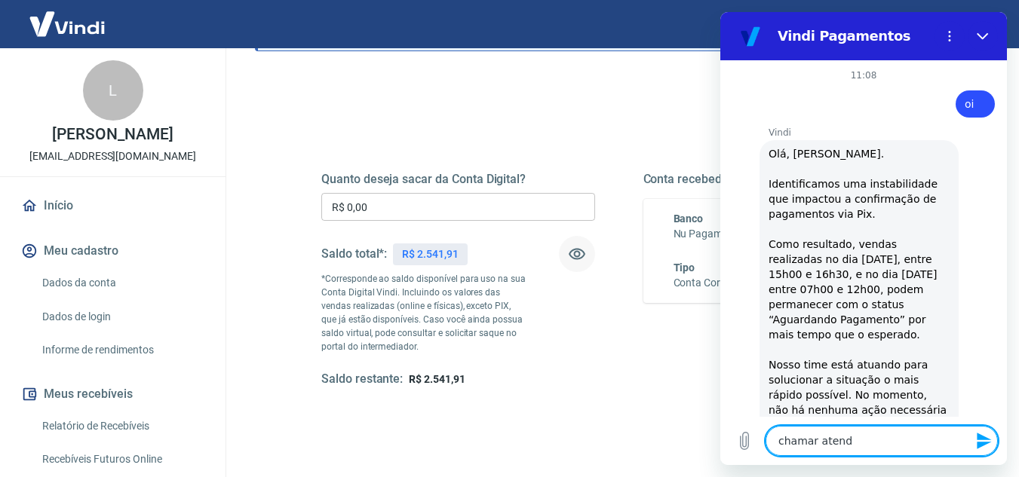
type textarea "chamar atende"
type textarea "x"
type textarea "chamar atenden"
type textarea "x"
type textarea "chamar atendent"
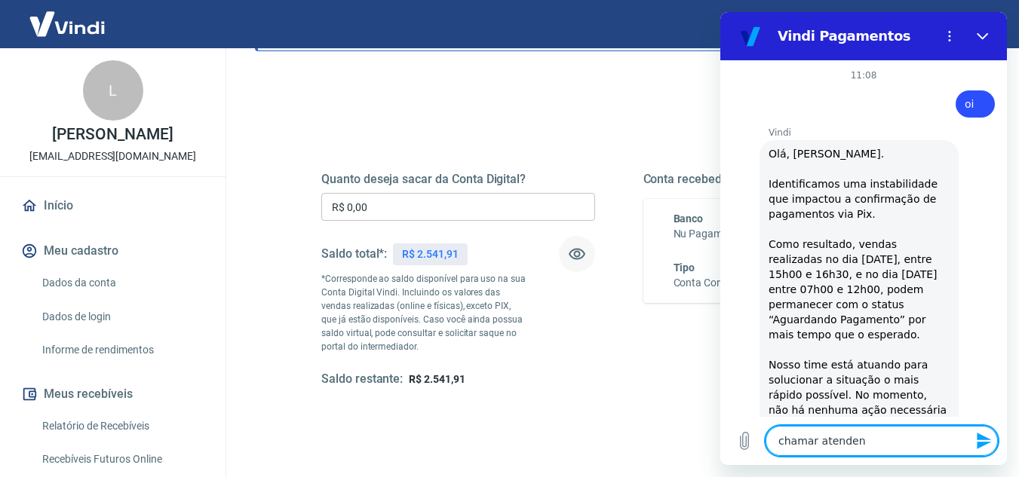
type textarea "x"
type textarea "chamar atendente"
type textarea "x"
type textarea "f"
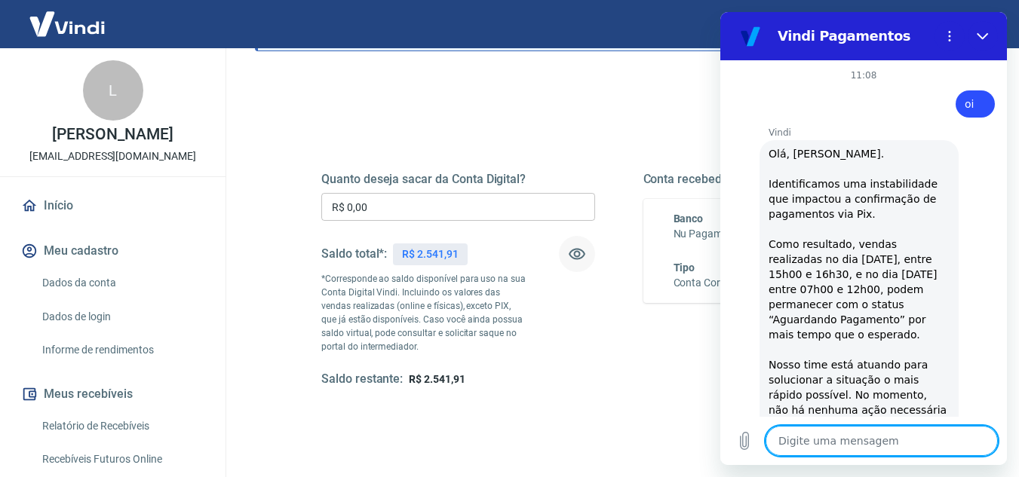
type textarea "x"
type textarea "fa"
type textarea "x"
type textarea "fal"
type textarea "x"
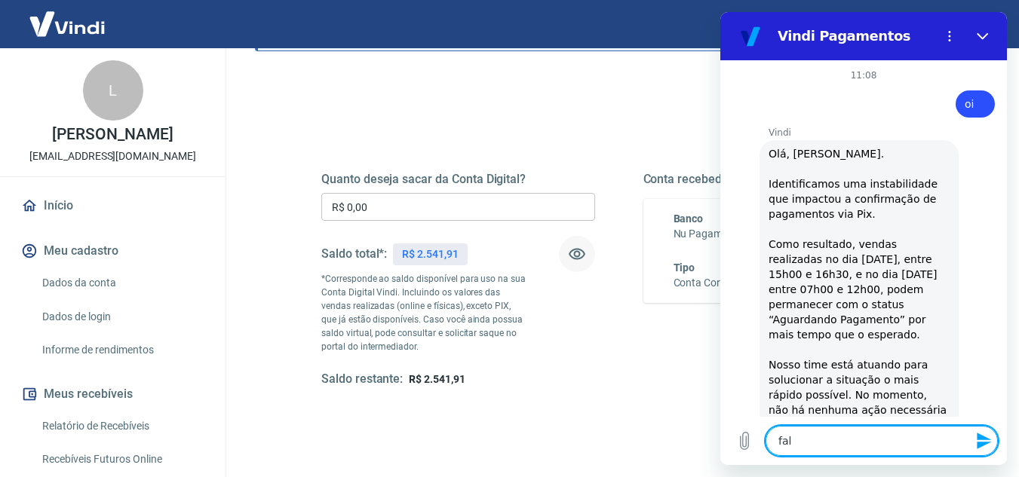
type textarea "fala"
type textarea "x"
type textarea "falar"
type textarea "x"
type textarea "falar"
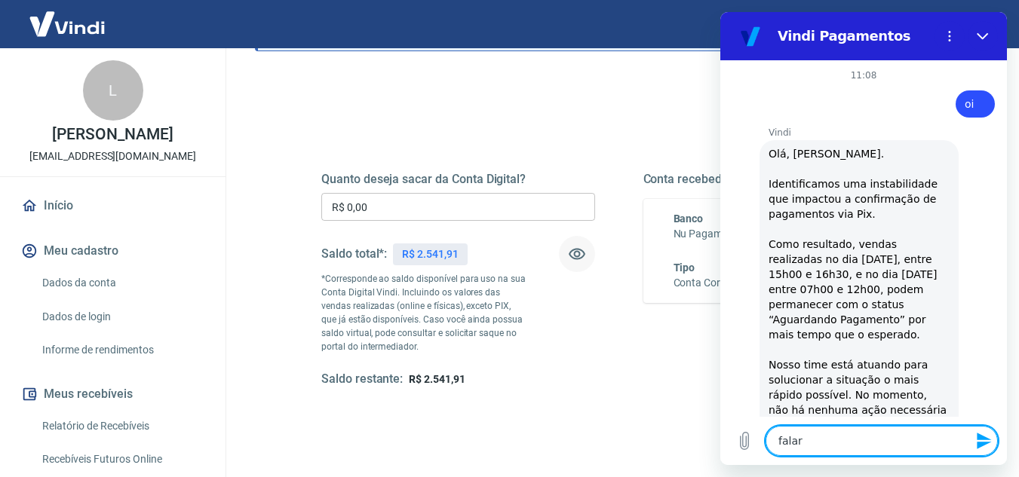
type textarea "x"
type textarea "falar c"
type textarea "x"
type textarea "falar co"
type textarea "x"
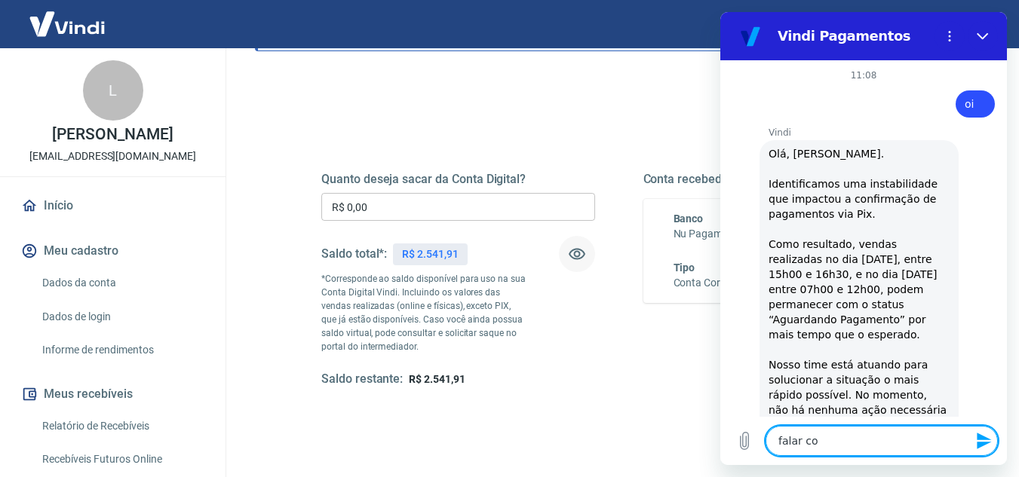
type textarea "falar com"
type textarea "x"
type textarea "falar com"
type textarea "x"
type textarea "falar com h"
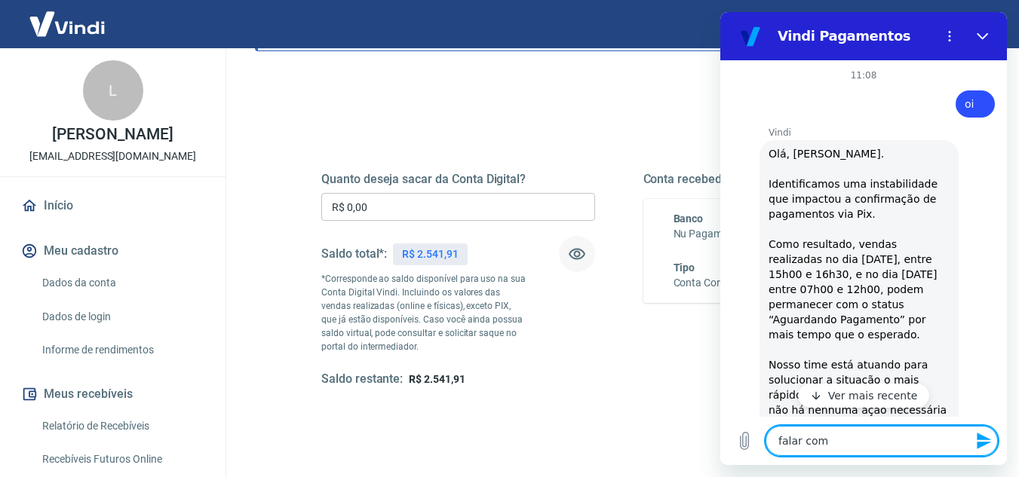
type textarea "x"
type textarea "falar com hu"
type textarea "x"
type textarea "falar com hum"
type textarea "x"
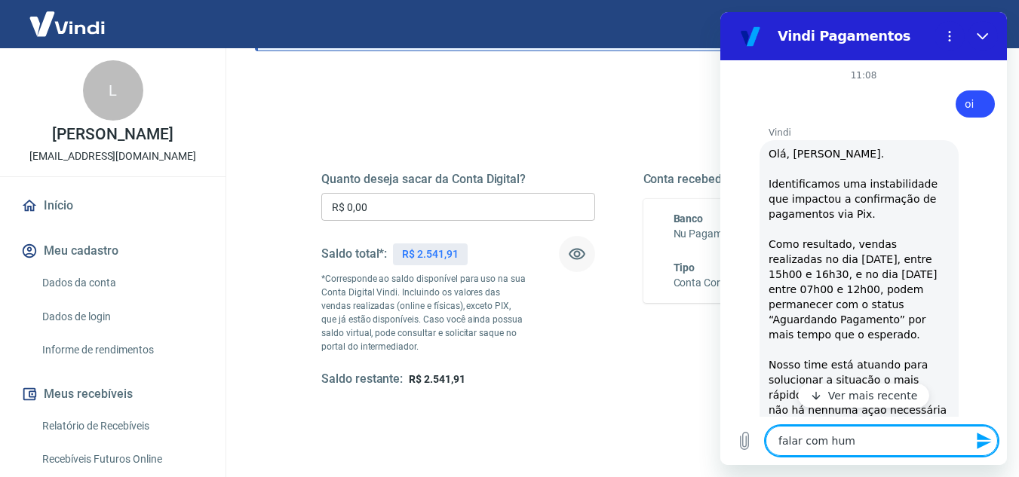
type textarea "falar com huma"
type textarea "x"
type textarea "falar com human"
type textarea "x"
type textarea "falar com humano"
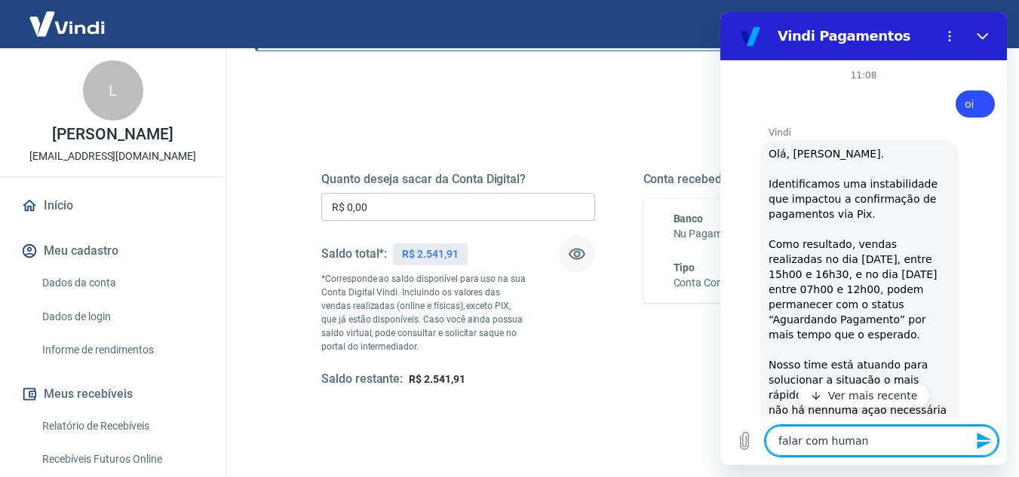
type textarea "x"
type textarea "falar com humano"
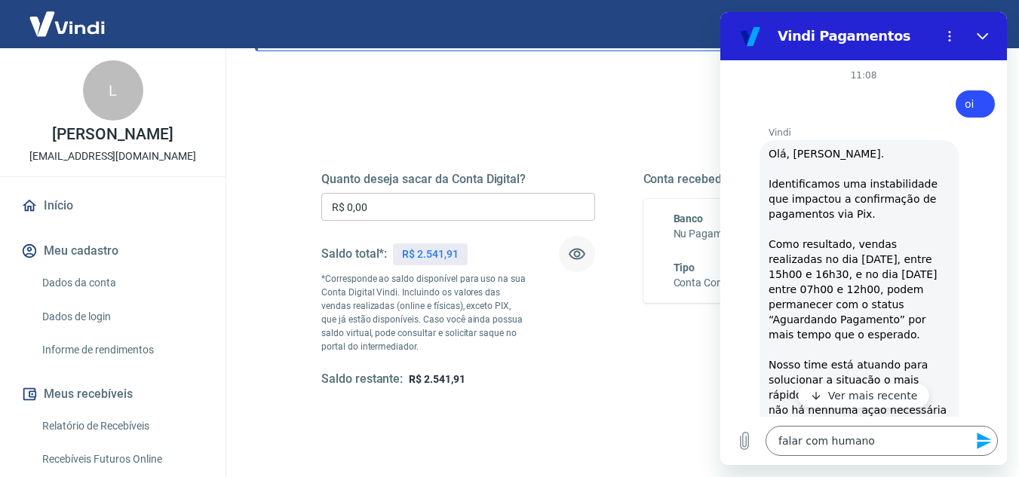
click at [831, 398] on p "Ver mais recente" at bounding box center [873, 395] width 90 height 15
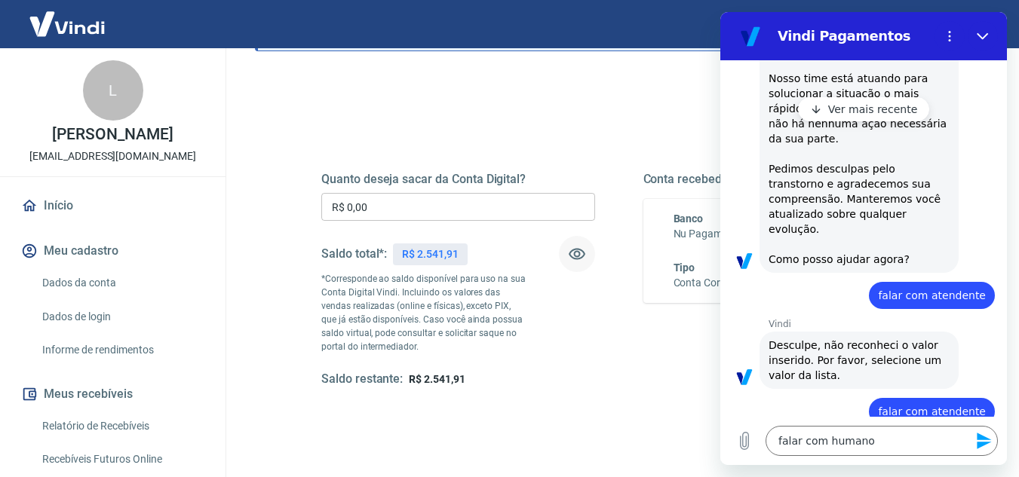
type textarea "x"
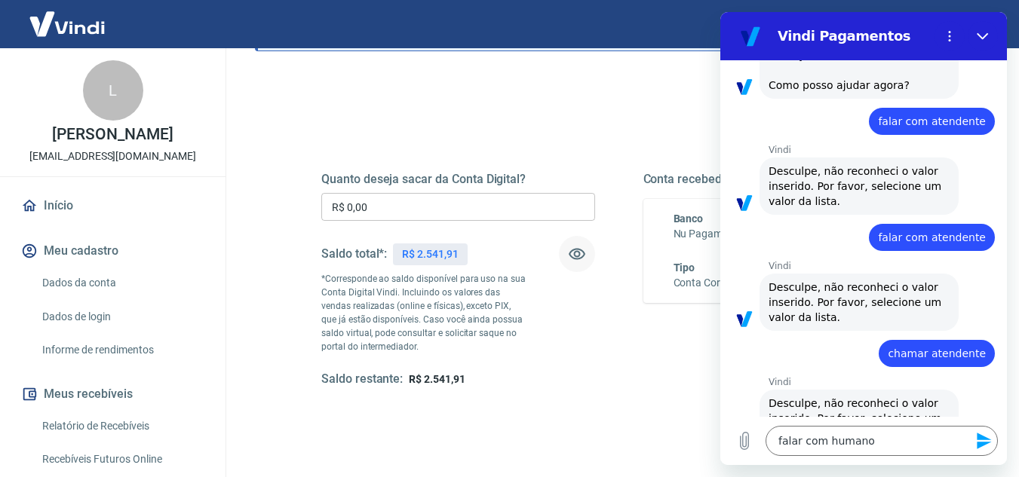
scroll to position [493, 0]
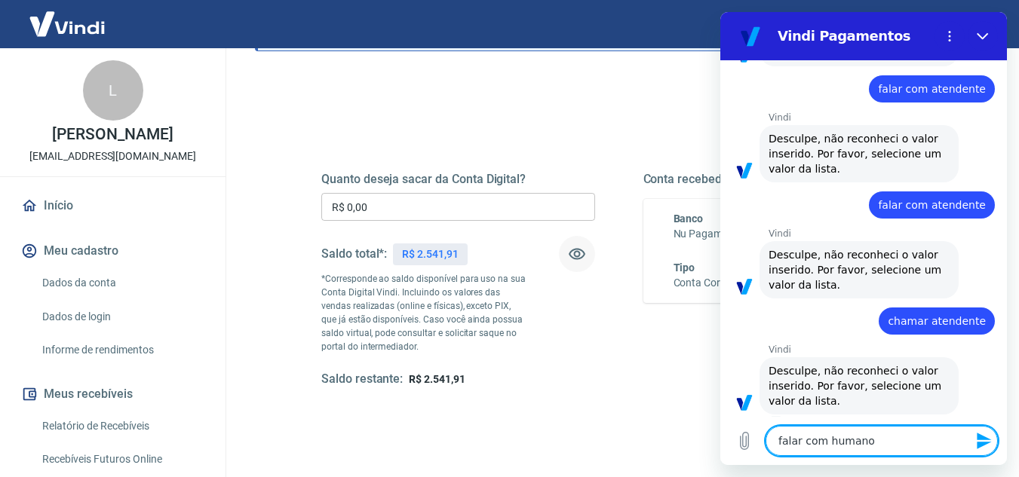
drag, startPoint x: 883, startPoint y: 440, endPoint x: 728, endPoint y: 443, distance: 155.4
click at [728, 443] on div "Digite uma mensagem falar com humano x" at bounding box center [863, 441] width 287 height 48
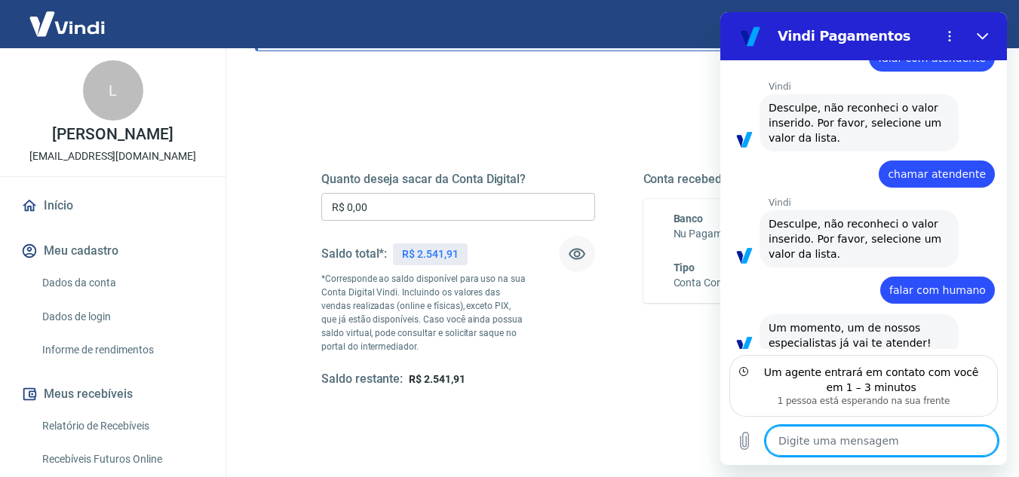
scroll to position [650, 0]
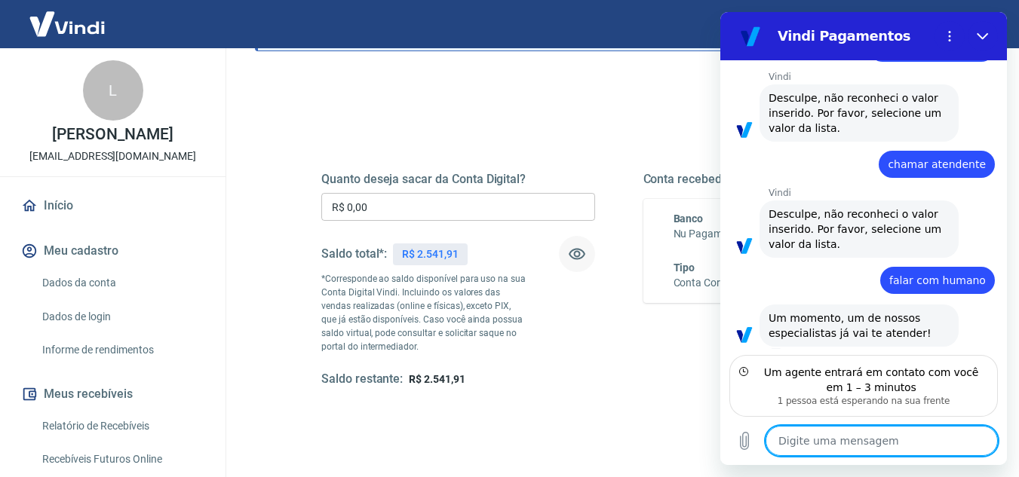
click at [812, 440] on textarea at bounding box center [882, 441] width 232 height 30
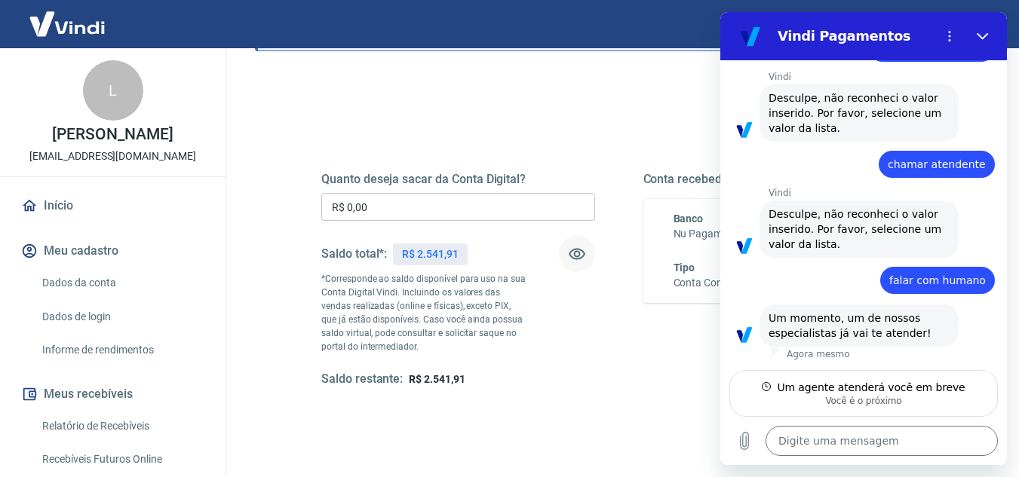
scroll to position [635, 0]
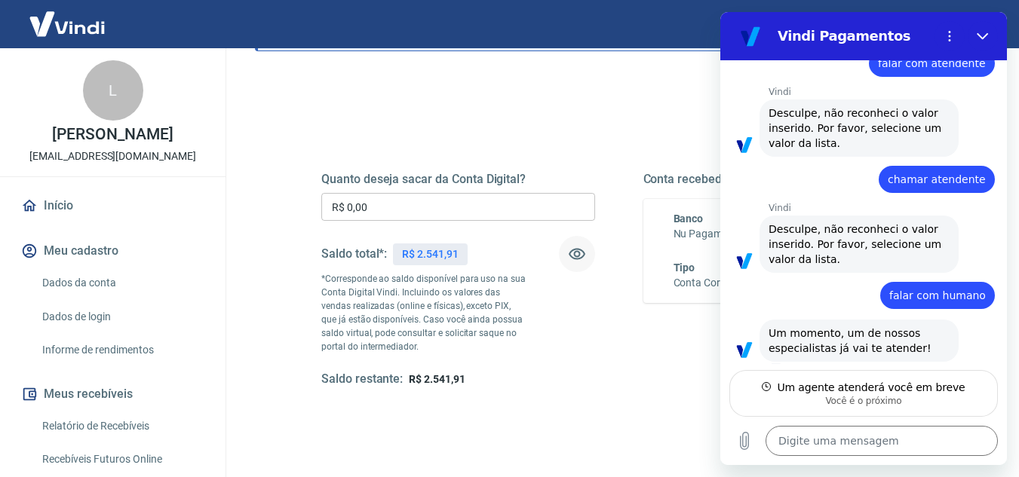
click at [576, 253] on icon "button" at bounding box center [577, 254] width 18 height 18
click at [575, 254] on icon "button" at bounding box center [577, 254] width 17 height 14
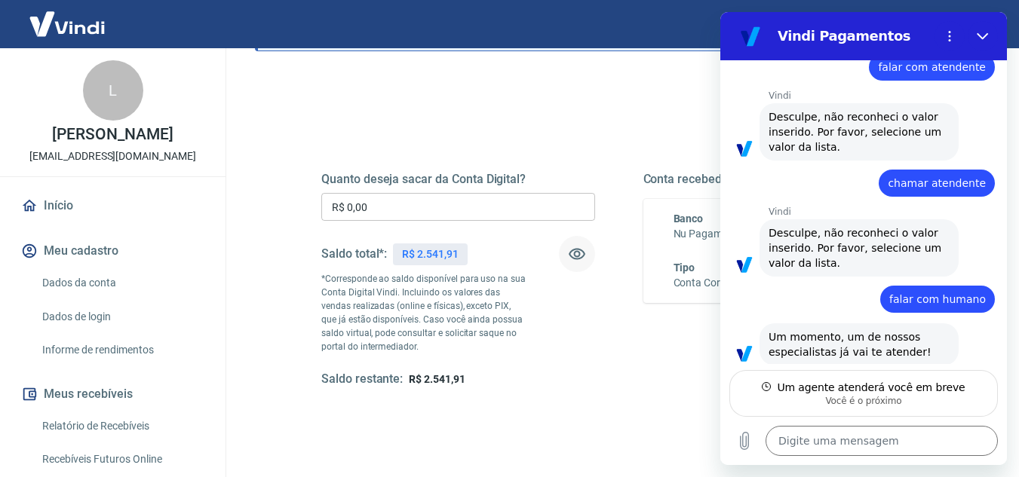
type textarea "x"
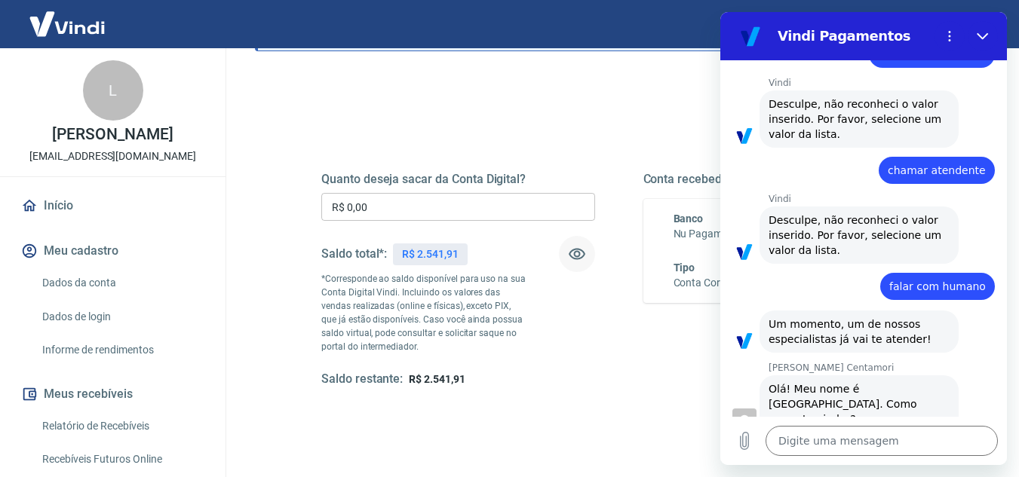
scroll to position [647, 0]
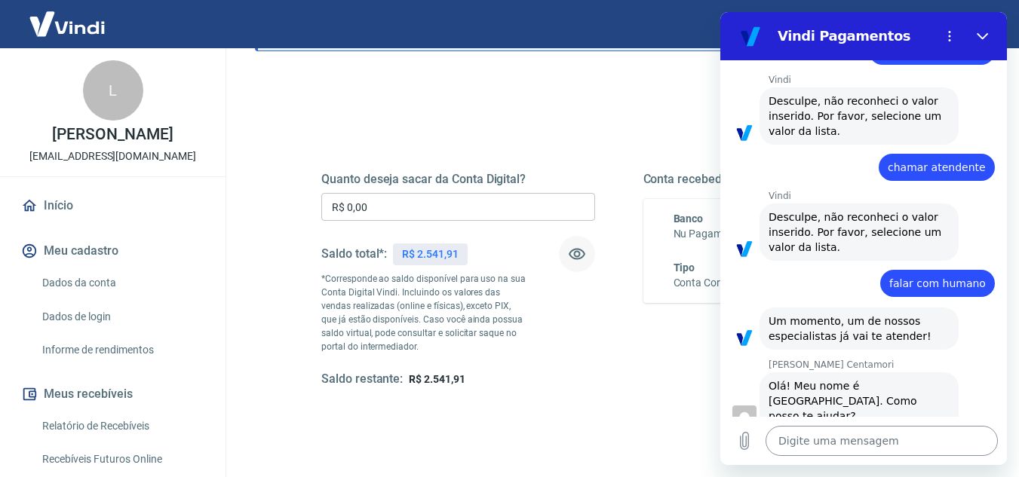
click at [955, 446] on textarea at bounding box center [882, 441] width 232 height 30
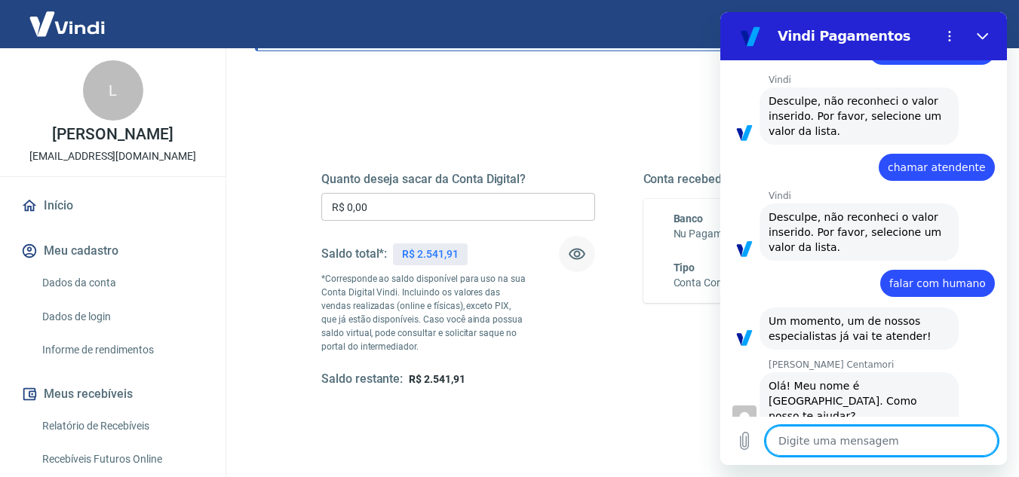
type textarea "O"
type textarea "x"
type textarea "Oi"
type textarea "x"
type textarea "Oi"
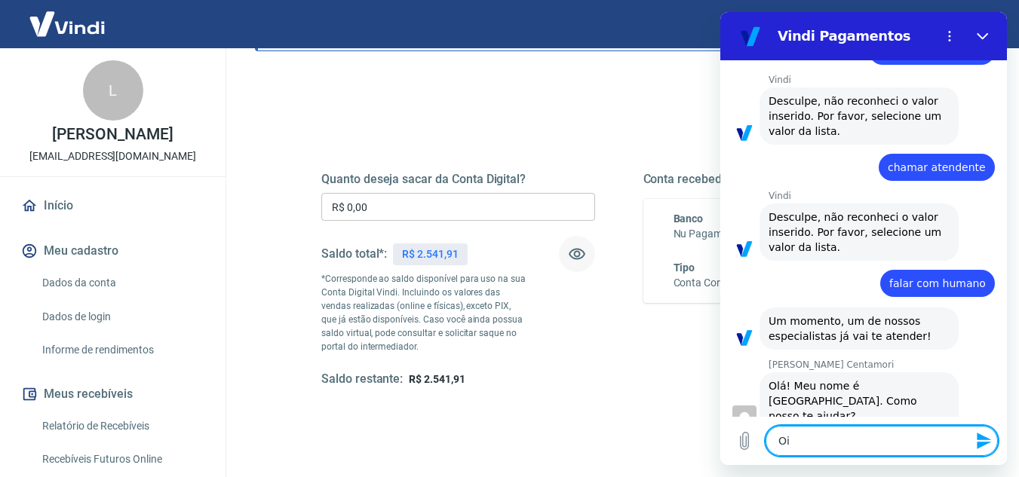
type textarea "x"
type textarea "Oi M"
type textarea "x"
type textarea "Oi Ma"
type textarea "x"
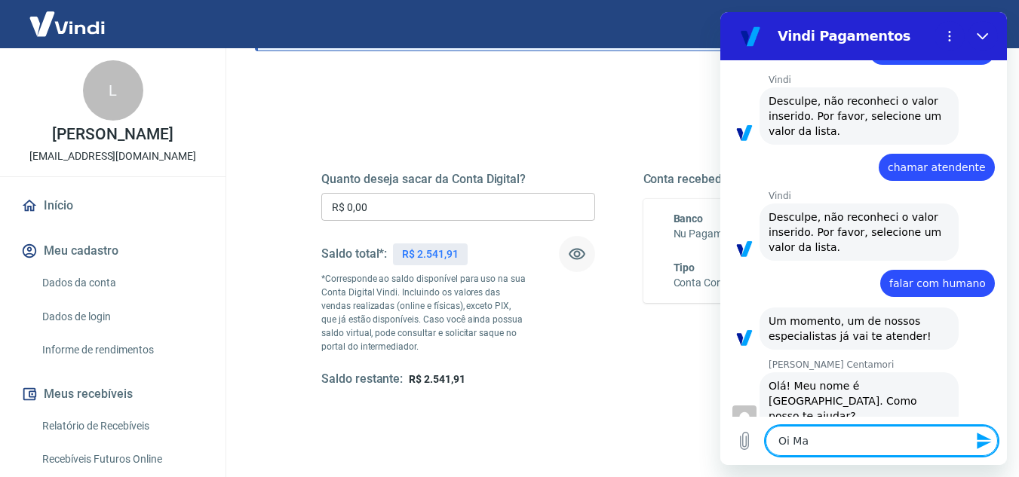
type textarea "Oi Mar"
type textarea "x"
type textarea "Oi Mari"
type textarea "x"
type textarea "Oi Maria"
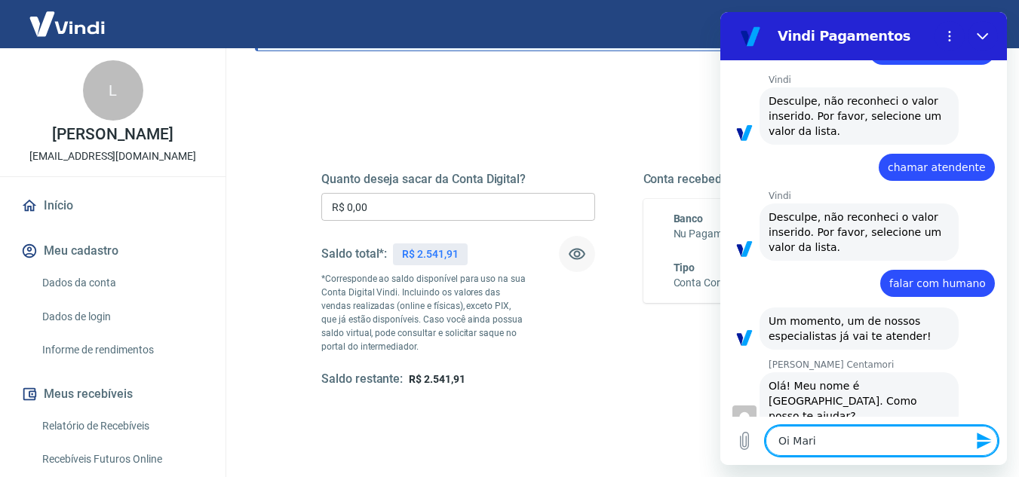
type textarea "x"
type textarea "Oi Marian"
type textarea "x"
type textarea "Oi Mariana"
type textarea "x"
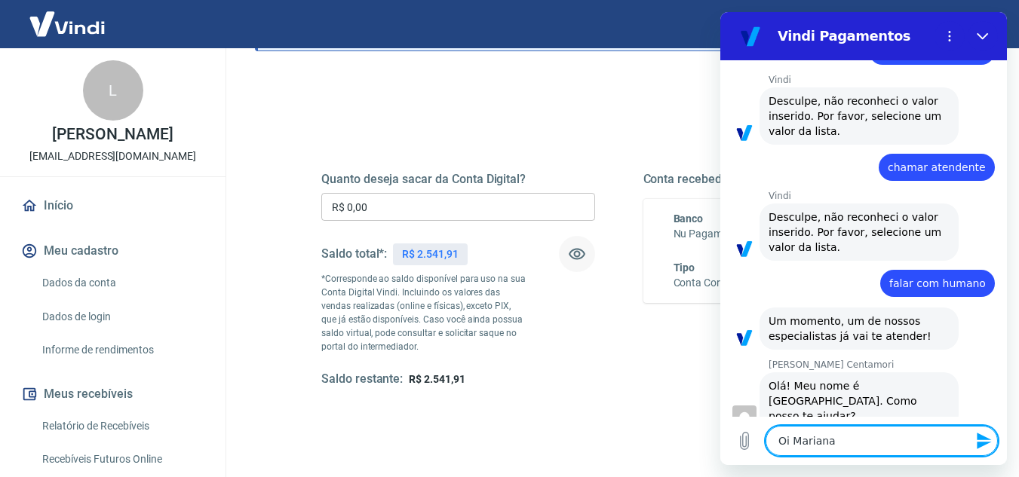
type textarea "x"
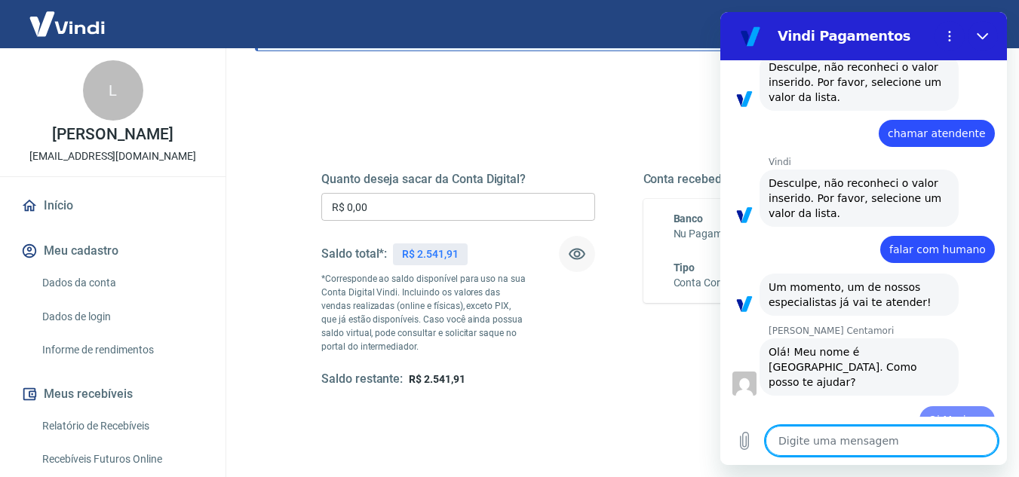
type textarea "t"
type textarea "x"
type textarea "tu"
type textarea "x"
type textarea "tud"
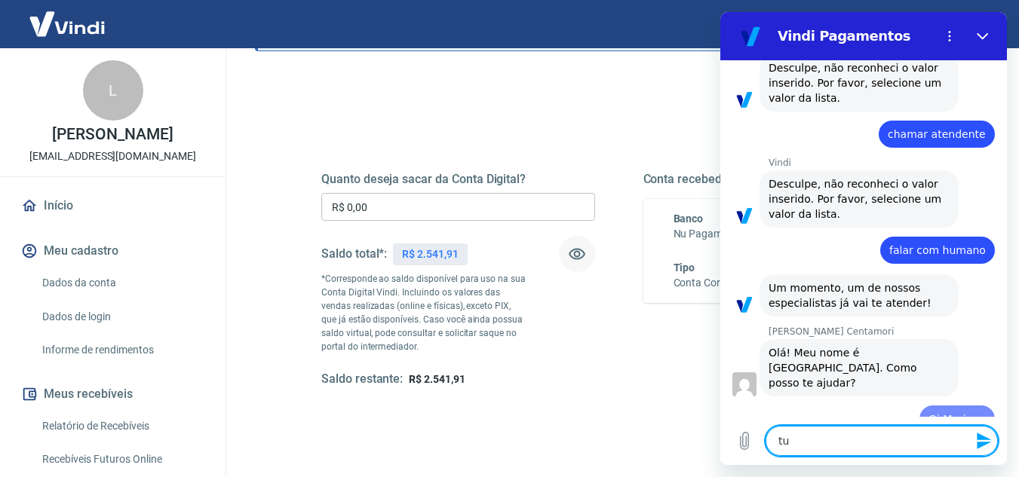
type textarea "x"
type textarea "tudo"
type textarea "x"
type textarea "tudo"
type textarea "x"
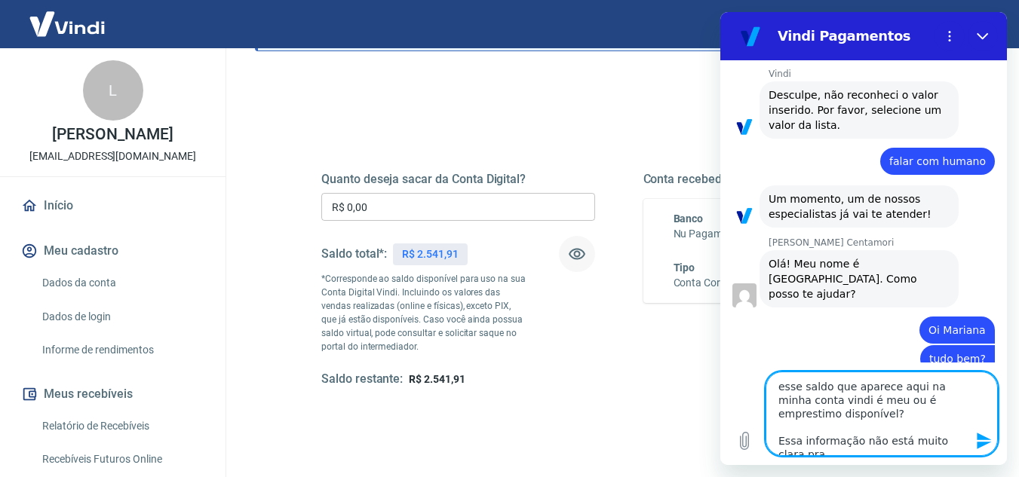
scroll to position [6, 0]
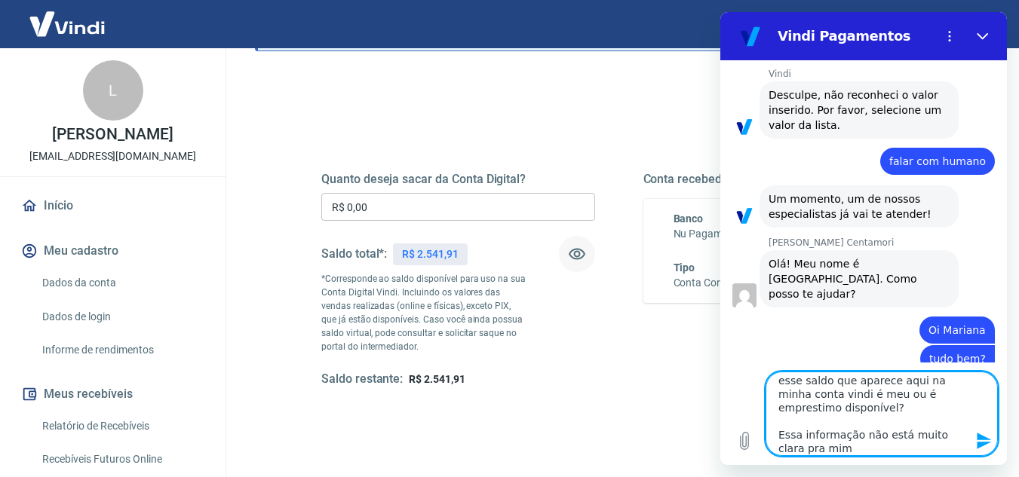
paste textarea
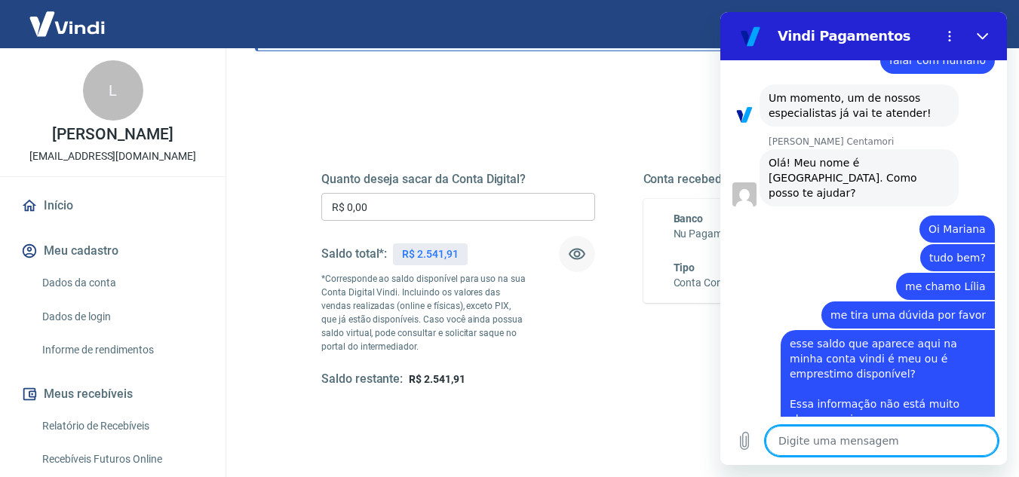
scroll to position [873, 0]
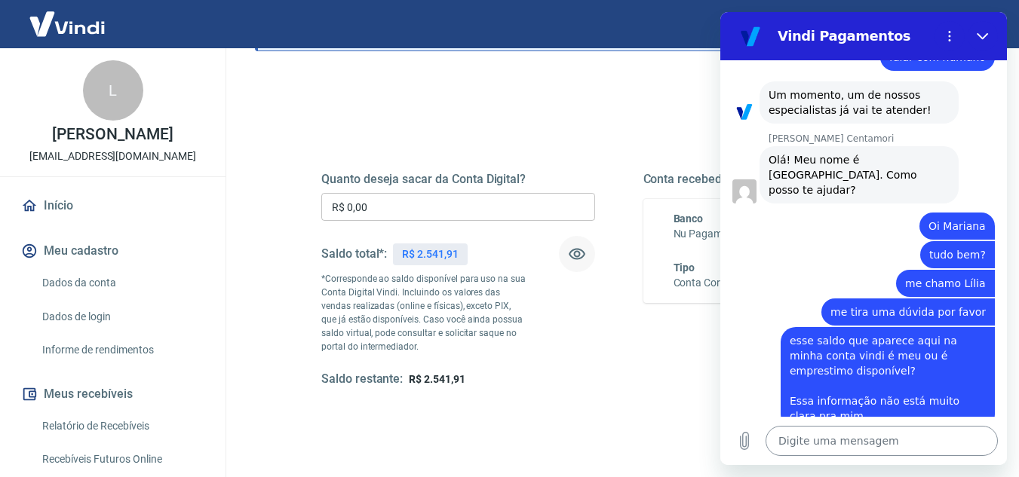
click at [957, 453] on textarea at bounding box center [882, 441] width 232 height 30
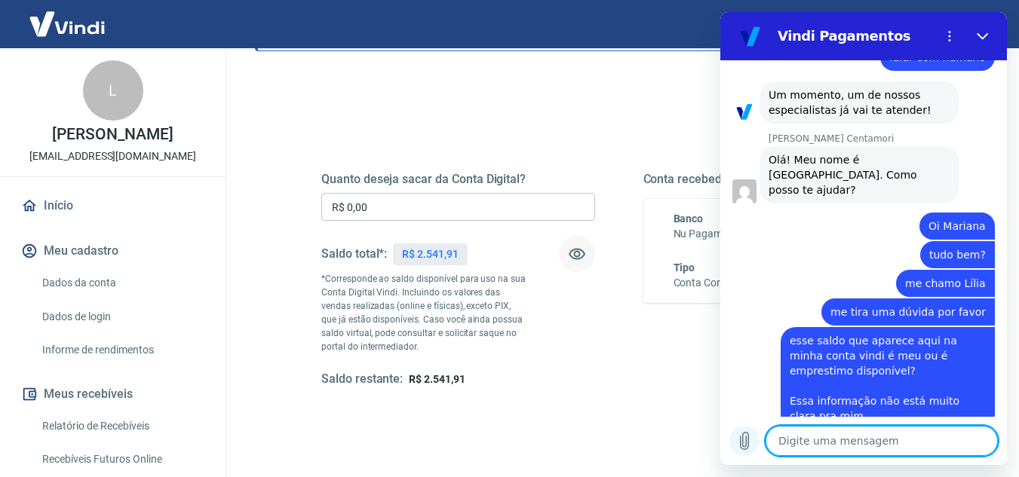
click at [740, 434] on icon "Carregar arquivo" at bounding box center [744, 441] width 18 height 18
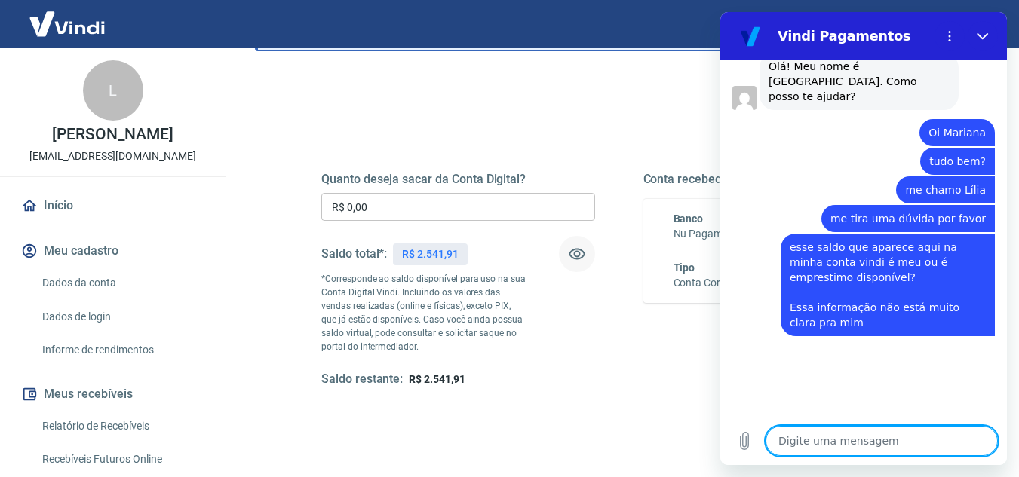
click at [848, 443] on textarea at bounding box center [882, 441] width 232 height 30
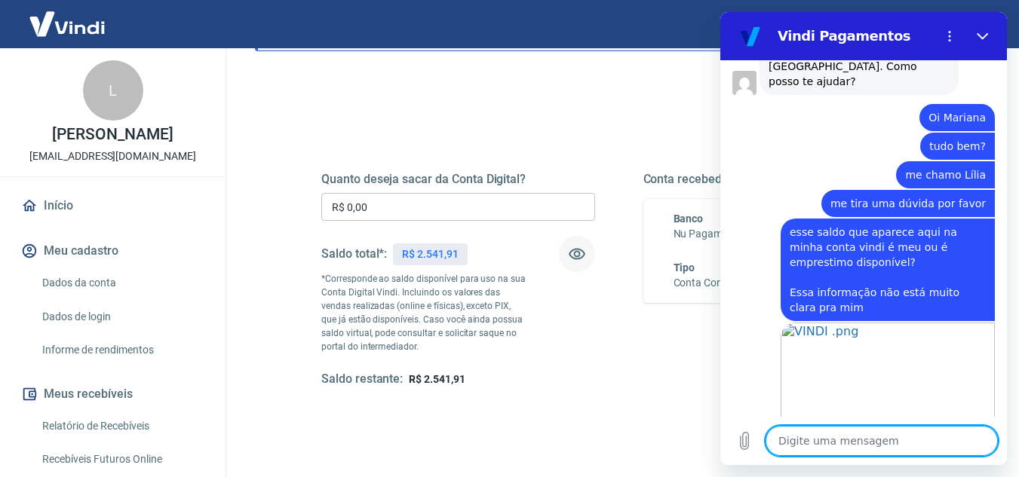
scroll to position [985, 0]
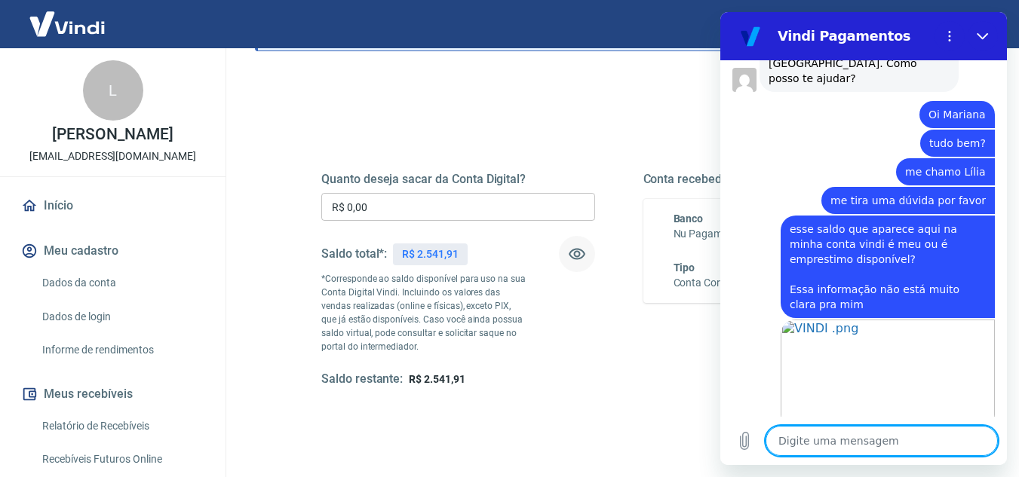
click at [845, 446] on textarea at bounding box center [882, 441] width 232 height 30
click at [856, 442] on textarea at bounding box center [882, 441] width 232 height 30
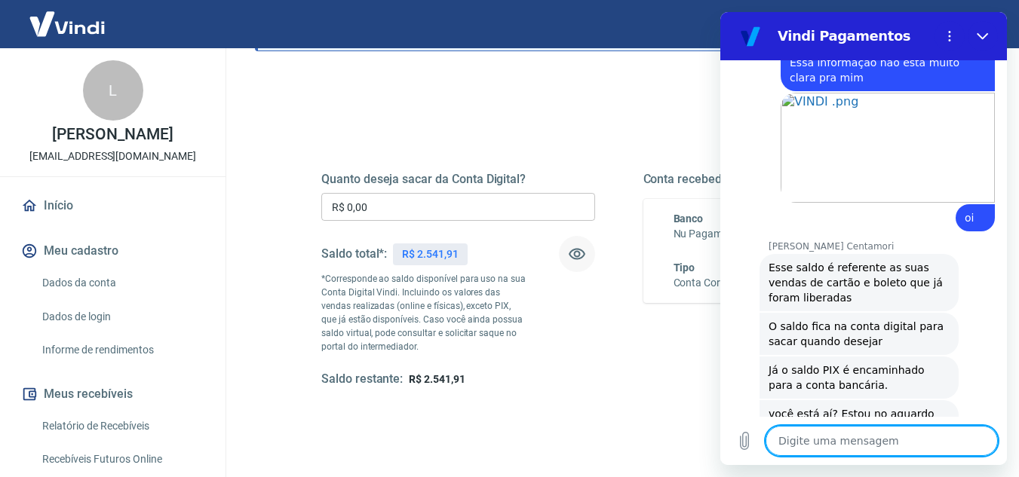
scroll to position [1225, 0]
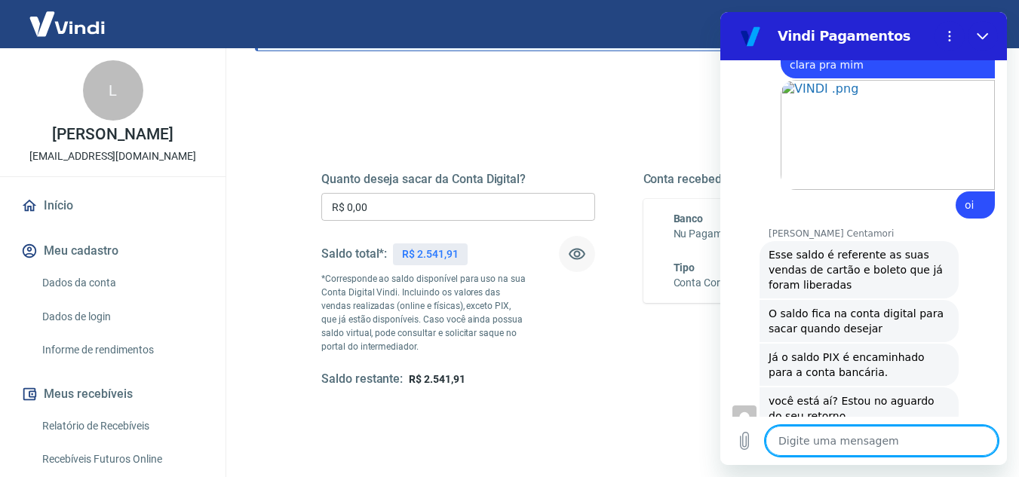
click at [868, 440] on textarea at bounding box center [882, 441] width 232 height 30
click at [863, 441] on textarea at bounding box center [882, 441] width 232 height 30
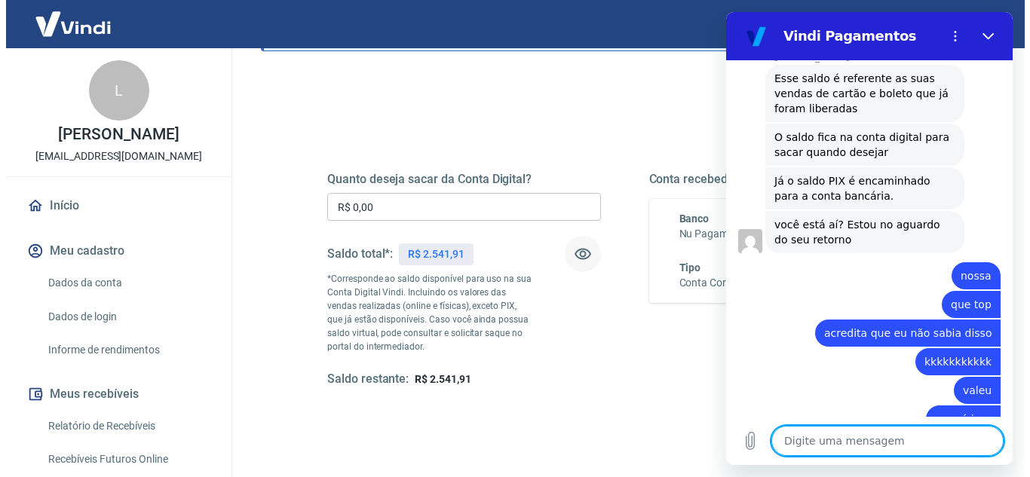
scroll to position [1404, 0]
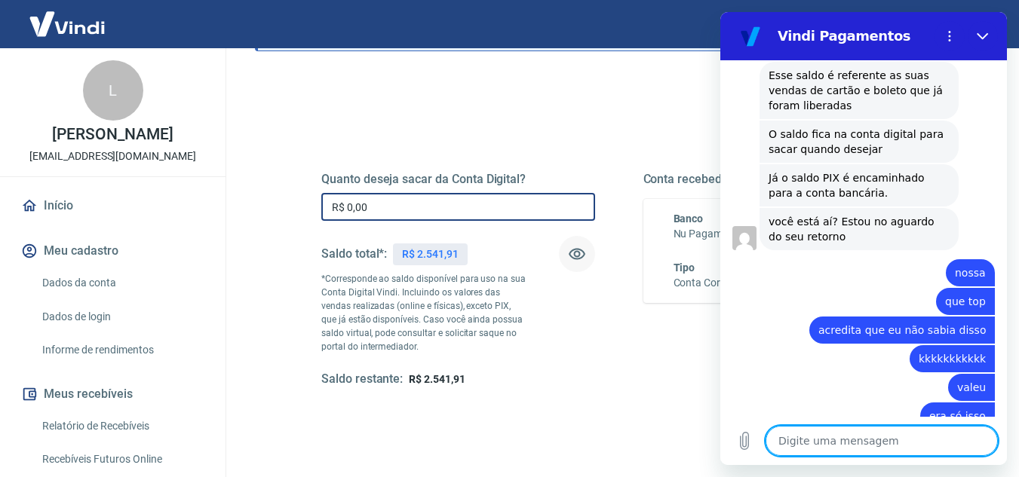
click at [410, 215] on input "R$ 0,00" at bounding box center [458, 207] width 274 height 28
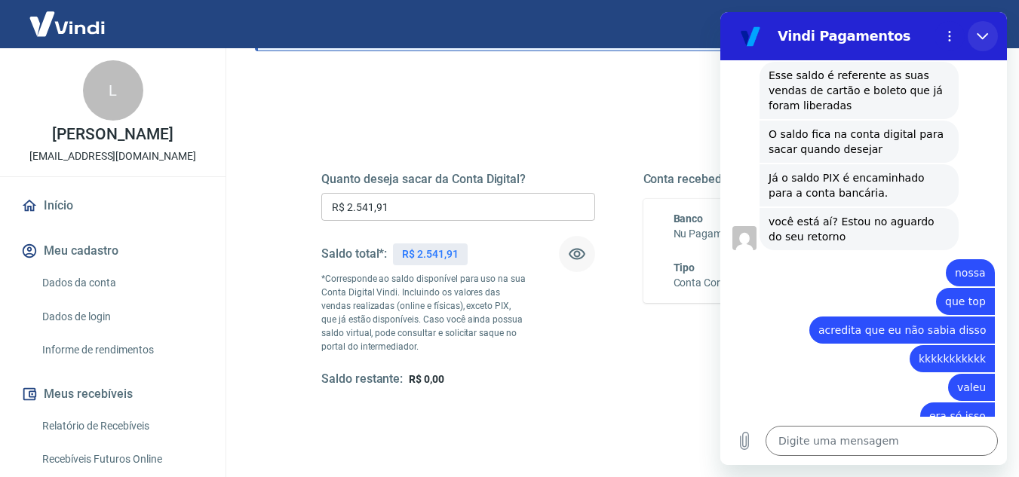
click at [986, 32] on icon "Fechar" at bounding box center [983, 36] width 12 height 12
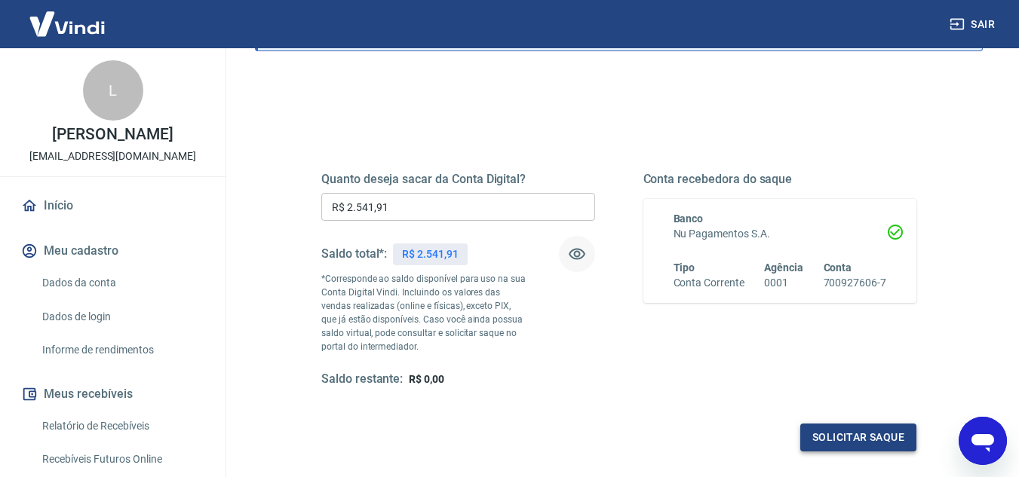
click at [885, 440] on button "Solicitar saque" at bounding box center [858, 438] width 116 height 28
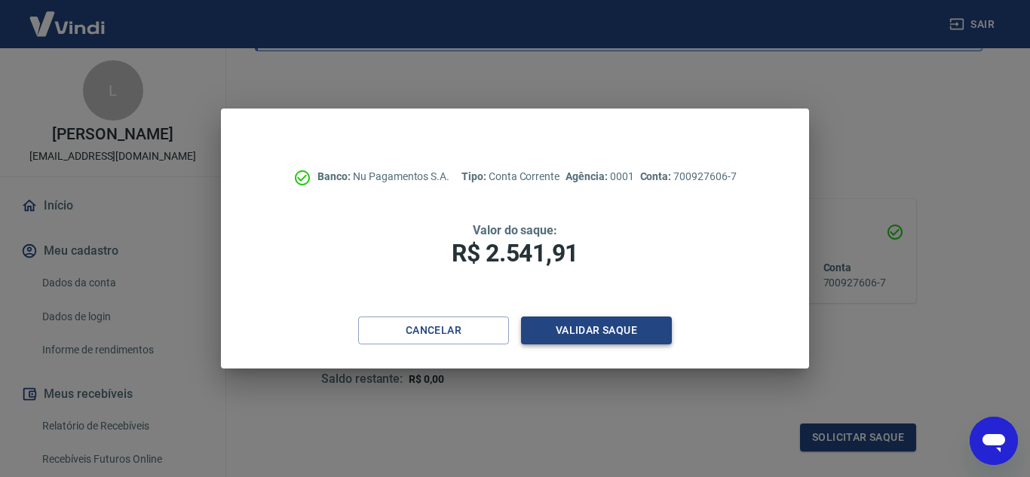
click at [577, 331] on button "Validar saque" at bounding box center [596, 331] width 151 height 28
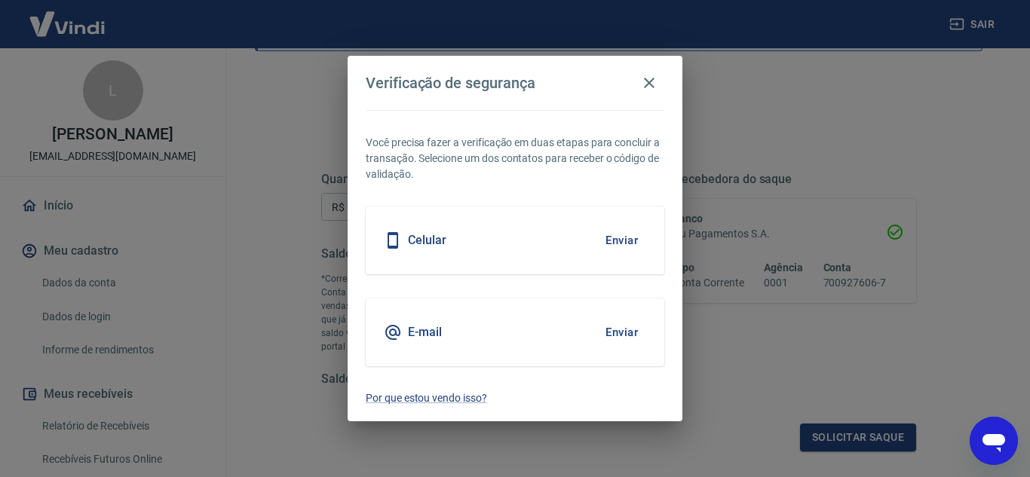
click at [618, 333] on button "Enviar" at bounding box center [621, 333] width 49 height 32
click at [609, 334] on body "Sair L Lilia de Oliveira Matos liliscookiemoradadosol@gmail.com Início Meu cada…" at bounding box center [515, 107] width 1030 height 477
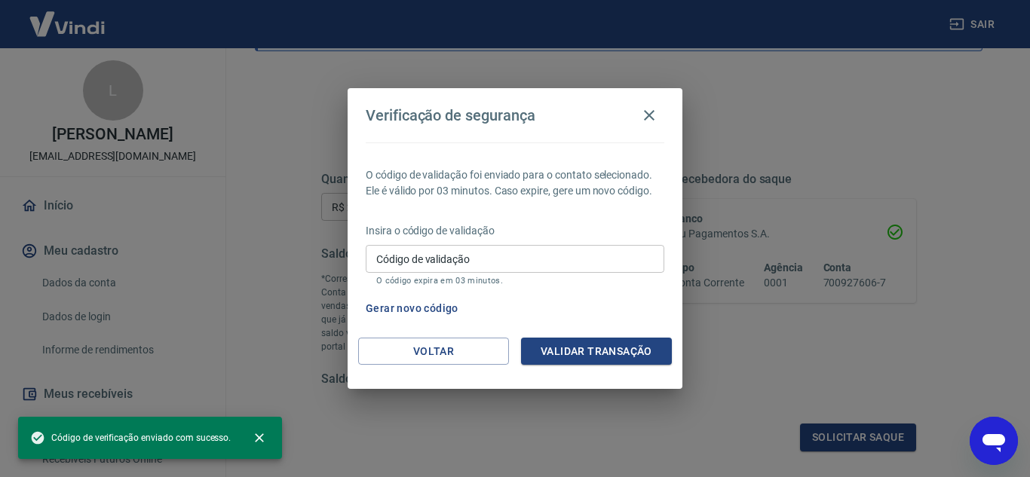
drag, startPoint x: 507, startPoint y: 253, endPoint x: 545, endPoint y: 209, distance: 58.8
click at [507, 253] on input "Código de validação" at bounding box center [515, 259] width 299 height 28
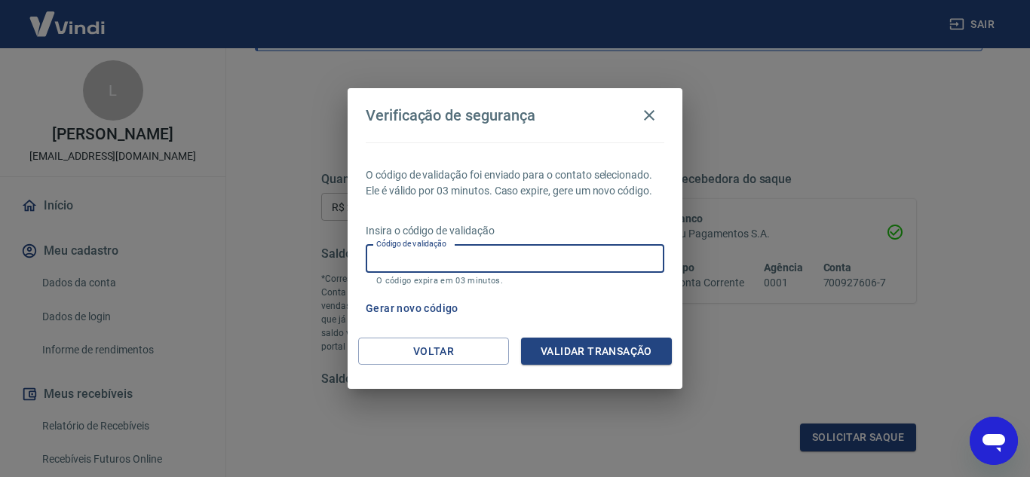
click at [461, 259] on input "Código de validação" at bounding box center [515, 259] width 299 height 28
paste input "544725"
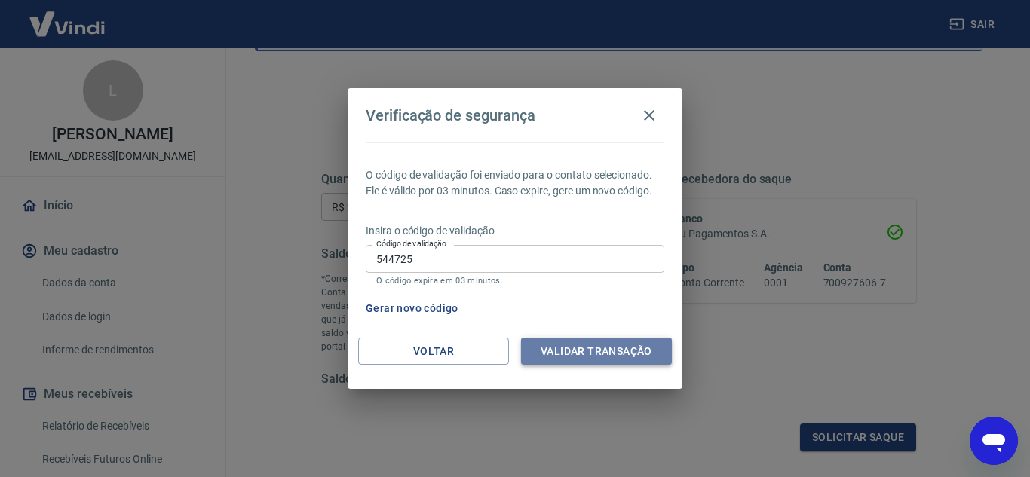
click at [565, 348] on button "Validar transação" at bounding box center [596, 352] width 151 height 28
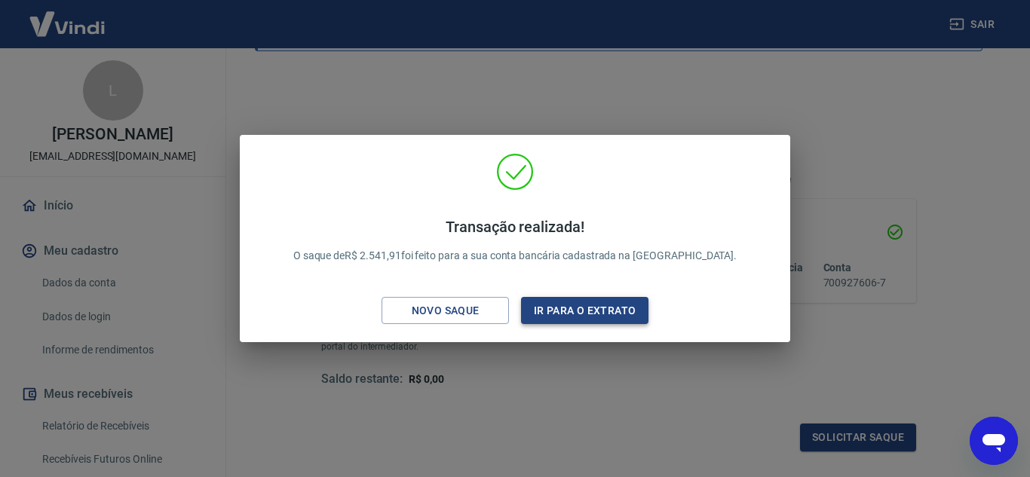
click at [600, 311] on button "Ir para o extrato" at bounding box center [584, 311] width 127 height 28
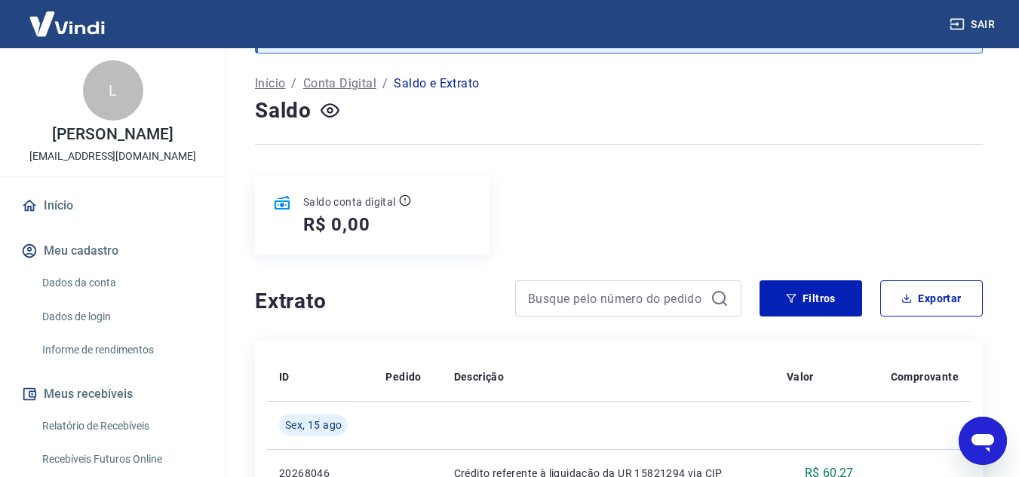
scroll to position [60, 0]
